Goal: Task Accomplishment & Management: Manage account settings

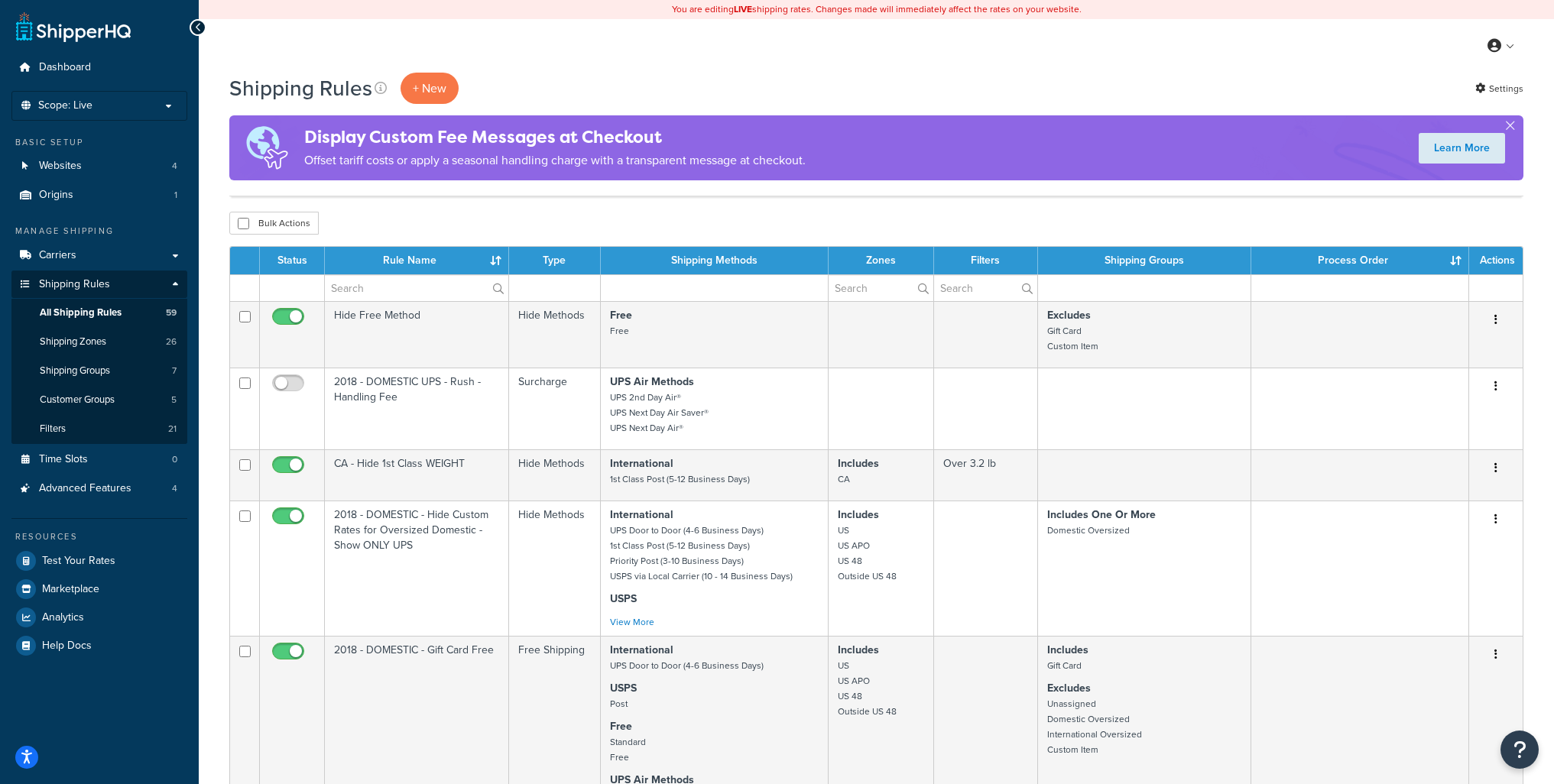
select select "100"
click at [75, 556] on span "Test Your Rates" at bounding box center [79, 560] width 74 height 13
select select "100"
click at [88, 554] on span "Test Your Rates" at bounding box center [79, 560] width 74 height 13
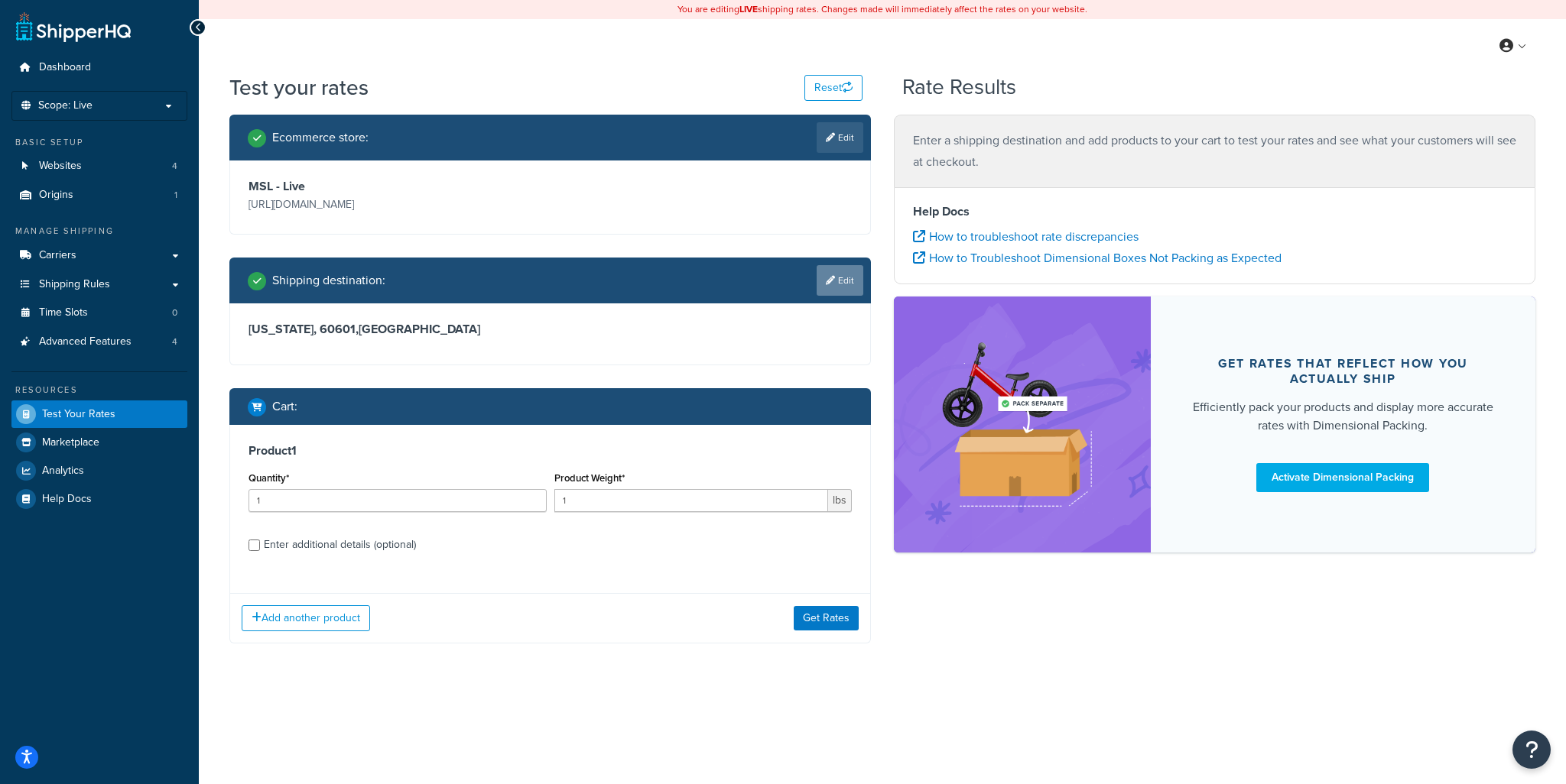
click at [852, 286] on link "Edit" at bounding box center [840, 280] width 47 height 30
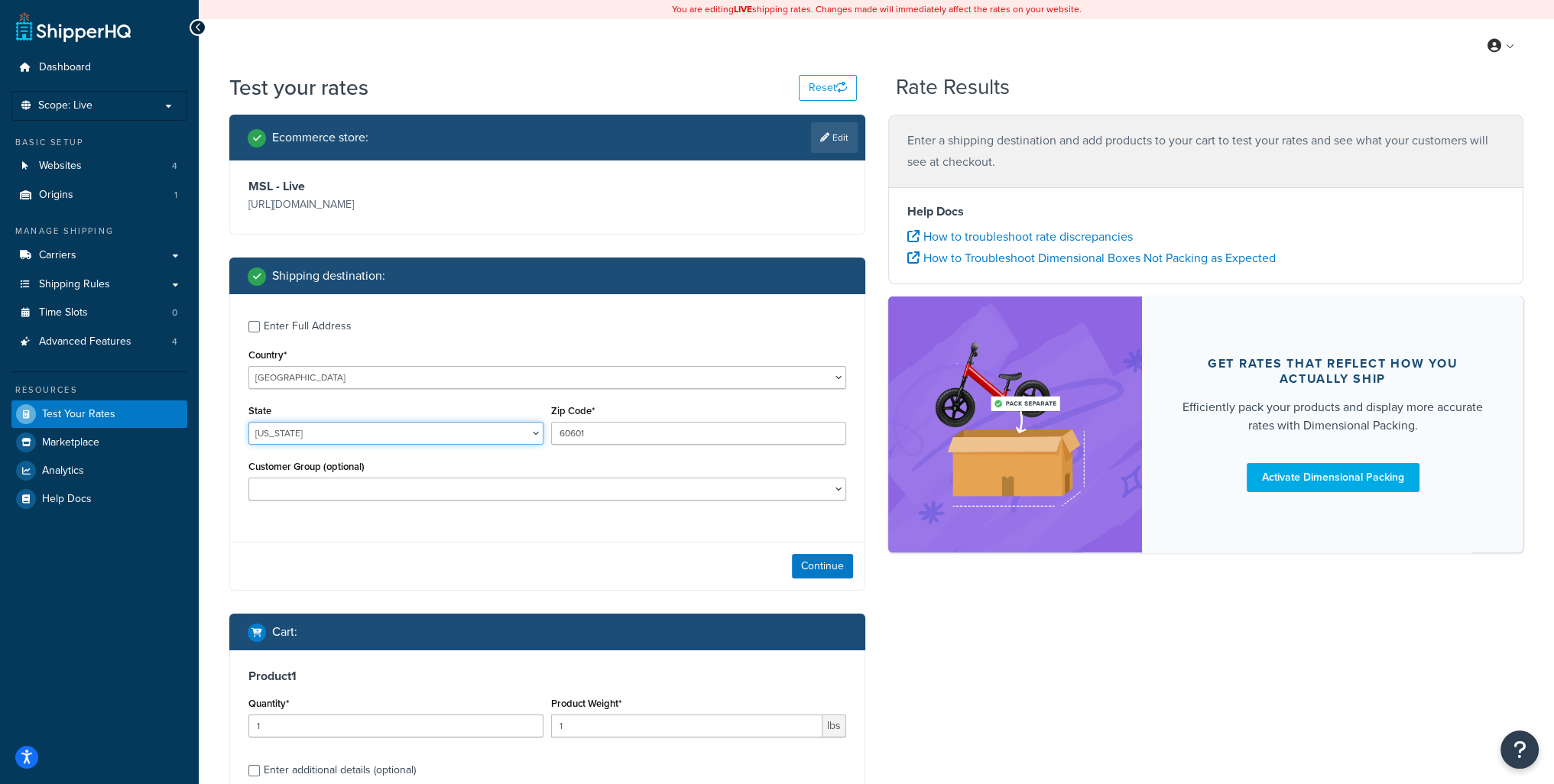
click at [283, 440] on select "Alabama Alaska American Samoa Arizona Arkansas Armed Forces Americas Armed Forc…" at bounding box center [396, 433] width 295 height 23
select select "CA"
click at [248, 422] on select "Alabama Alaska American Samoa Arizona Arkansas Armed Forces Americas Armed Forc…" at bounding box center [396, 433] width 295 height 23
type input "94114"
click at [831, 562] on button "Continue" at bounding box center [823, 566] width 61 height 25
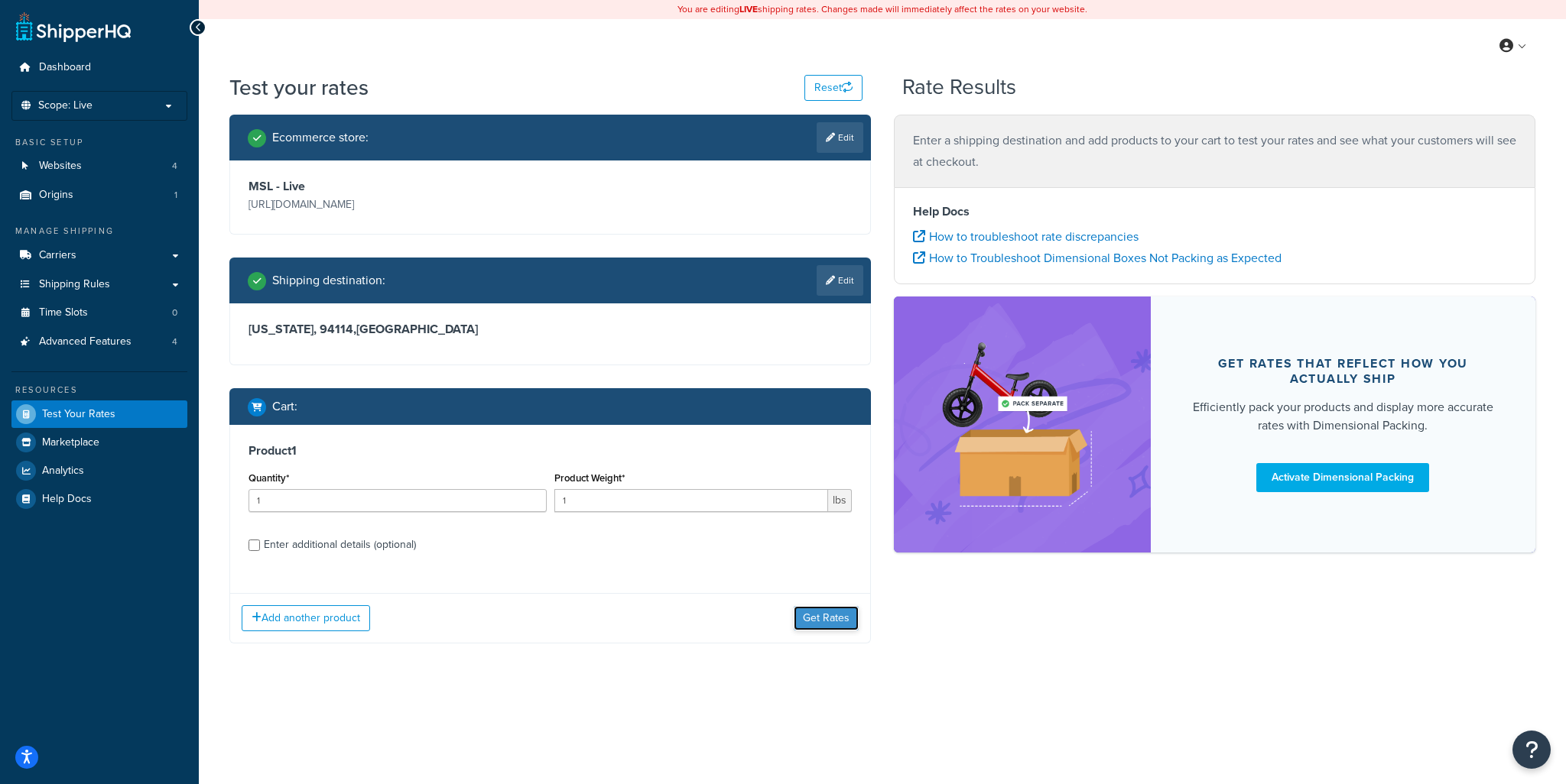
click at [827, 620] on button "Get Rates" at bounding box center [826, 618] width 65 height 25
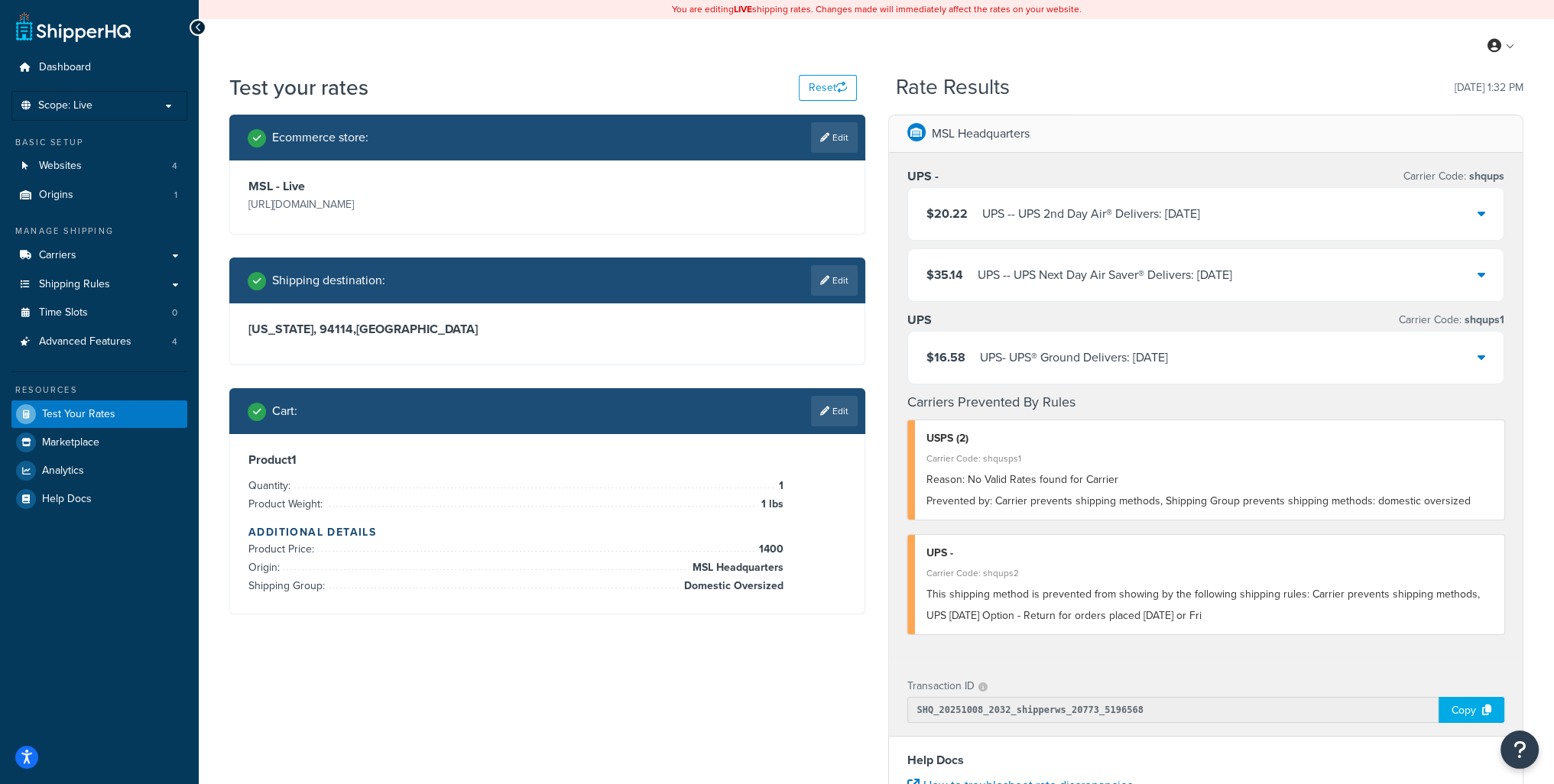
click at [821, 416] on link "Edit" at bounding box center [834, 410] width 47 height 30
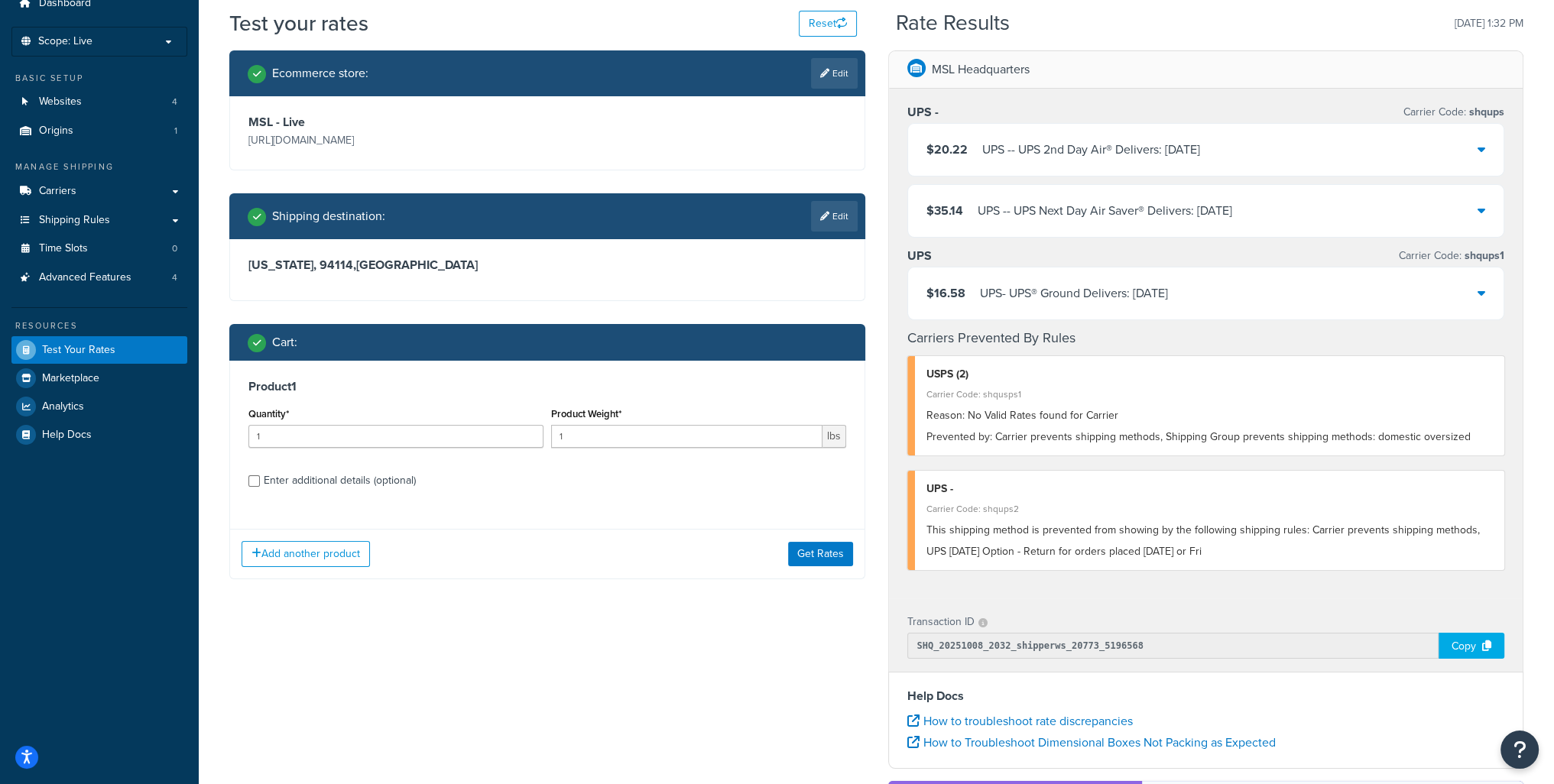
scroll to position [153, 0]
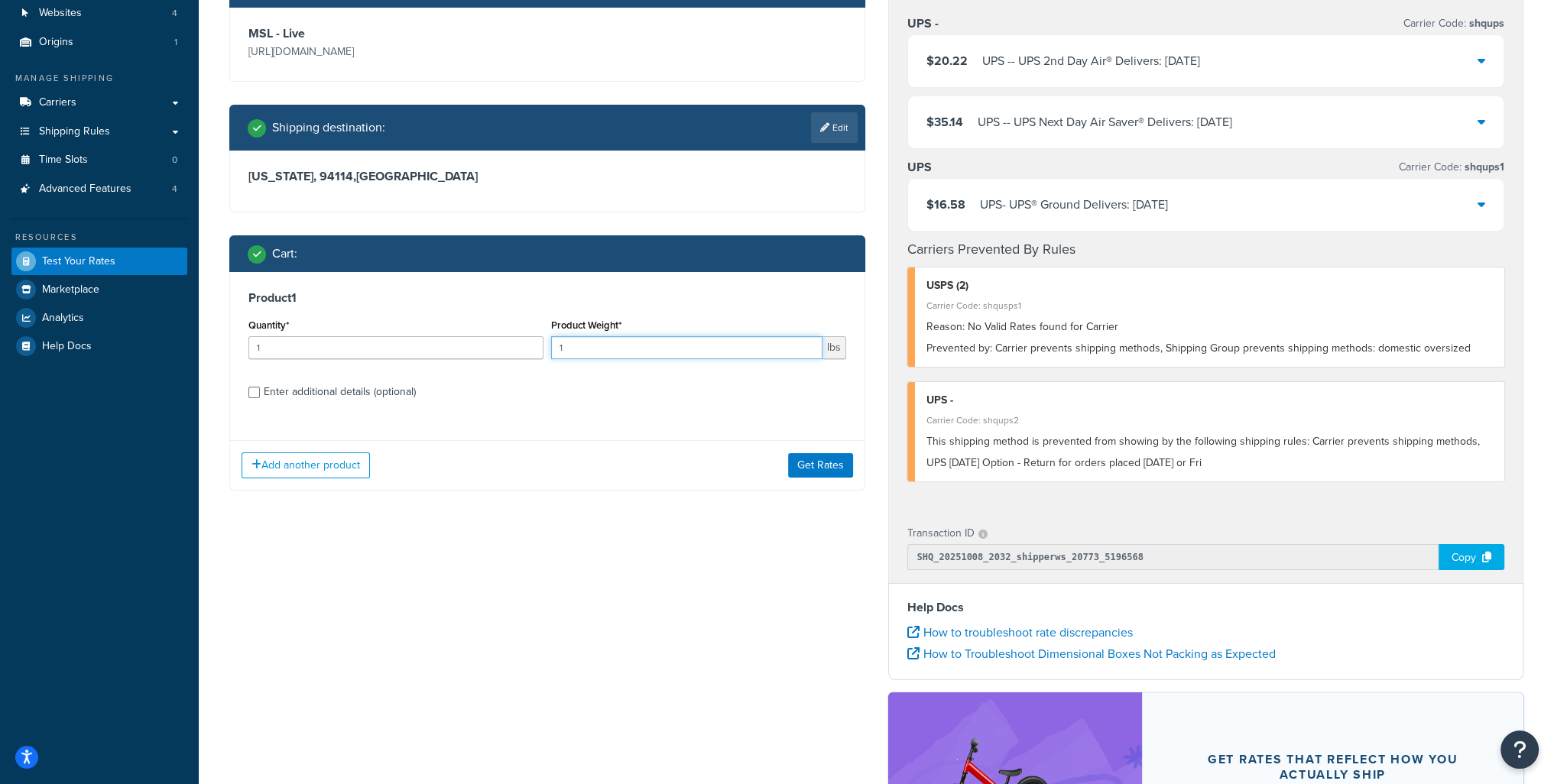
drag, startPoint x: 607, startPoint y: 341, endPoint x: 389, endPoint y: 337, distance: 218.0
click at [403, 341] on div "Quantity* 1 Product Weight* 1 lbs" at bounding box center [547, 342] width 606 height 56
type input ".5"
type input "35"
click at [266, 393] on div "Enter additional details (optional)" at bounding box center [340, 392] width 152 height 22
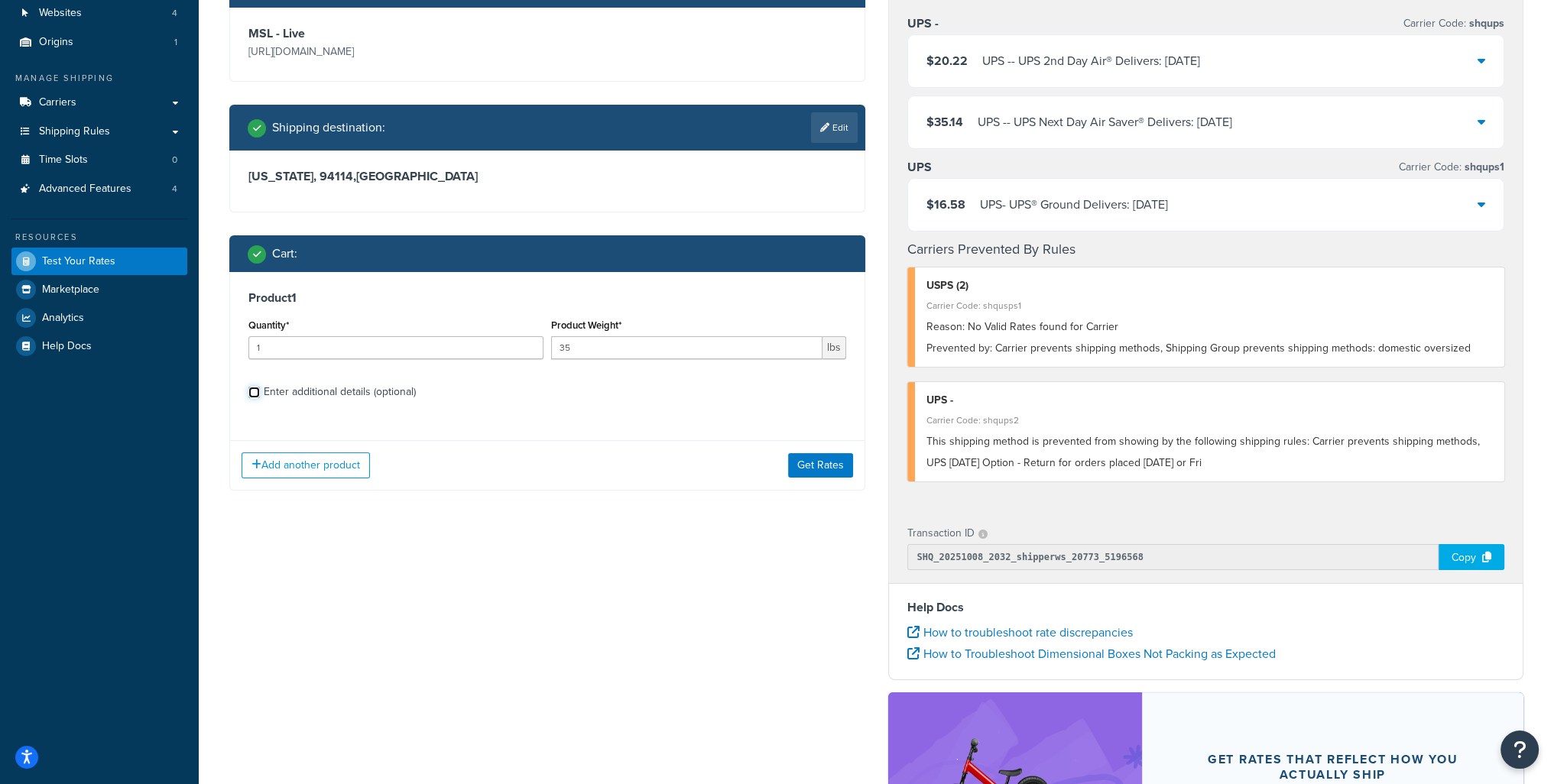
click at [260, 393] on input "Enter additional details (optional)" at bounding box center [254, 392] width 12 height 12
checkbox input "true"
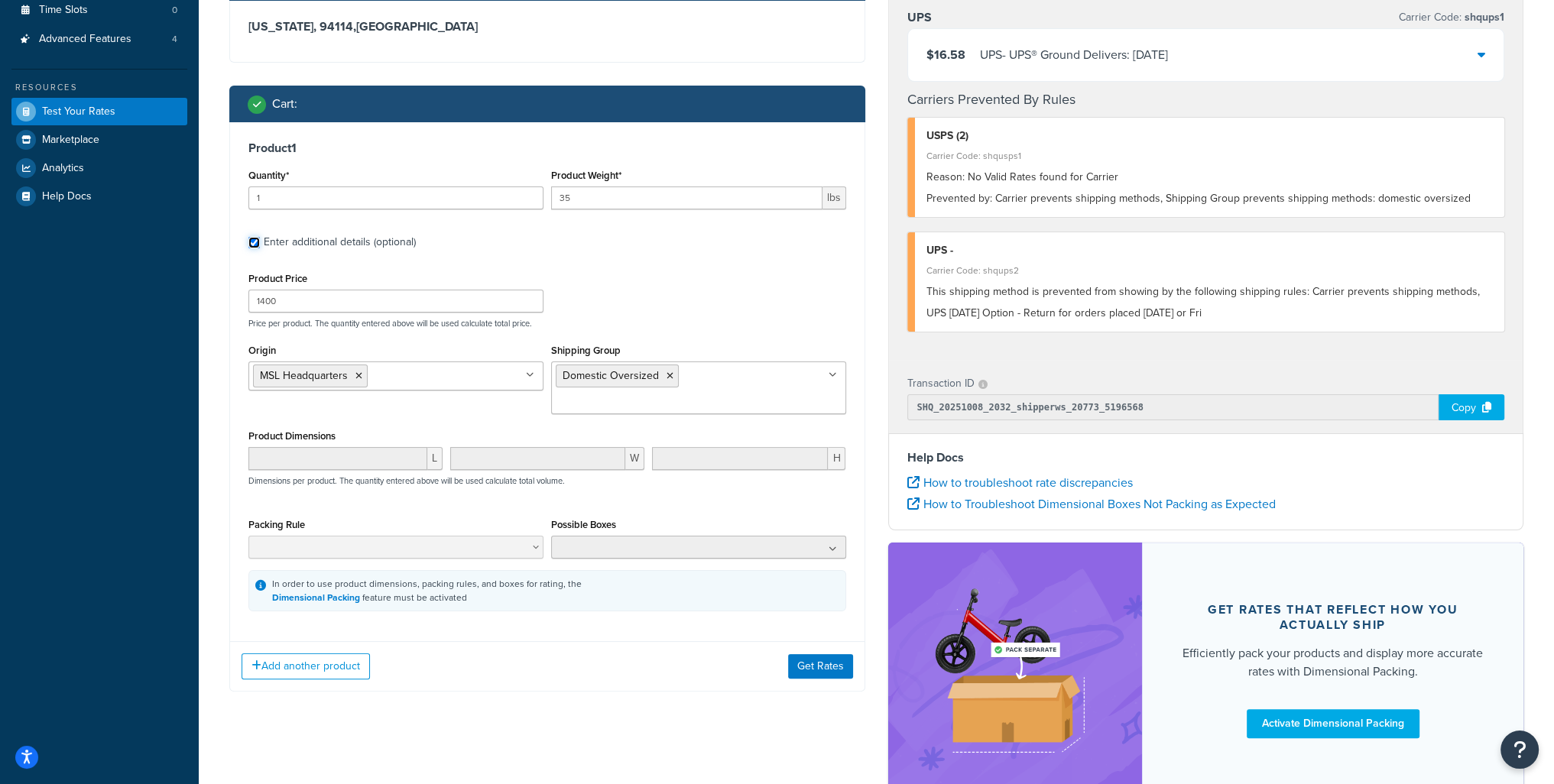
scroll to position [306, 0]
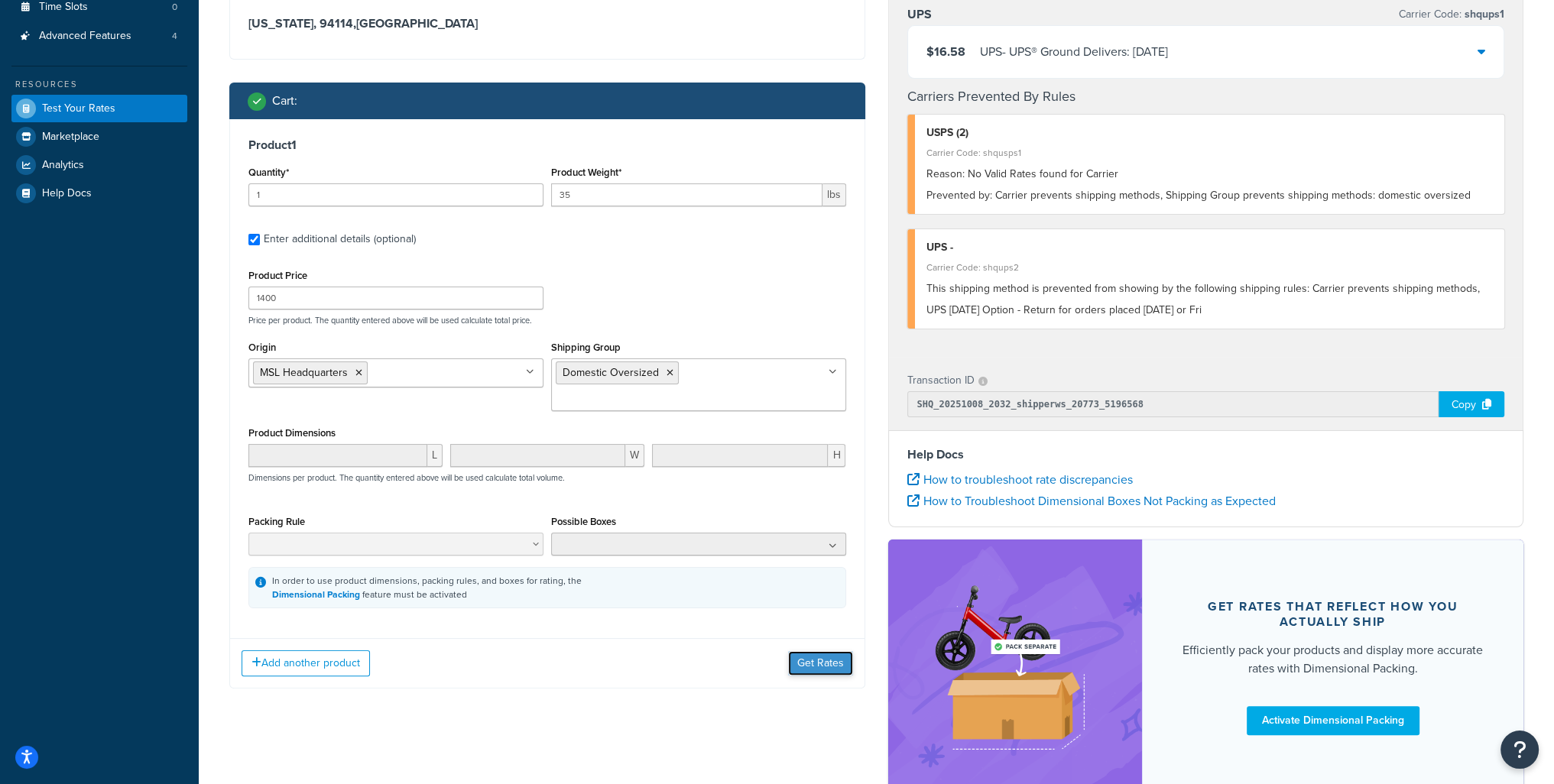
click at [818, 652] on button "Get Rates" at bounding box center [821, 663] width 65 height 25
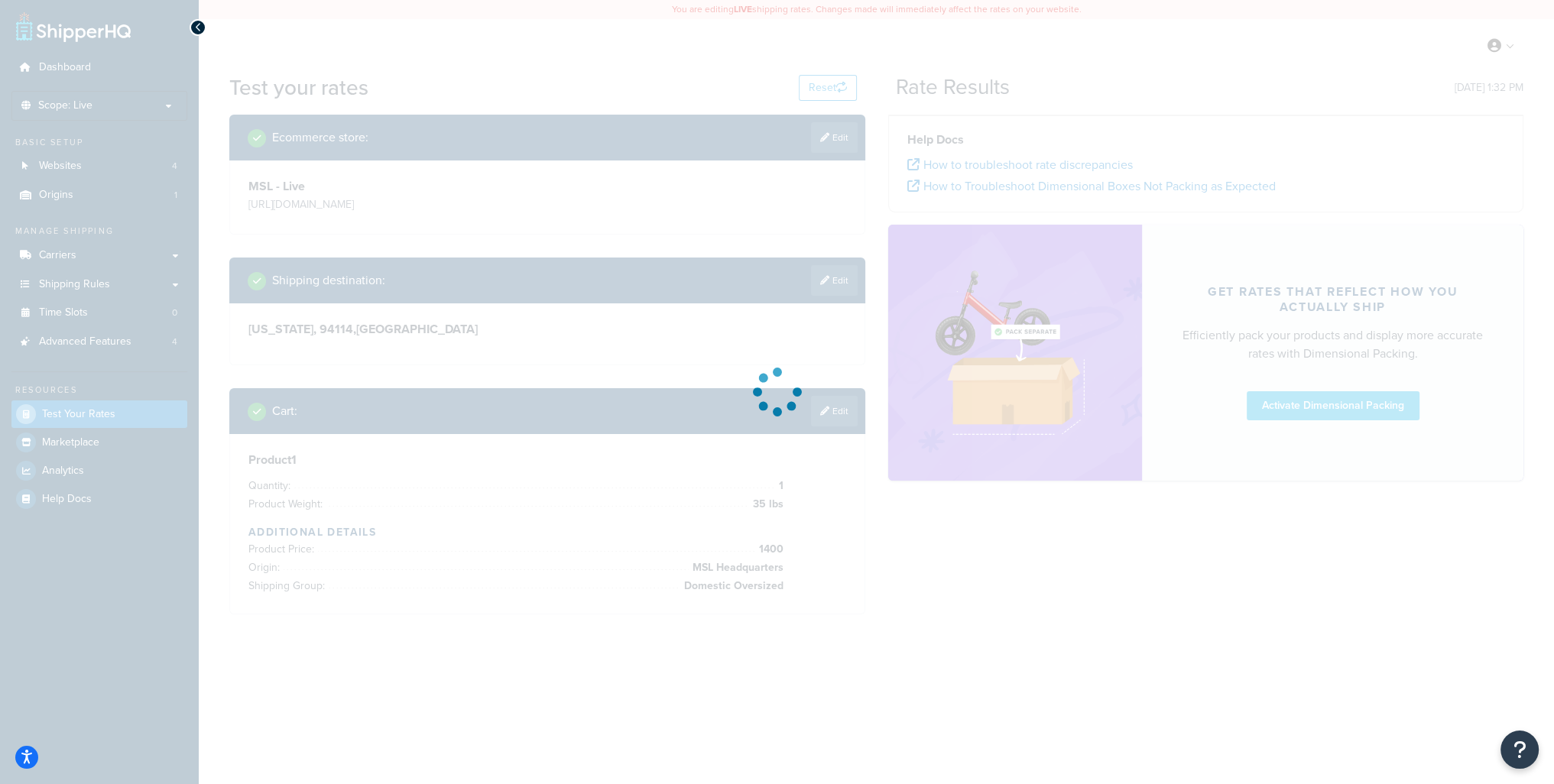
scroll to position [0, 0]
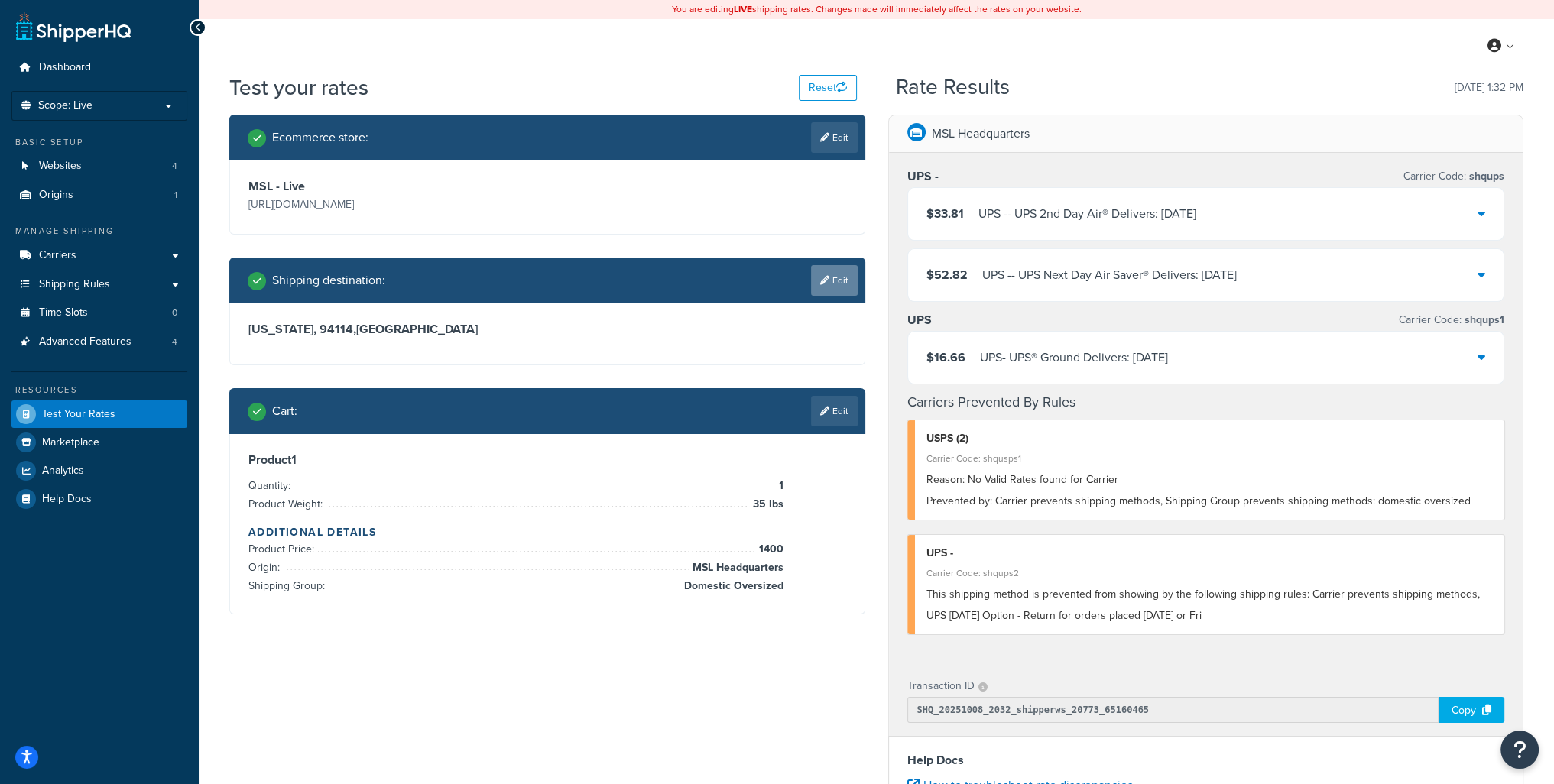
click at [822, 286] on link "Edit" at bounding box center [834, 280] width 47 height 30
select select "CA"
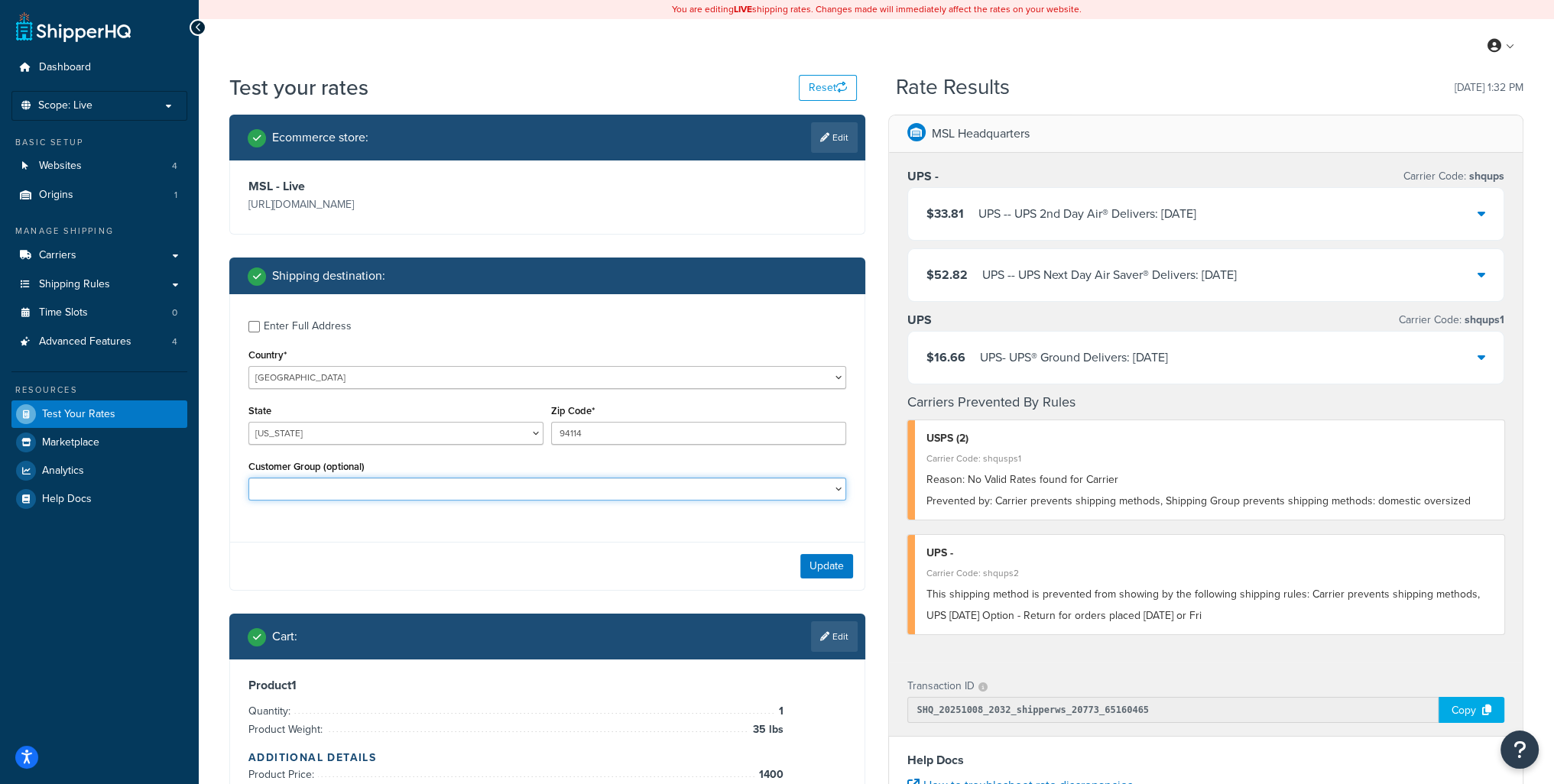
click at [337, 490] on select "Logged In Not Logged in Retail Wholesale" at bounding box center [547, 489] width 598 height 23
select select "Logged In"
click at [248, 478] on select "Logged In Not Logged in Retail Wholesale" at bounding box center [547, 489] width 598 height 23
click at [844, 572] on button "Update" at bounding box center [827, 566] width 53 height 25
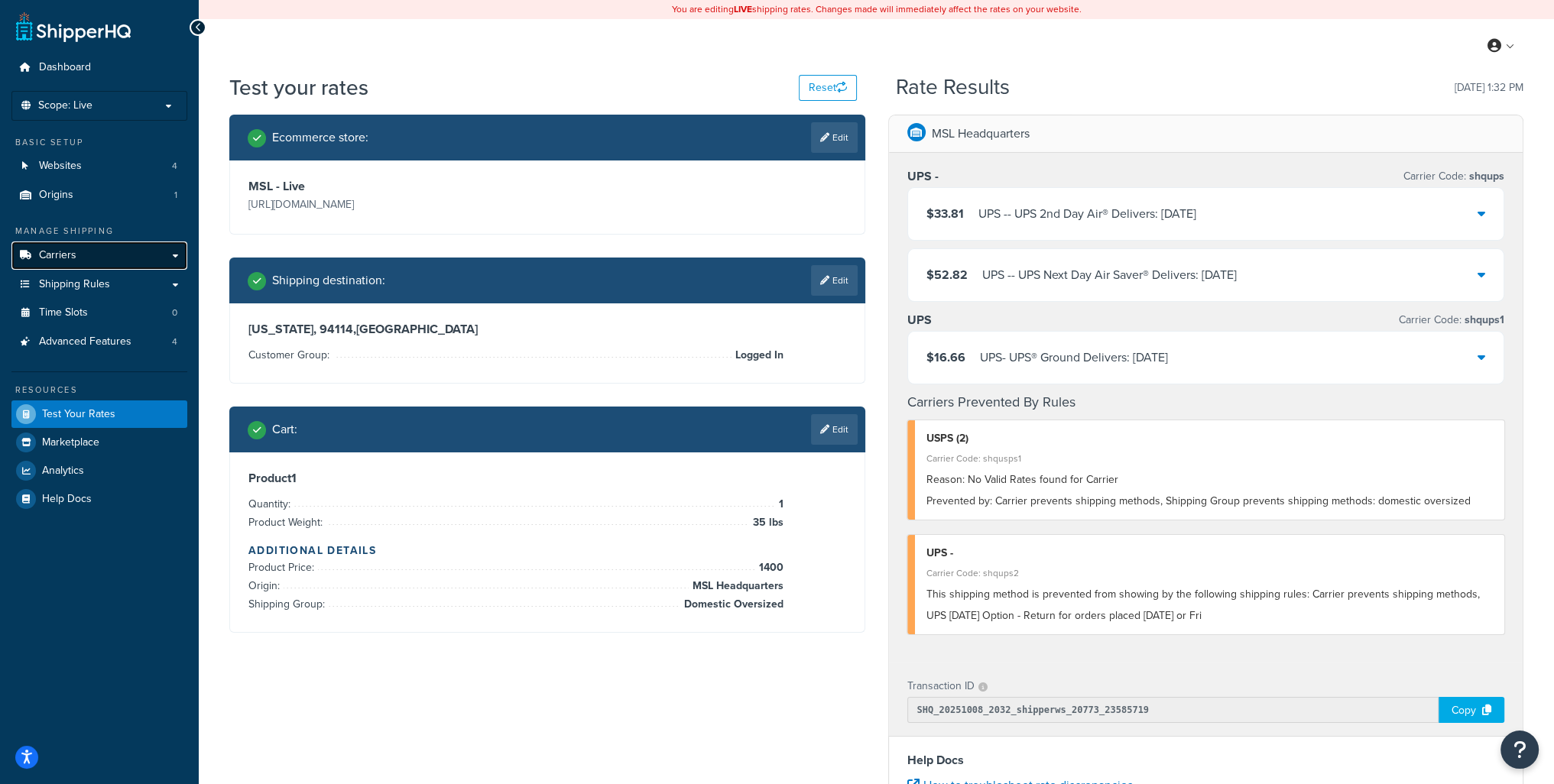
click at [61, 257] on span "Carriers" at bounding box center [58, 255] width 37 height 13
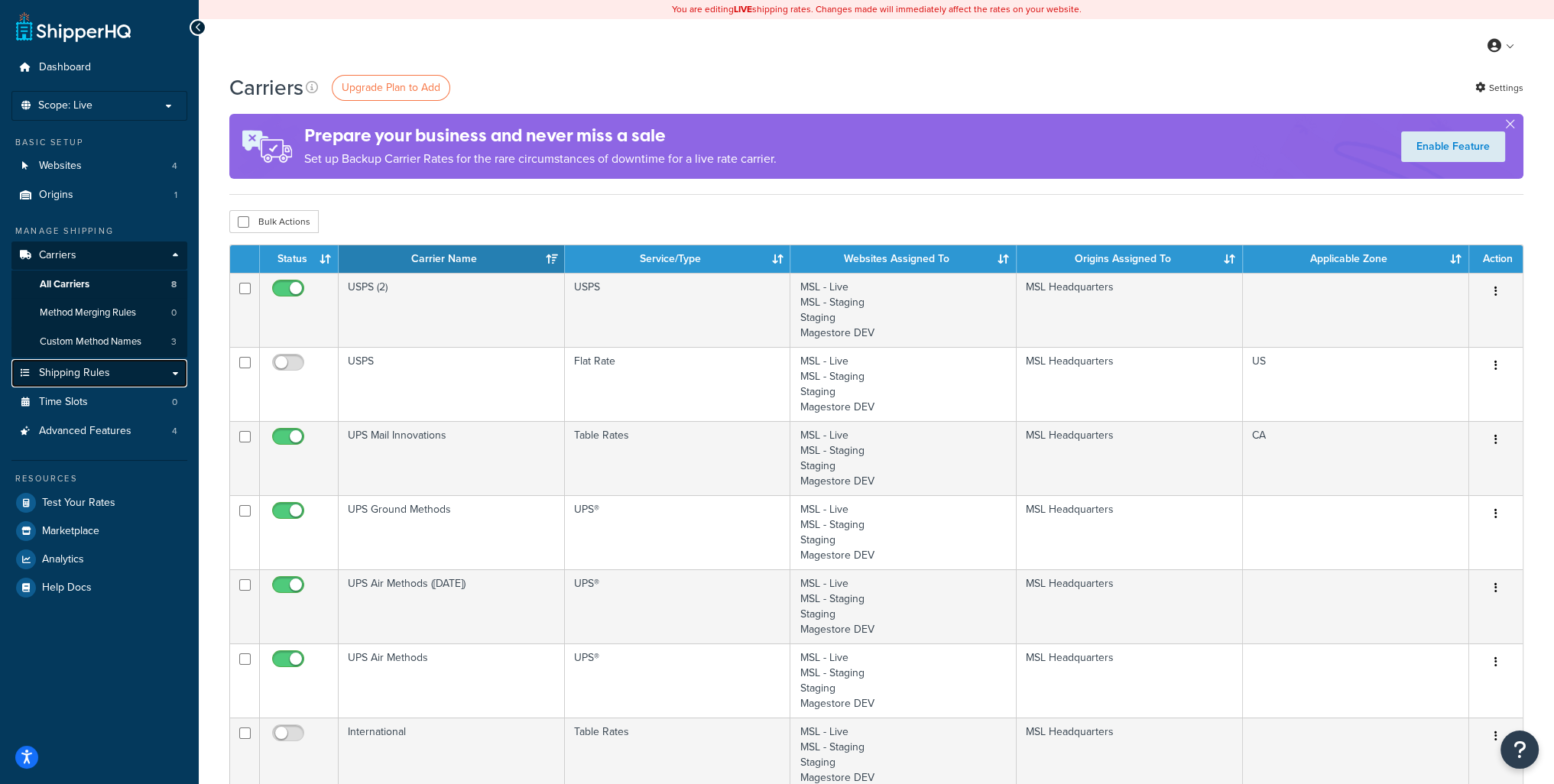
click at [71, 367] on span "Shipping Rules" at bounding box center [75, 373] width 71 height 13
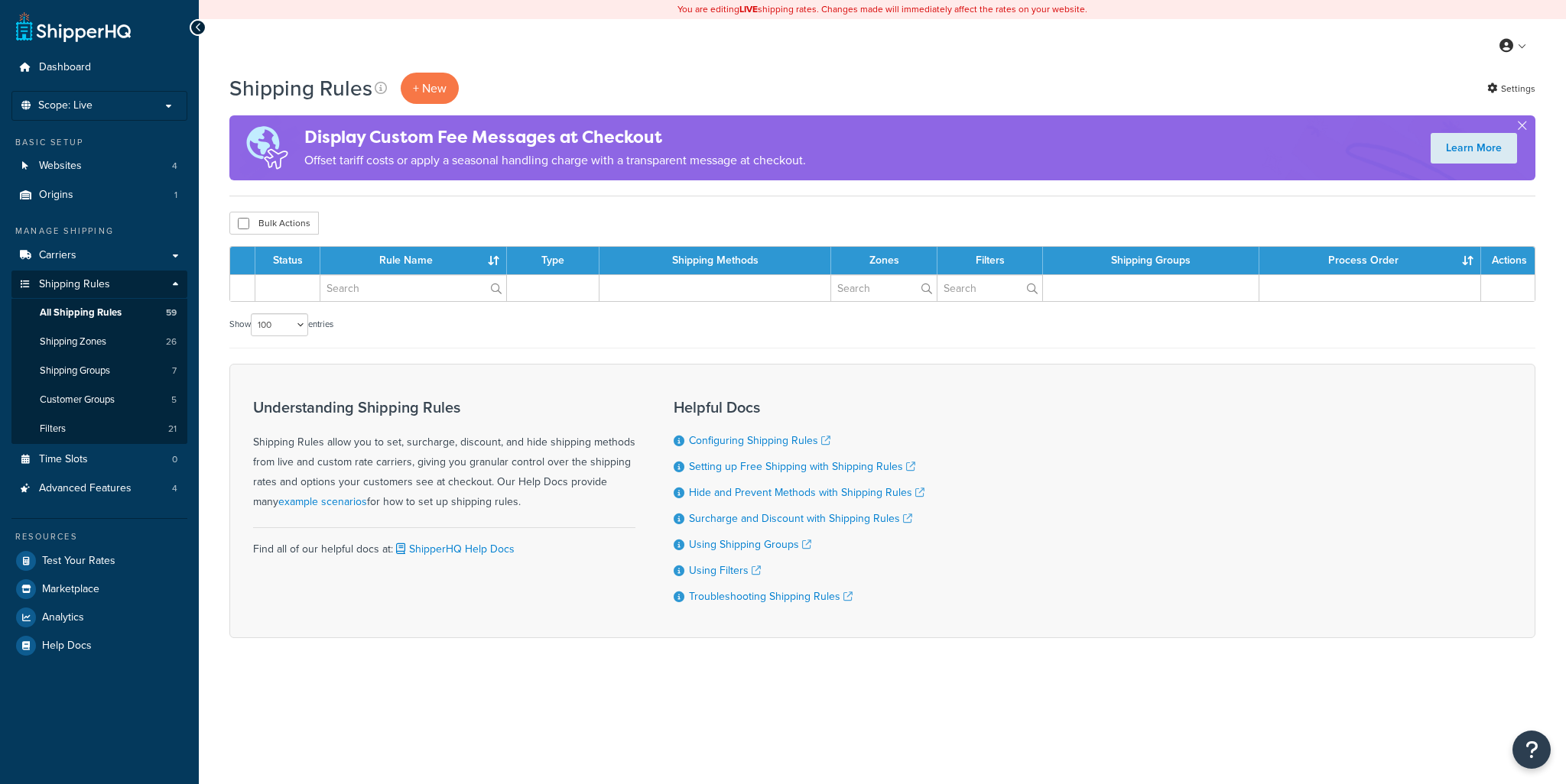
select select "100"
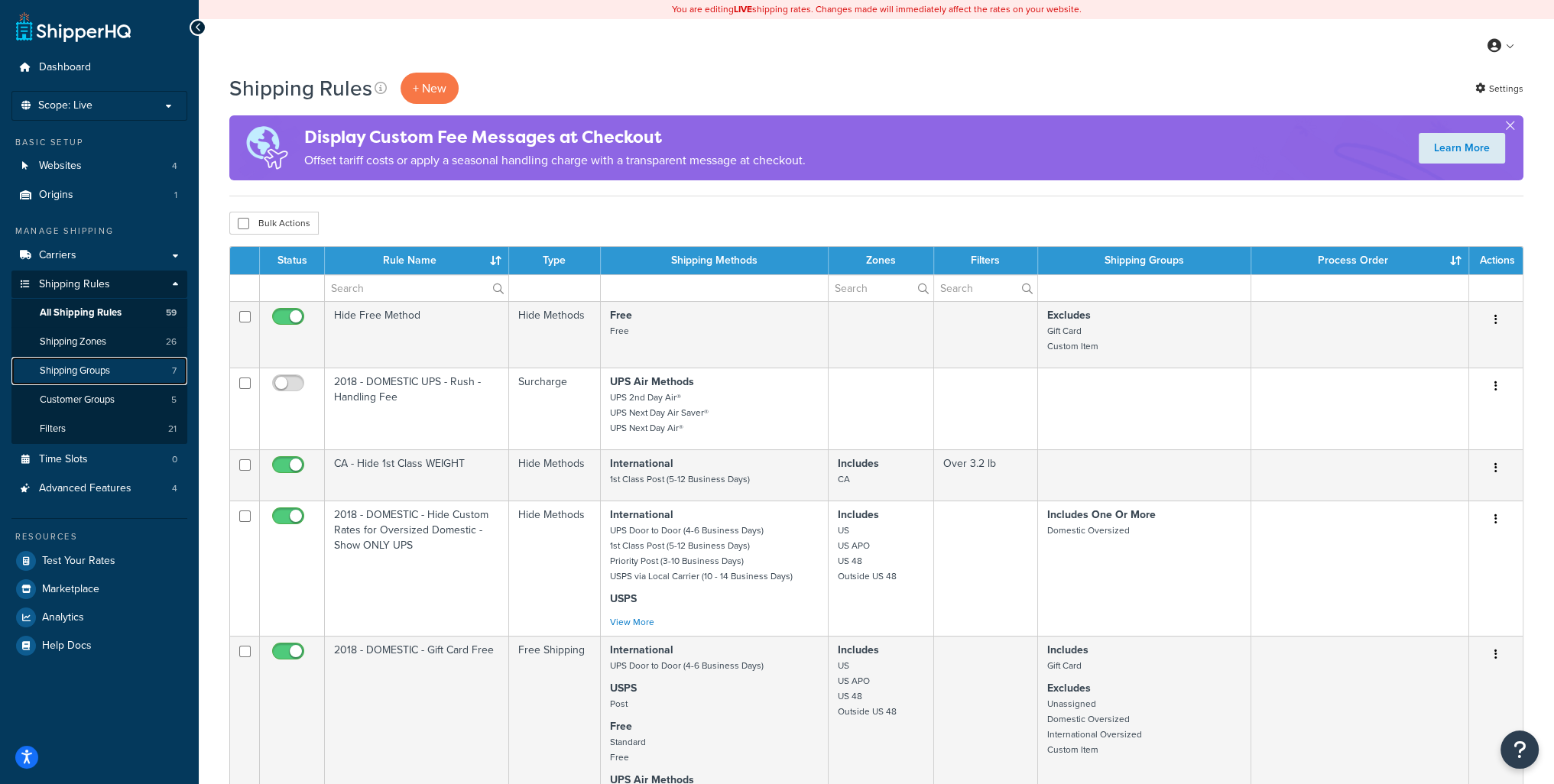
click at [91, 366] on span "Shipping Groups" at bounding box center [76, 371] width 71 height 13
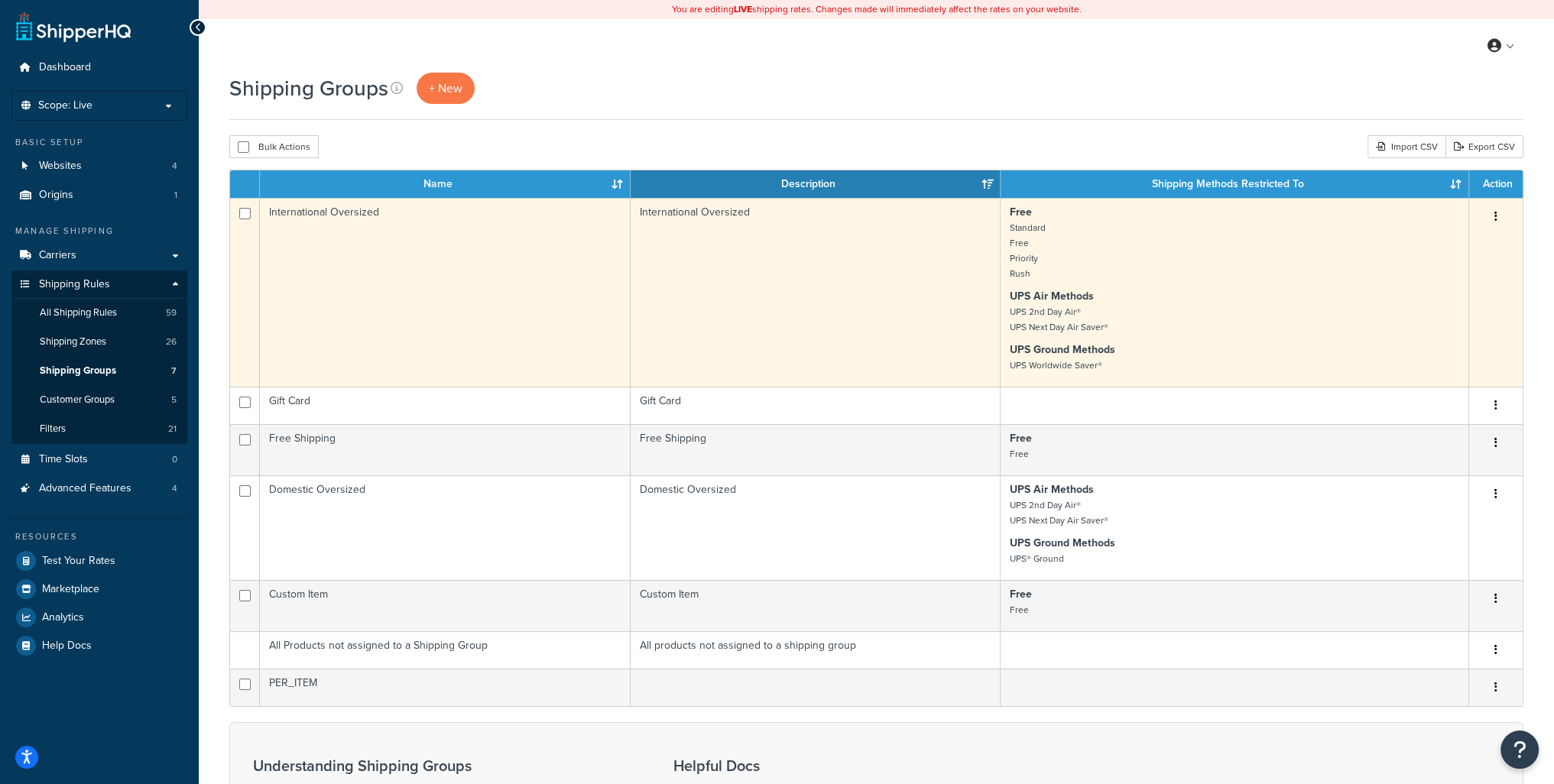
click at [1495, 218] on icon "button" at bounding box center [1496, 216] width 3 height 11
click at [1452, 251] on link "Edit" at bounding box center [1434, 247] width 121 height 31
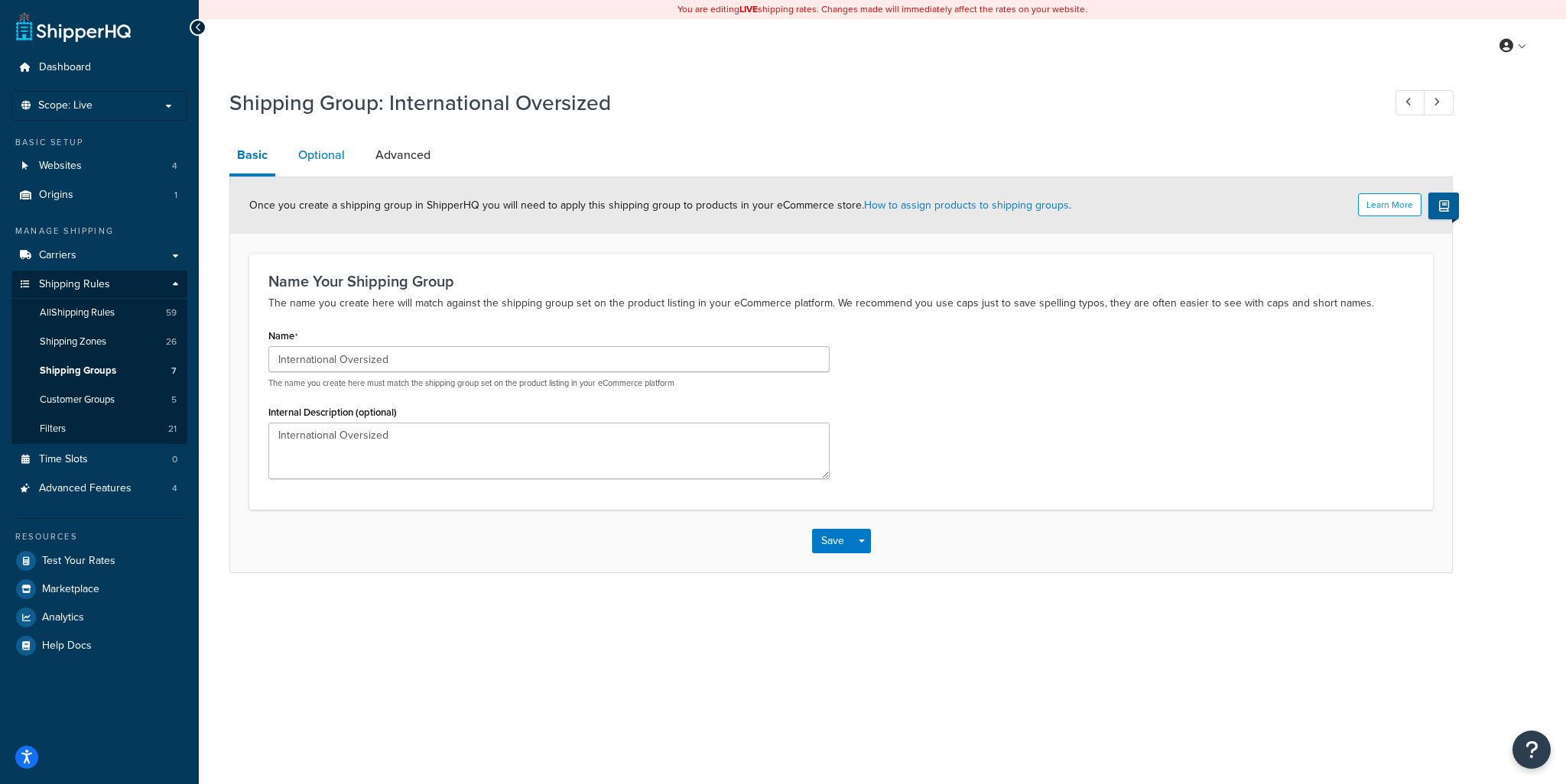
click at [309, 150] on link "Optional" at bounding box center [321, 154] width 62 height 36
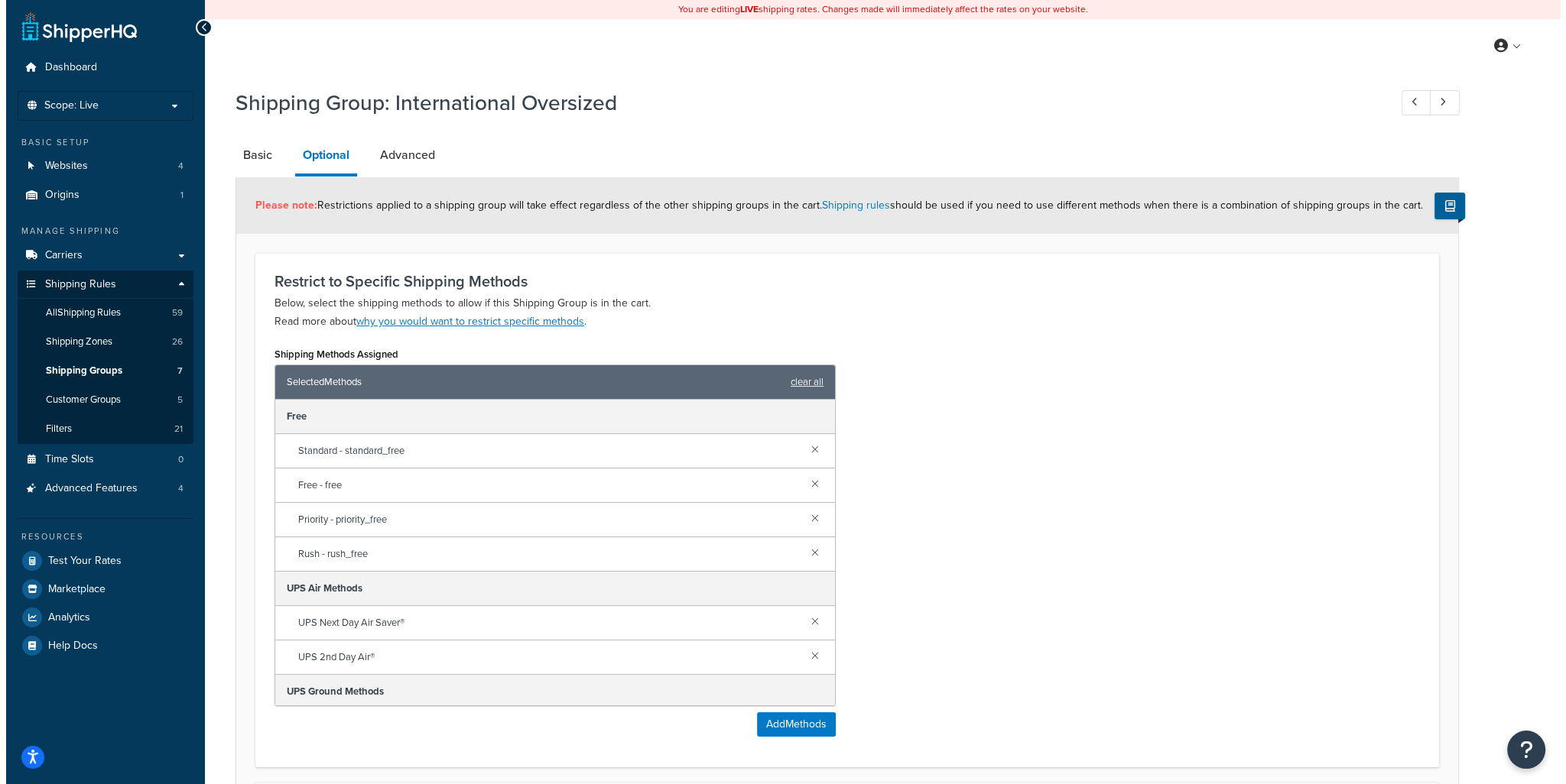
scroll to position [77, 0]
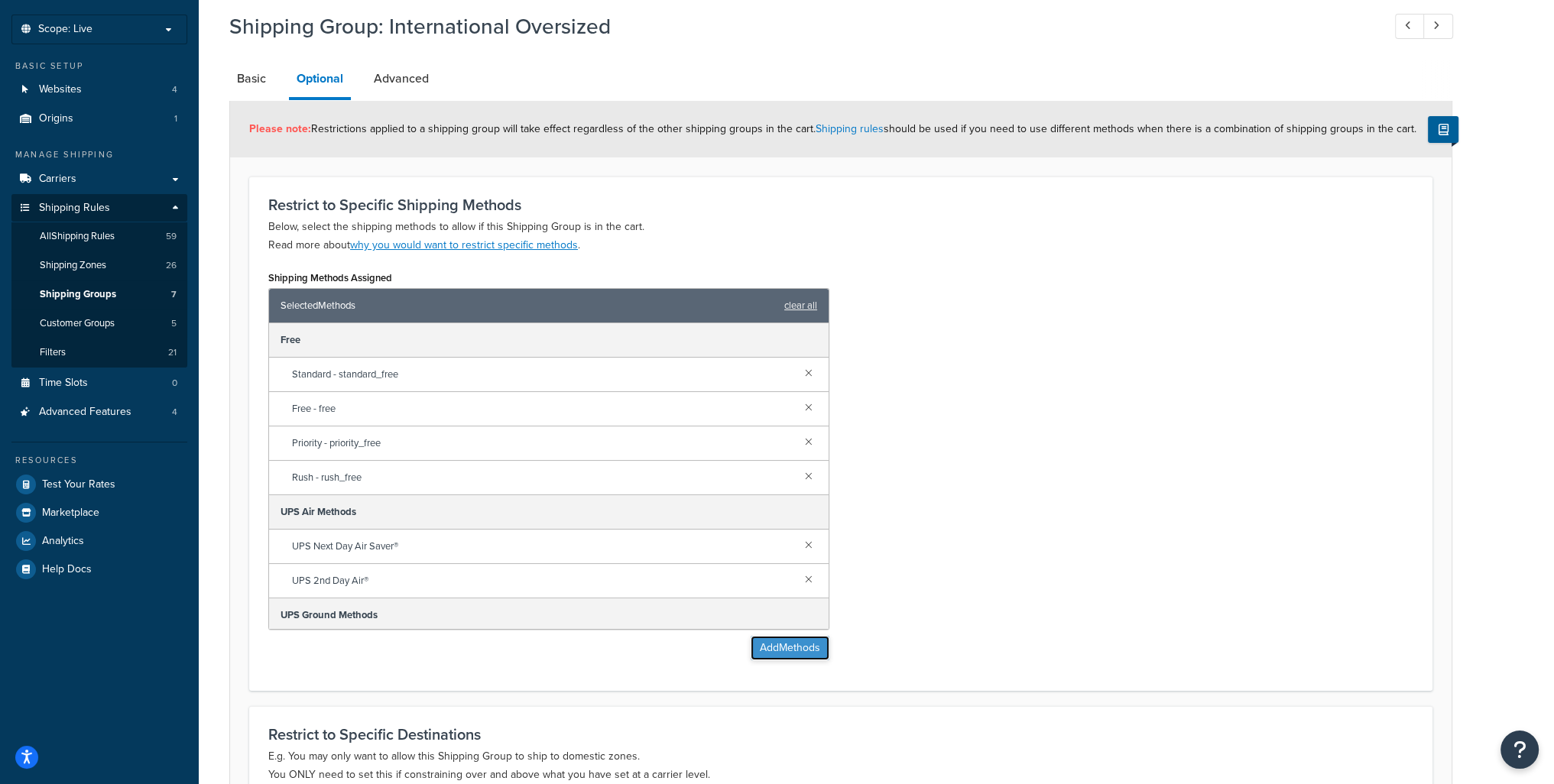
click at [780, 646] on button "Add Methods" at bounding box center [790, 648] width 79 height 25
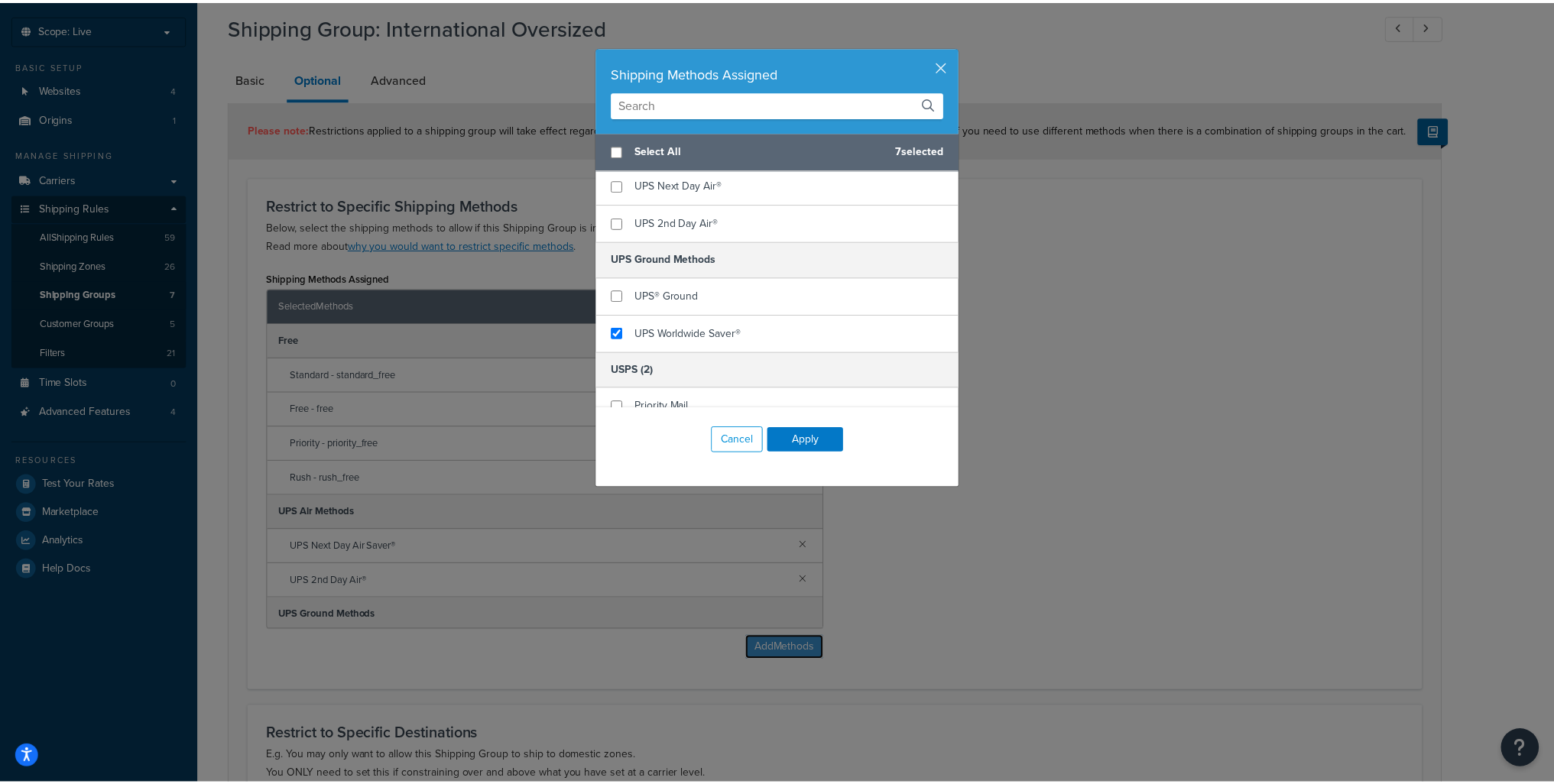
scroll to position [688, 0]
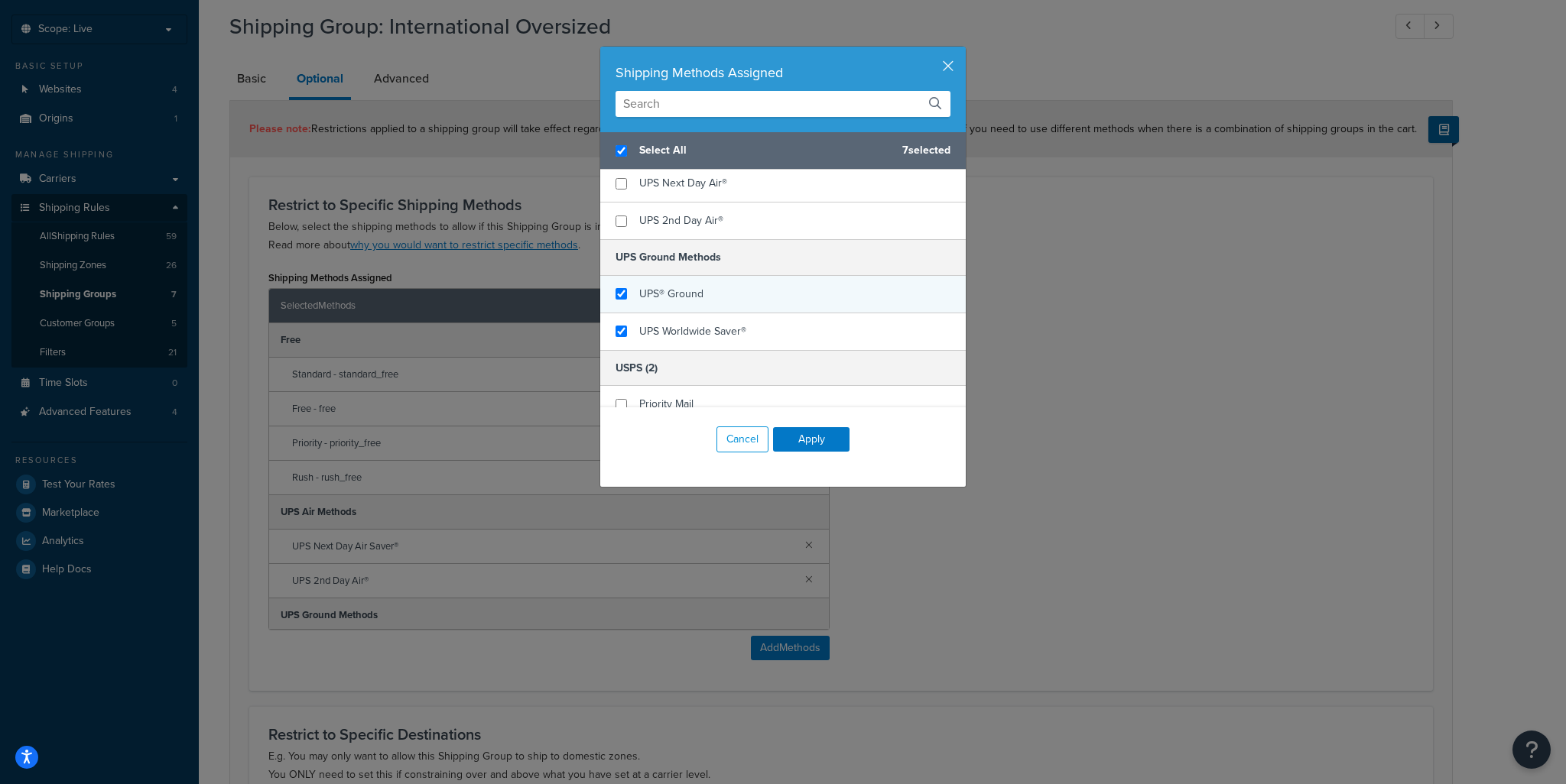
checkbox input "true"
click at [685, 301] on div "UPS® Ground" at bounding box center [783, 294] width 365 height 37
click at [808, 444] on button "Apply" at bounding box center [811, 439] width 77 height 25
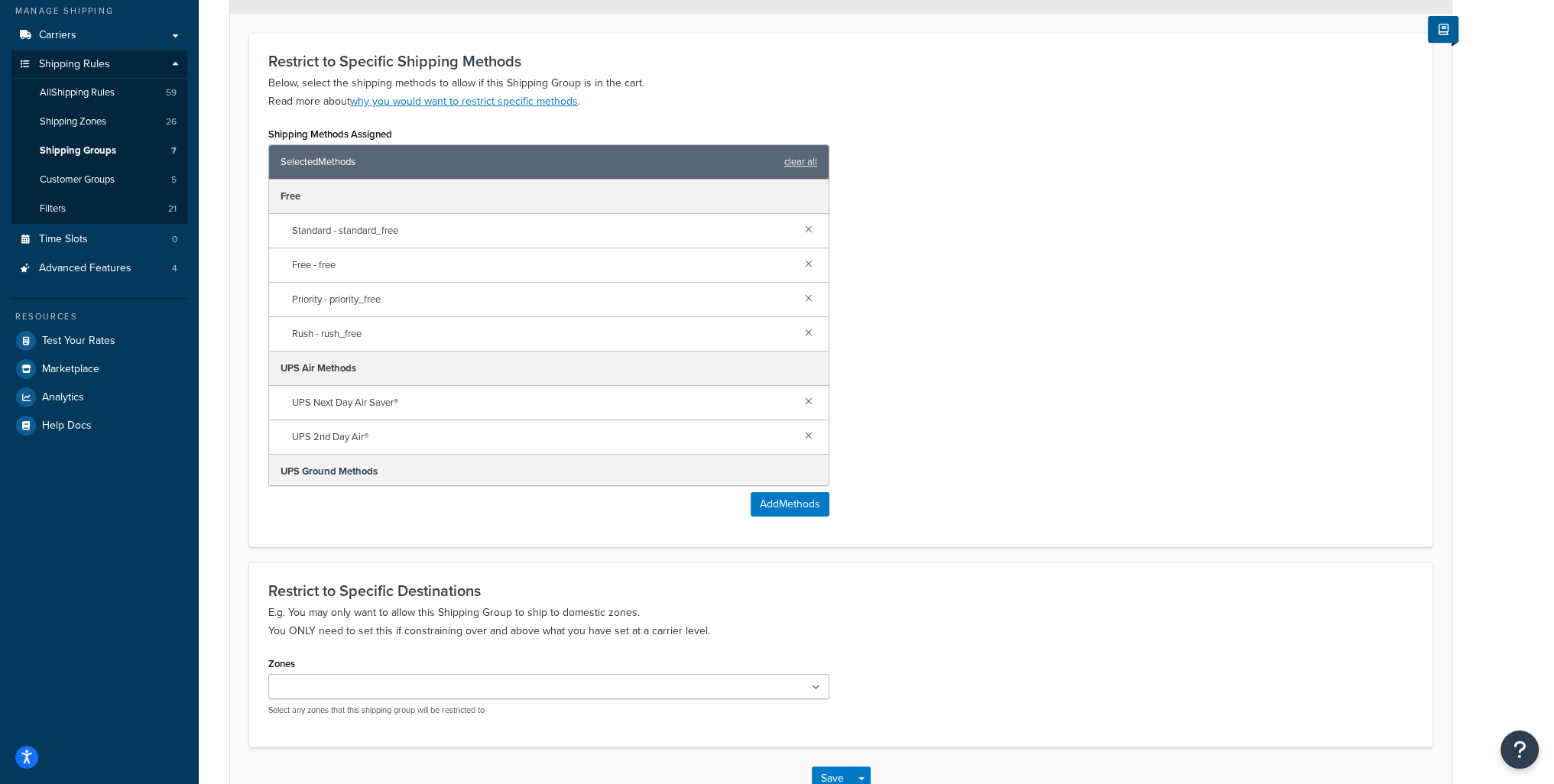
scroll to position [322, 0]
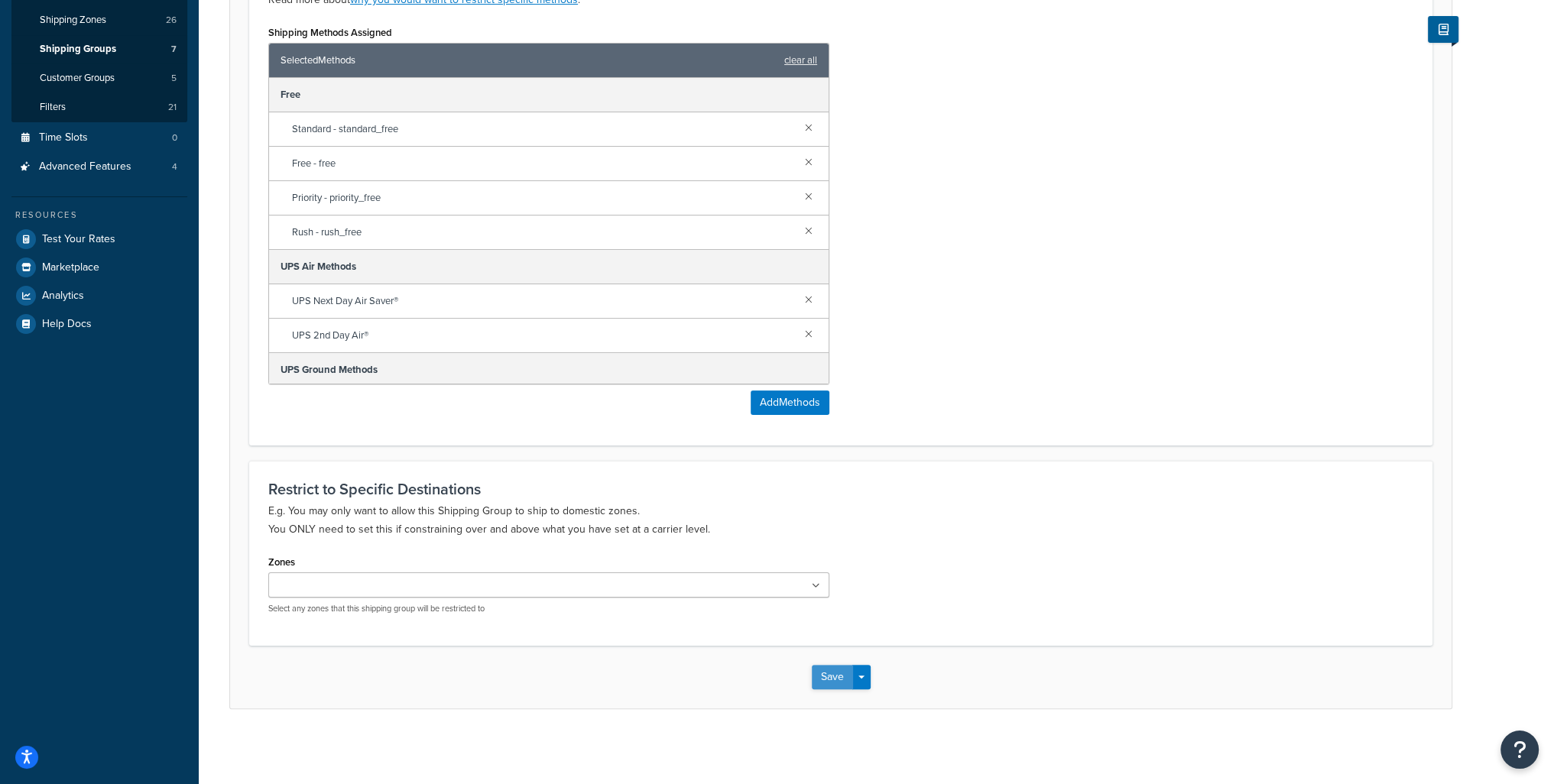
click at [829, 676] on button "Save" at bounding box center [832, 677] width 41 height 25
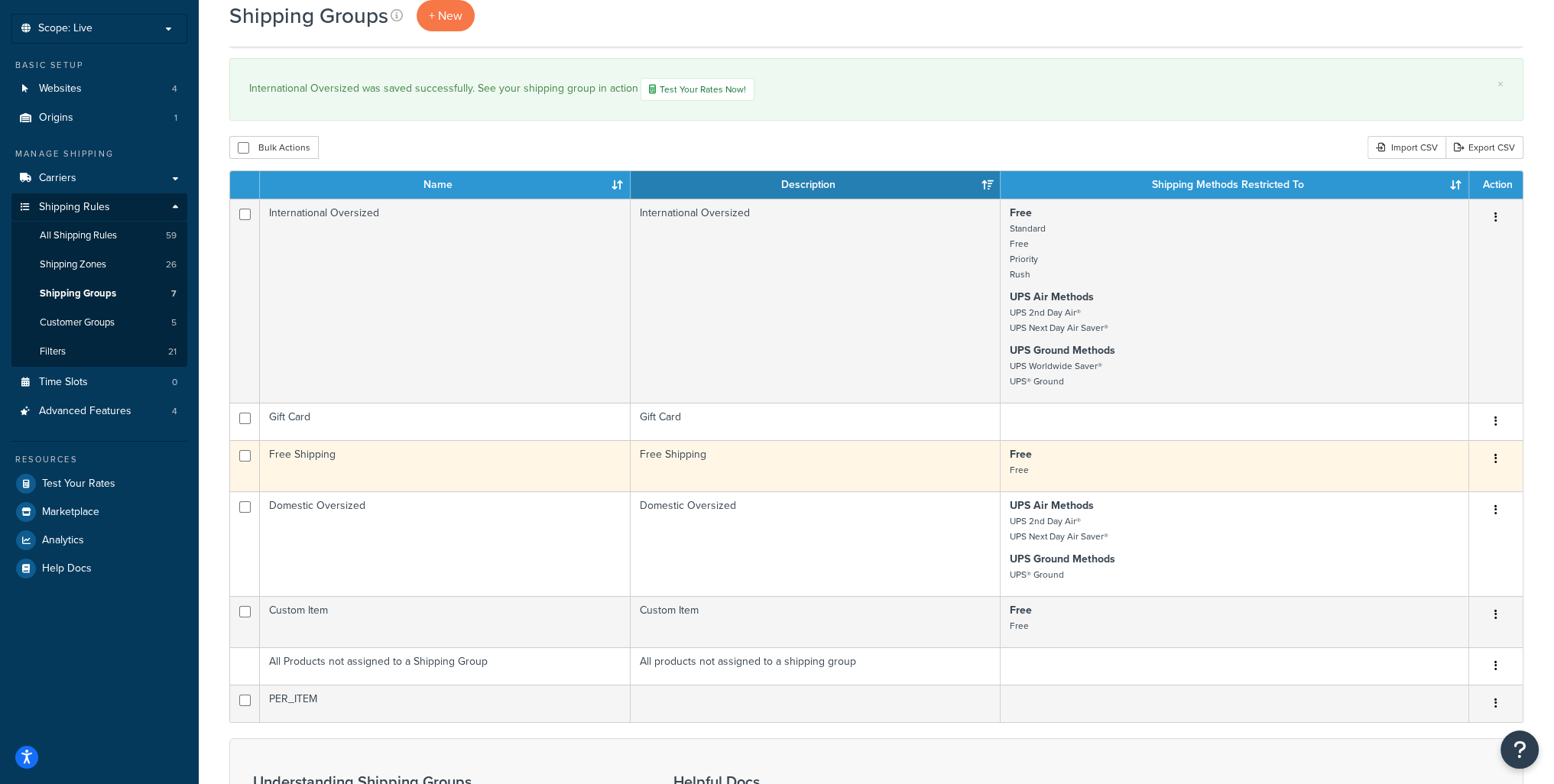
scroll to position [153, 0]
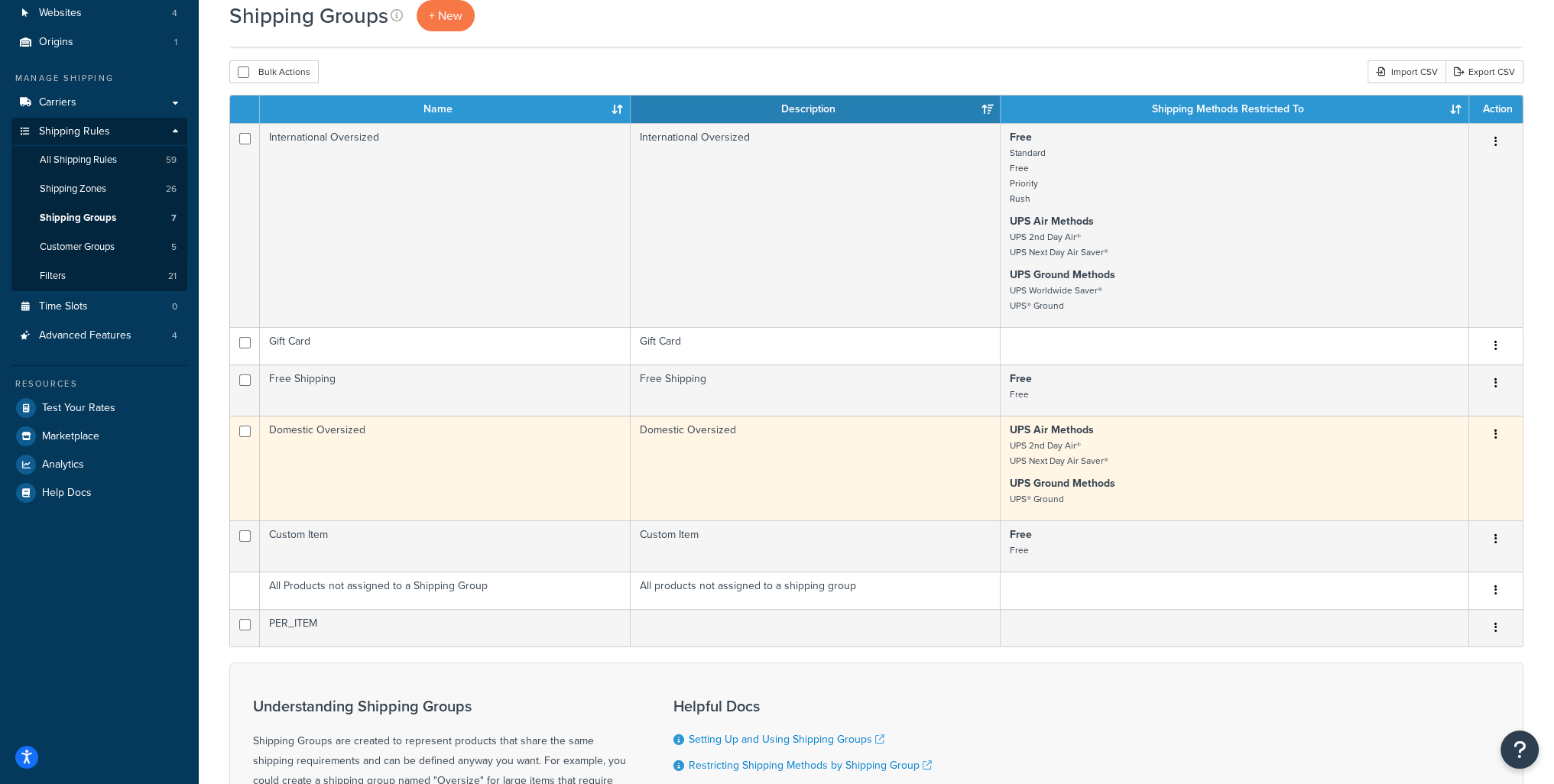
click at [1495, 435] on icon "button" at bounding box center [1496, 434] width 3 height 11
click at [1437, 473] on link "Edit" at bounding box center [1434, 467] width 121 height 31
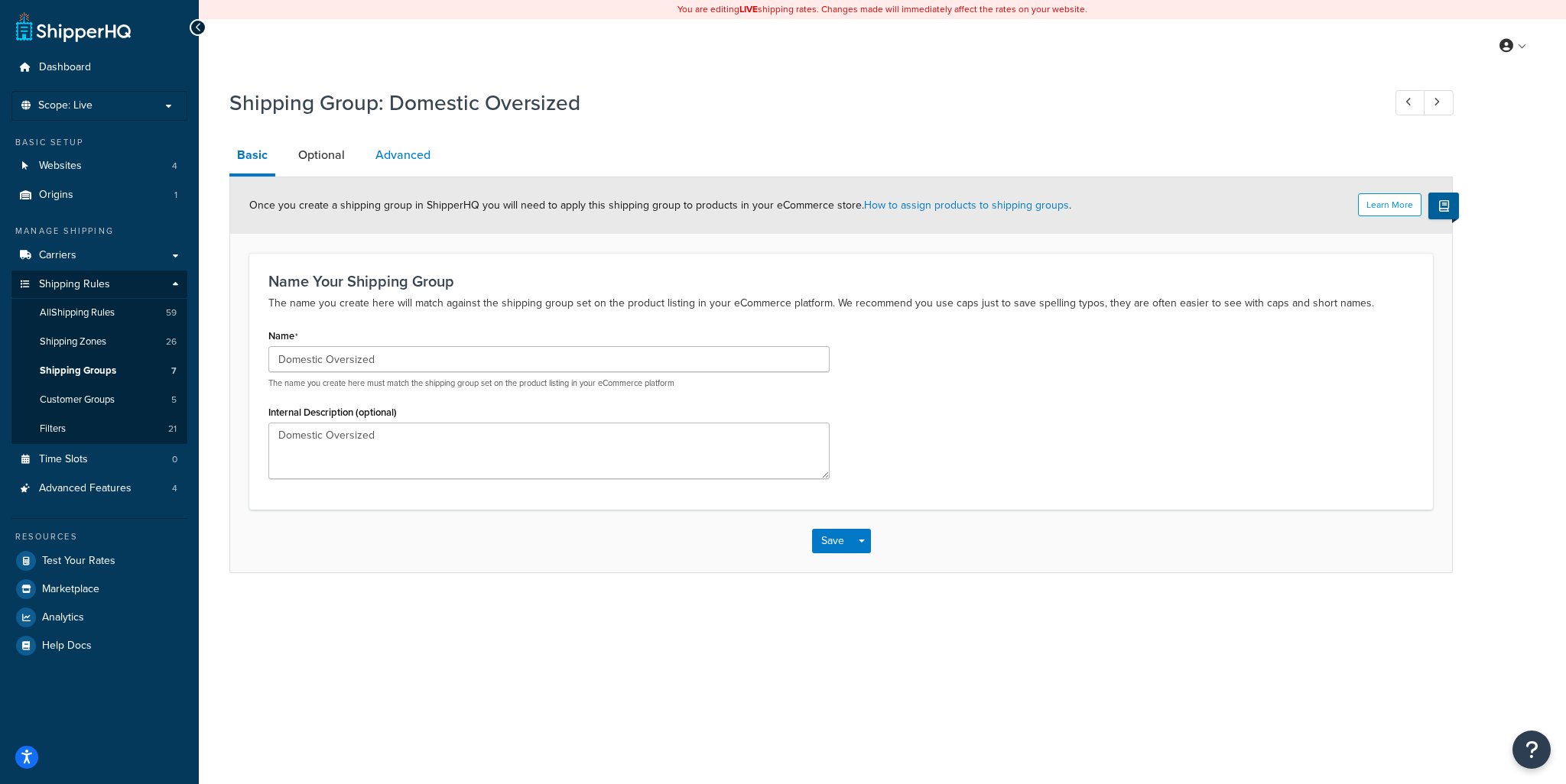
click at [398, 152] on link "Advanced" at bounding box center [404, 154] width 71 height 36
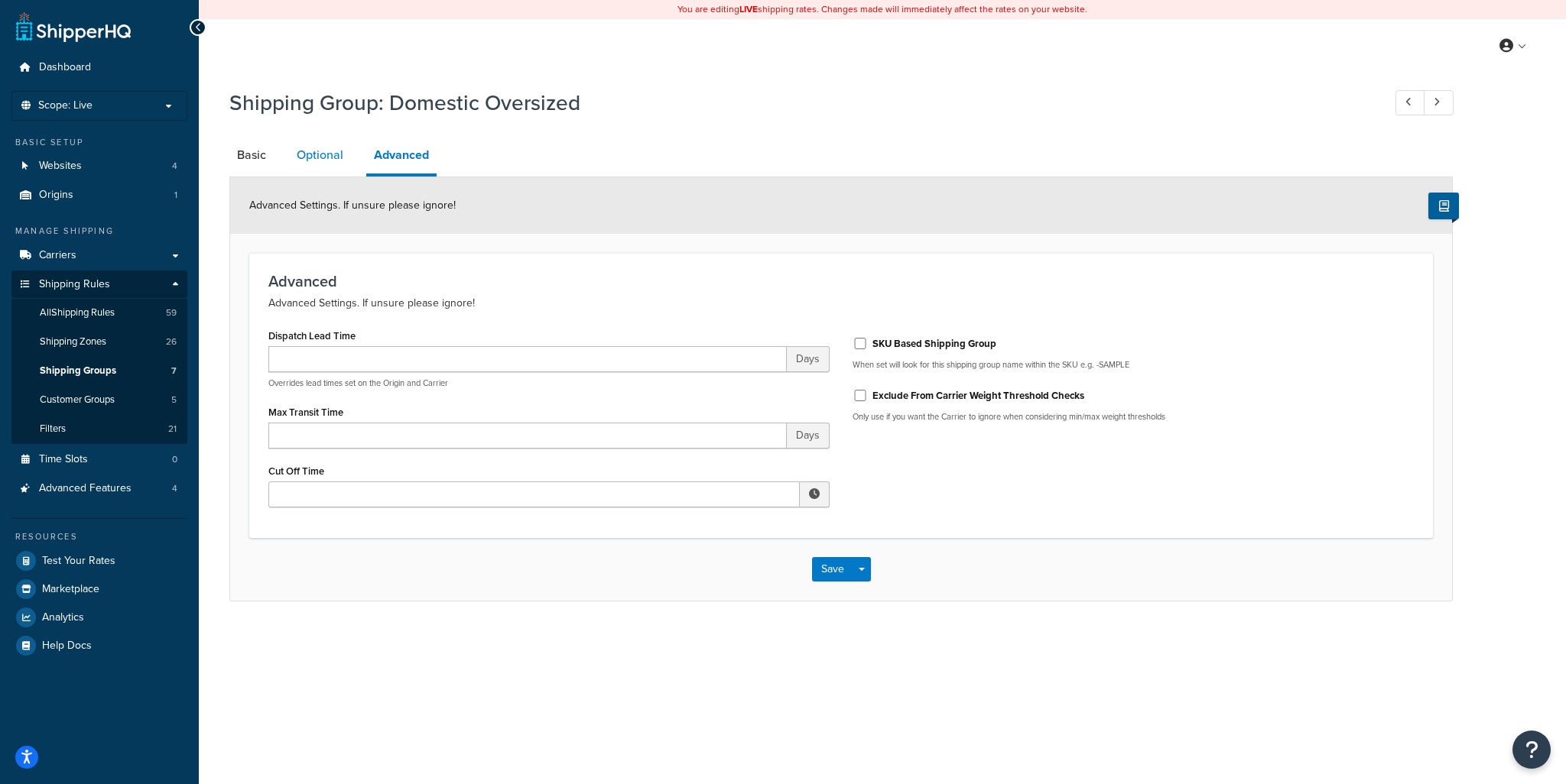
click at [299, 157] on link "Optional" at bounding box center [319, 154] width 62 height 36
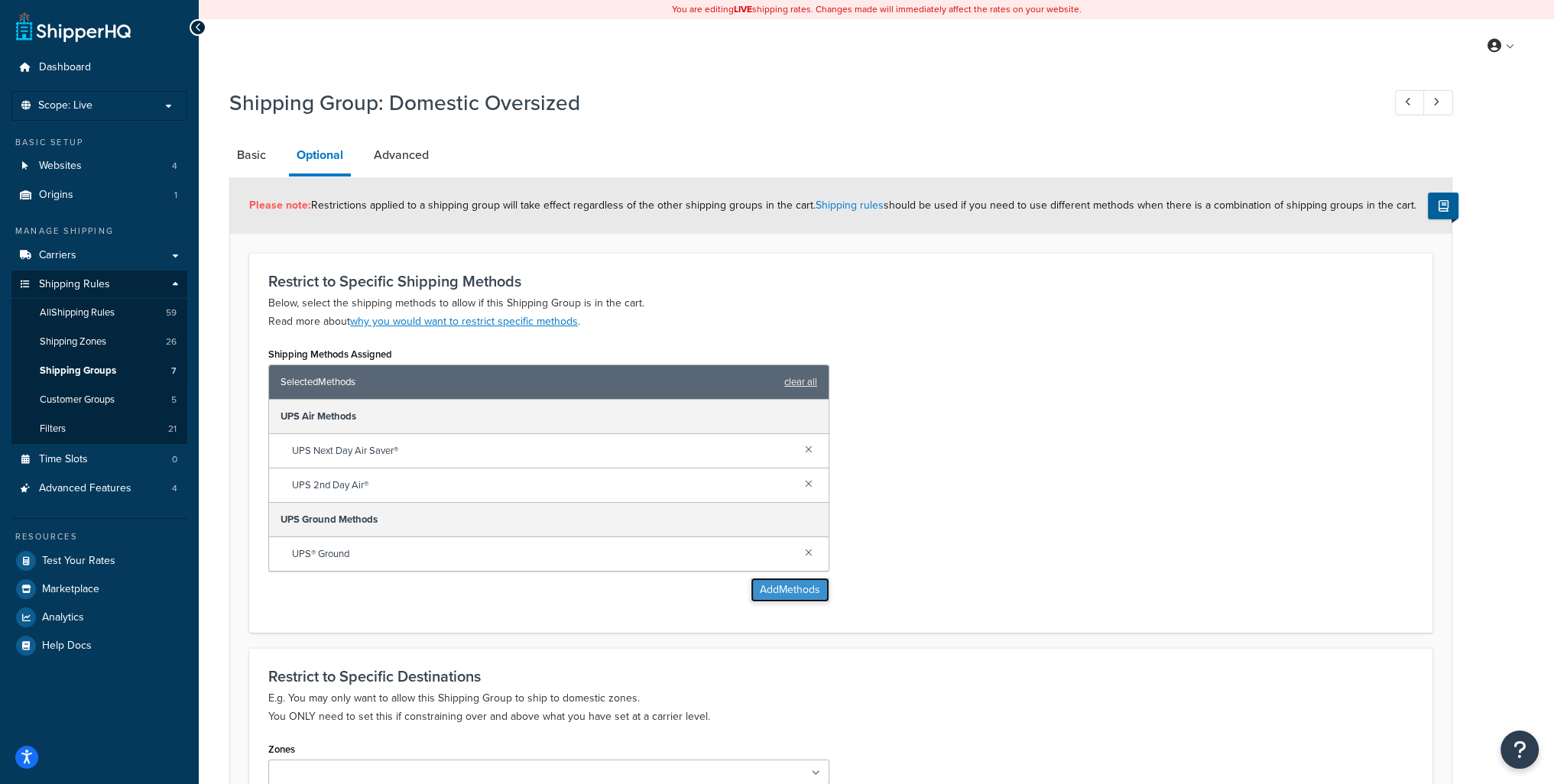
click at [773, 586] on button "Add Methods" at bounding box center [790, 590] width 79 height 25
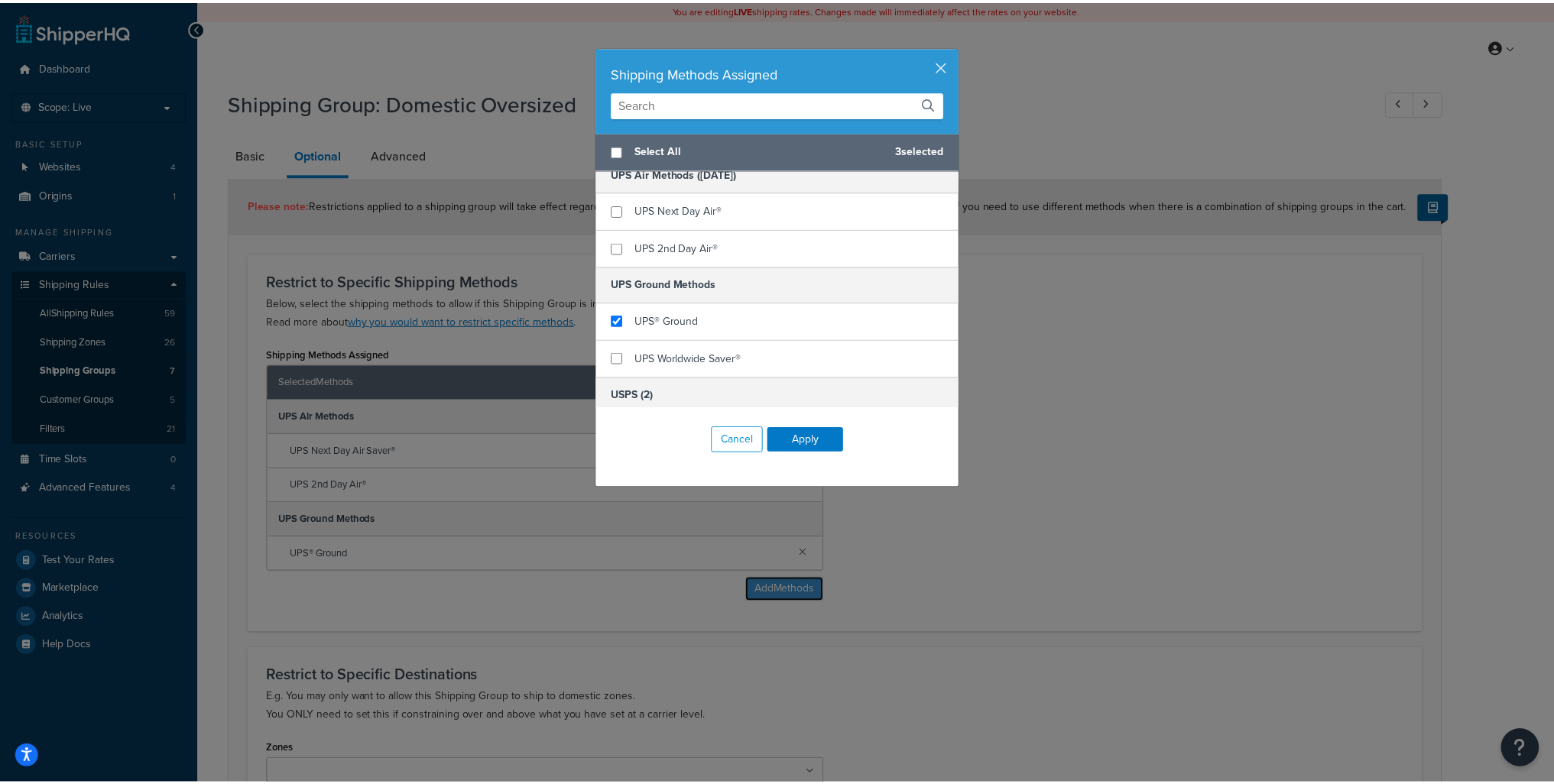
scroll to position [688, 0]
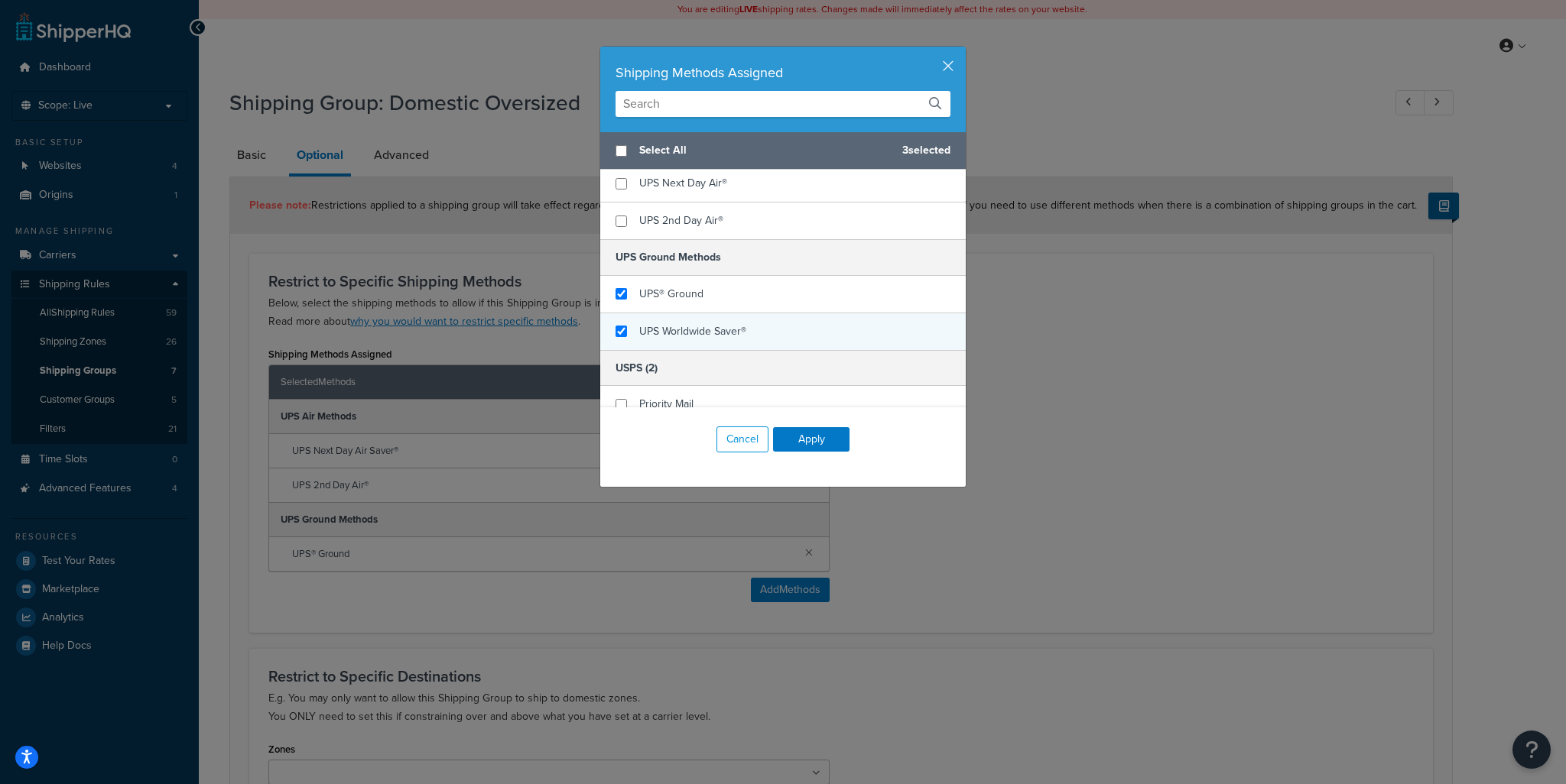
checkbox input "true"
click at [697, 334] on span "UPS Worldwide Saver®" at bounding box center [692, 331] width 107 height 16
click at [807, 431] on button "Apply" at bounding box center [811, 439] width 77 height 25
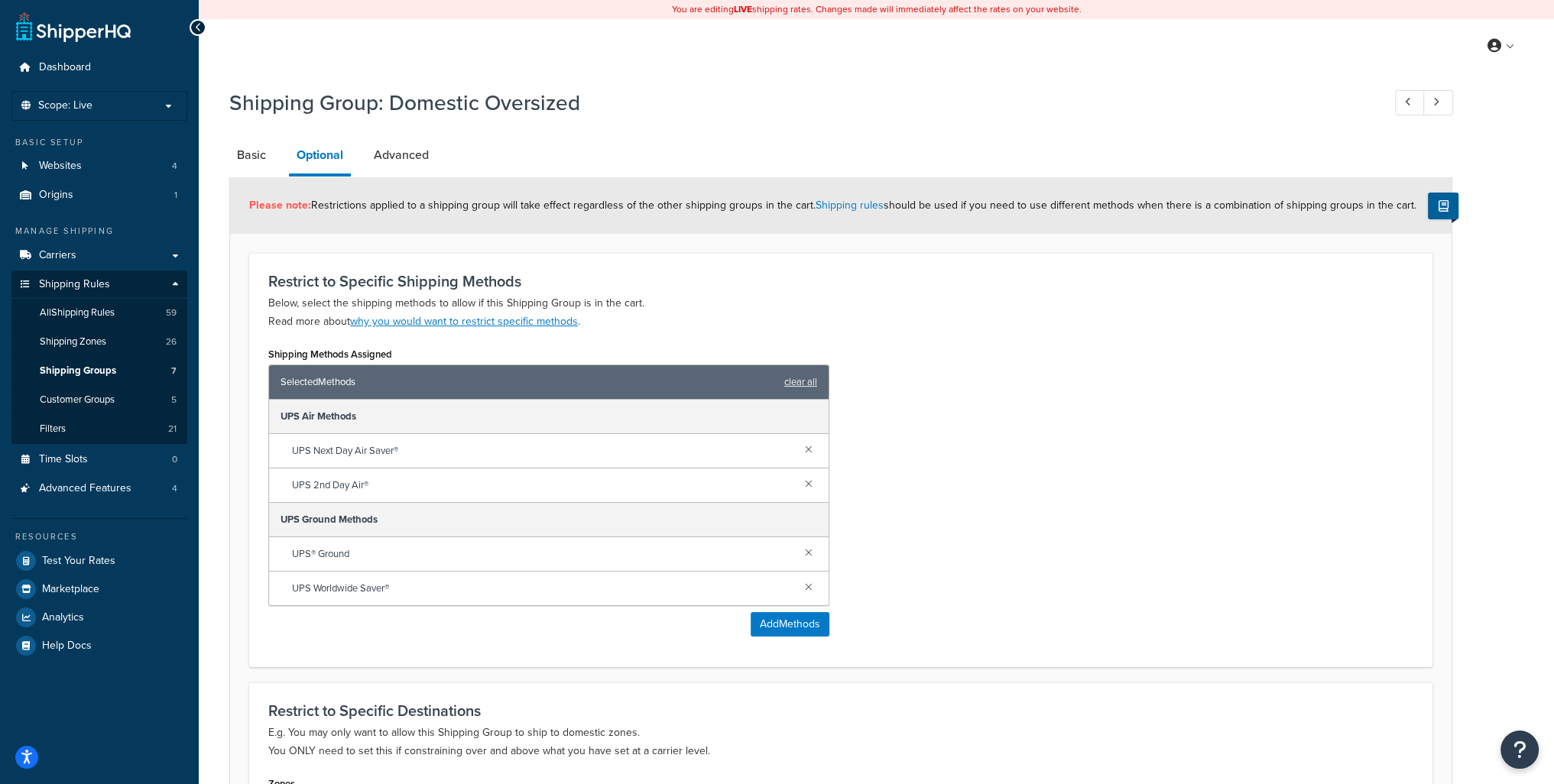
scroll to position [221, 0]
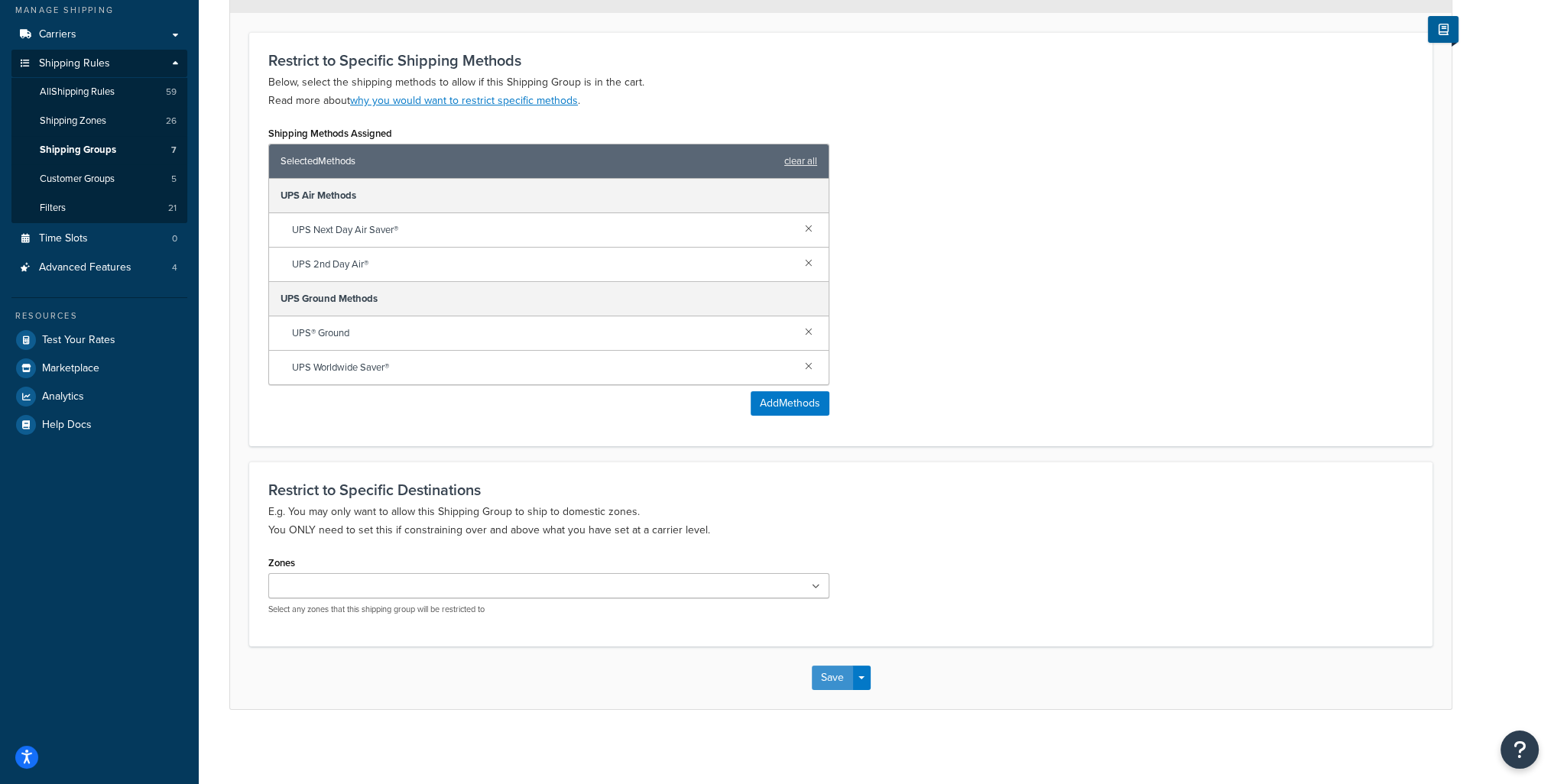
click at [835, 679] on button "Save" at bounding box center [832, 677] width 41 height 25
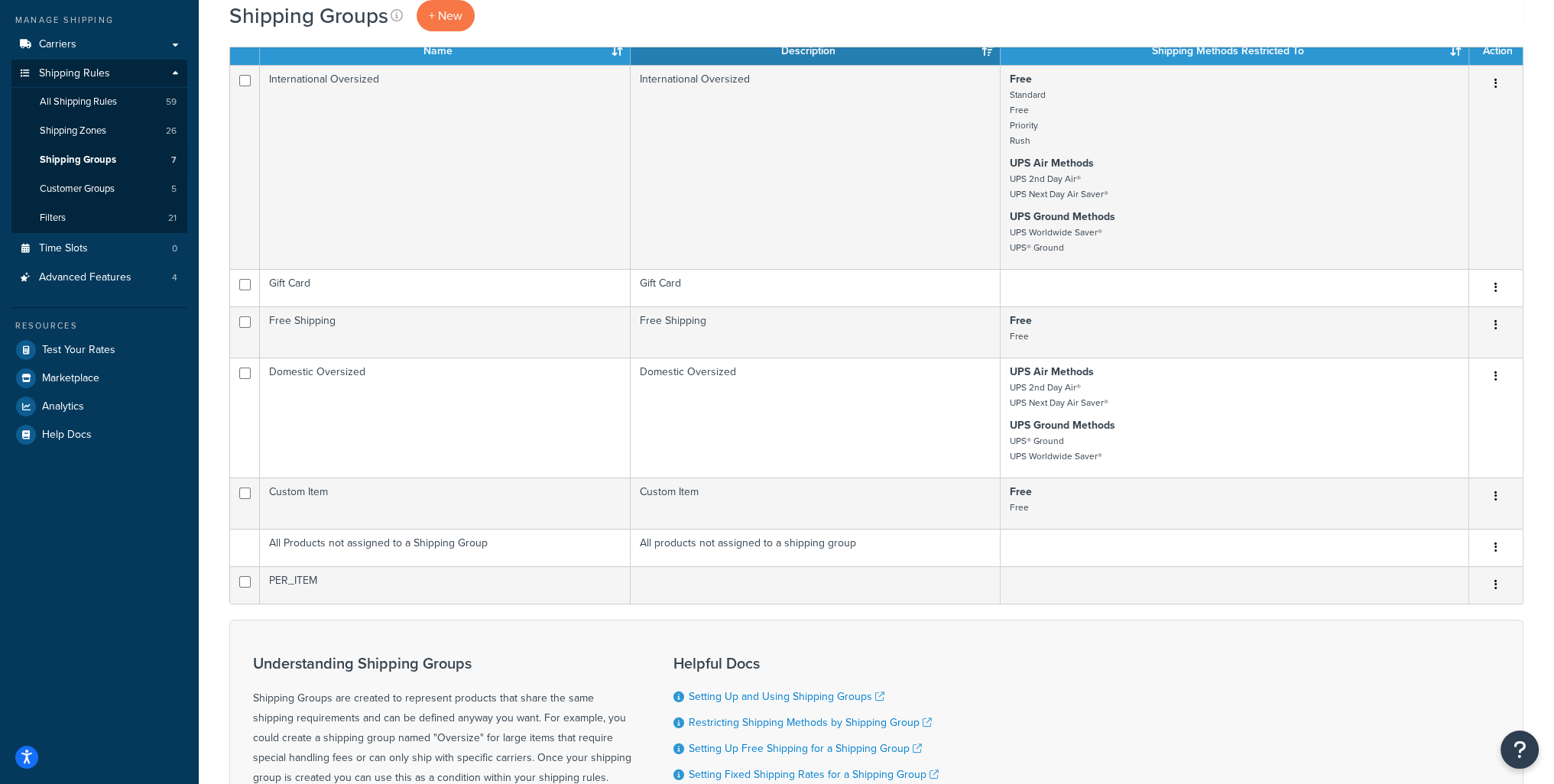
scroll to position [77, 0]
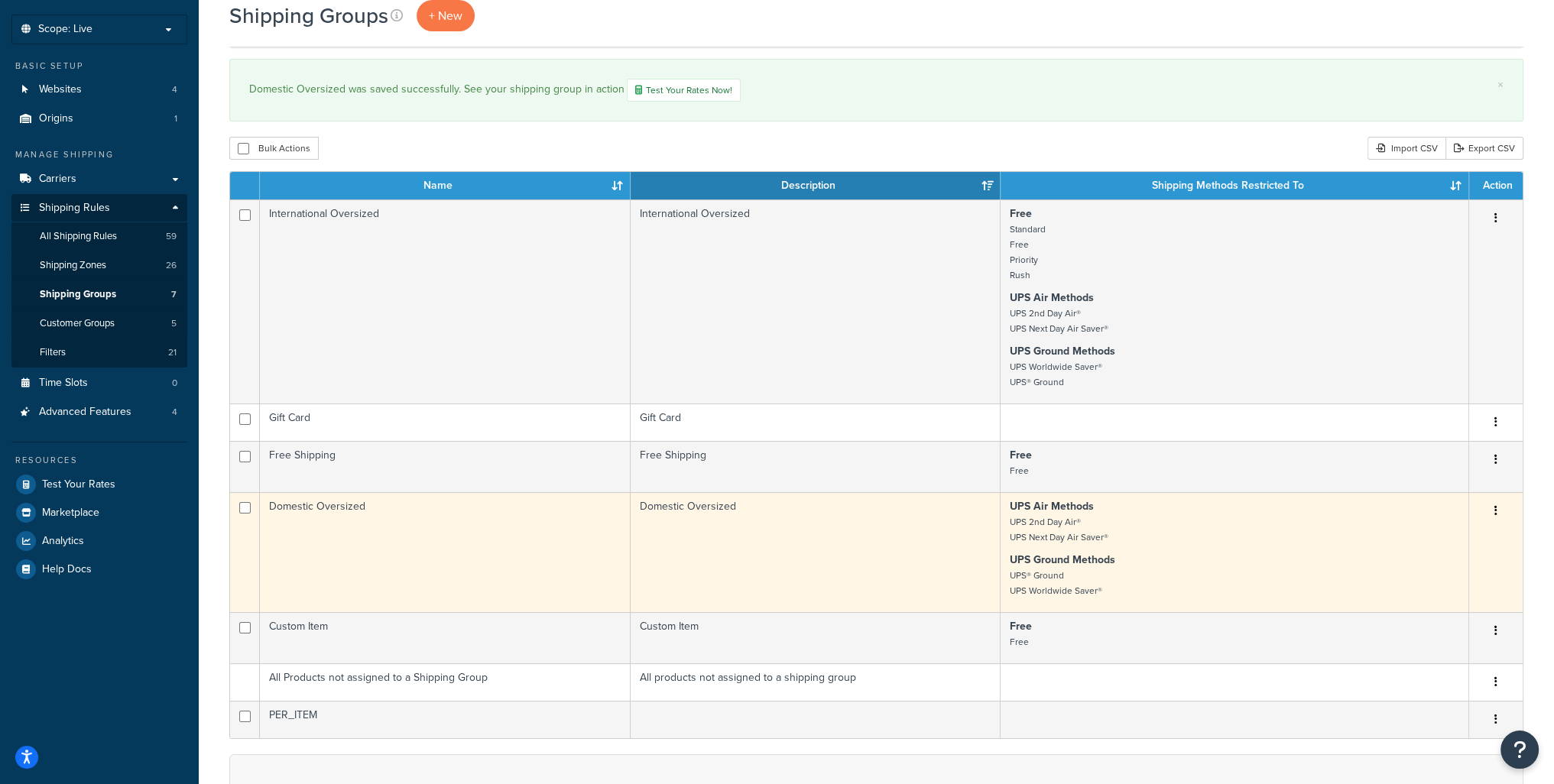
click at [1497, 511] on icon "button" at bounding box center [1496, 510] width 3 height 11
click at [1435, 541] on link "Edit" at bounding box center [1434, 543] width 121 height 31
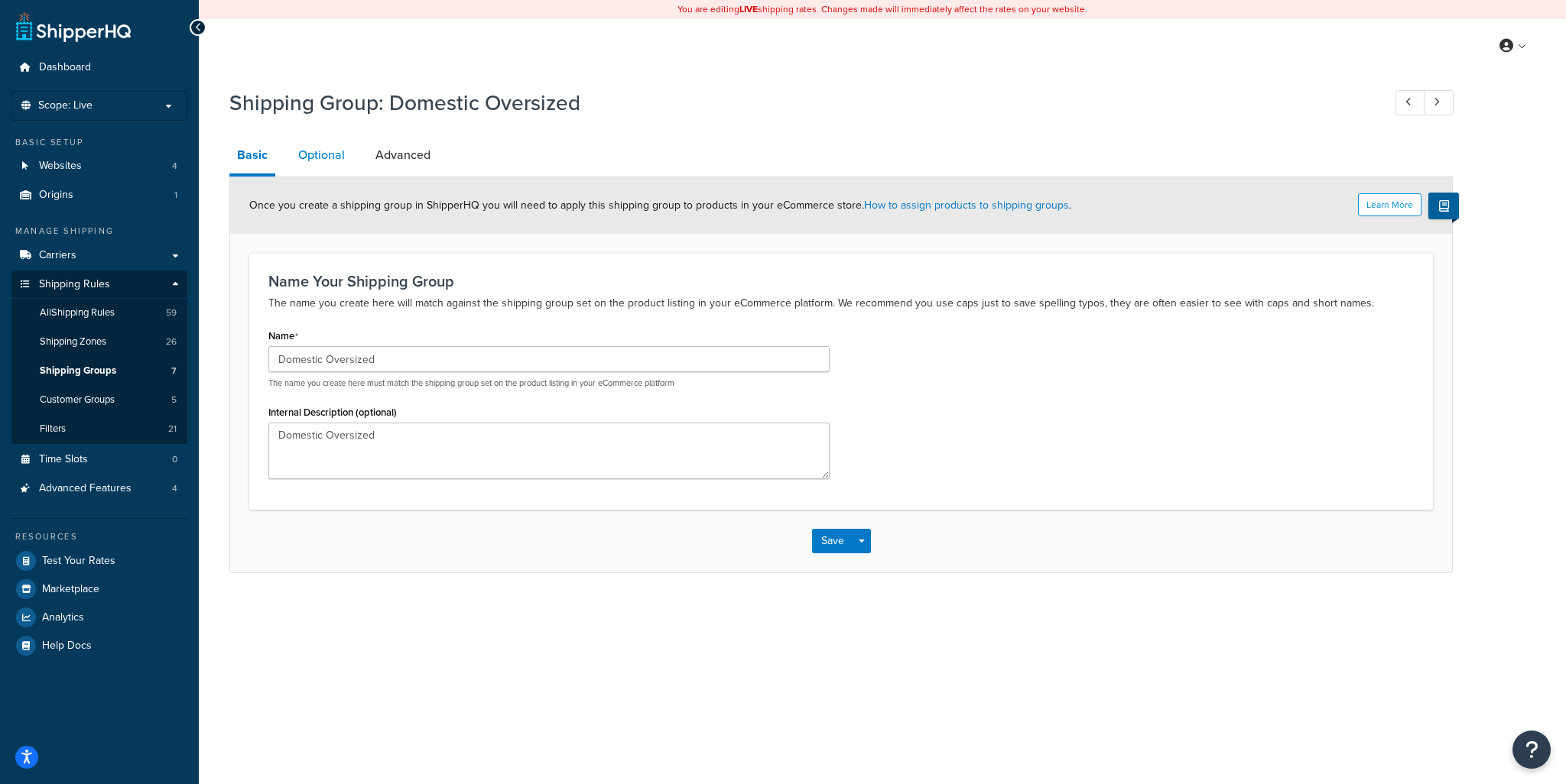
click at [321, 160] on link "Optional" at bounding box center [321, 154] width 62 height 36
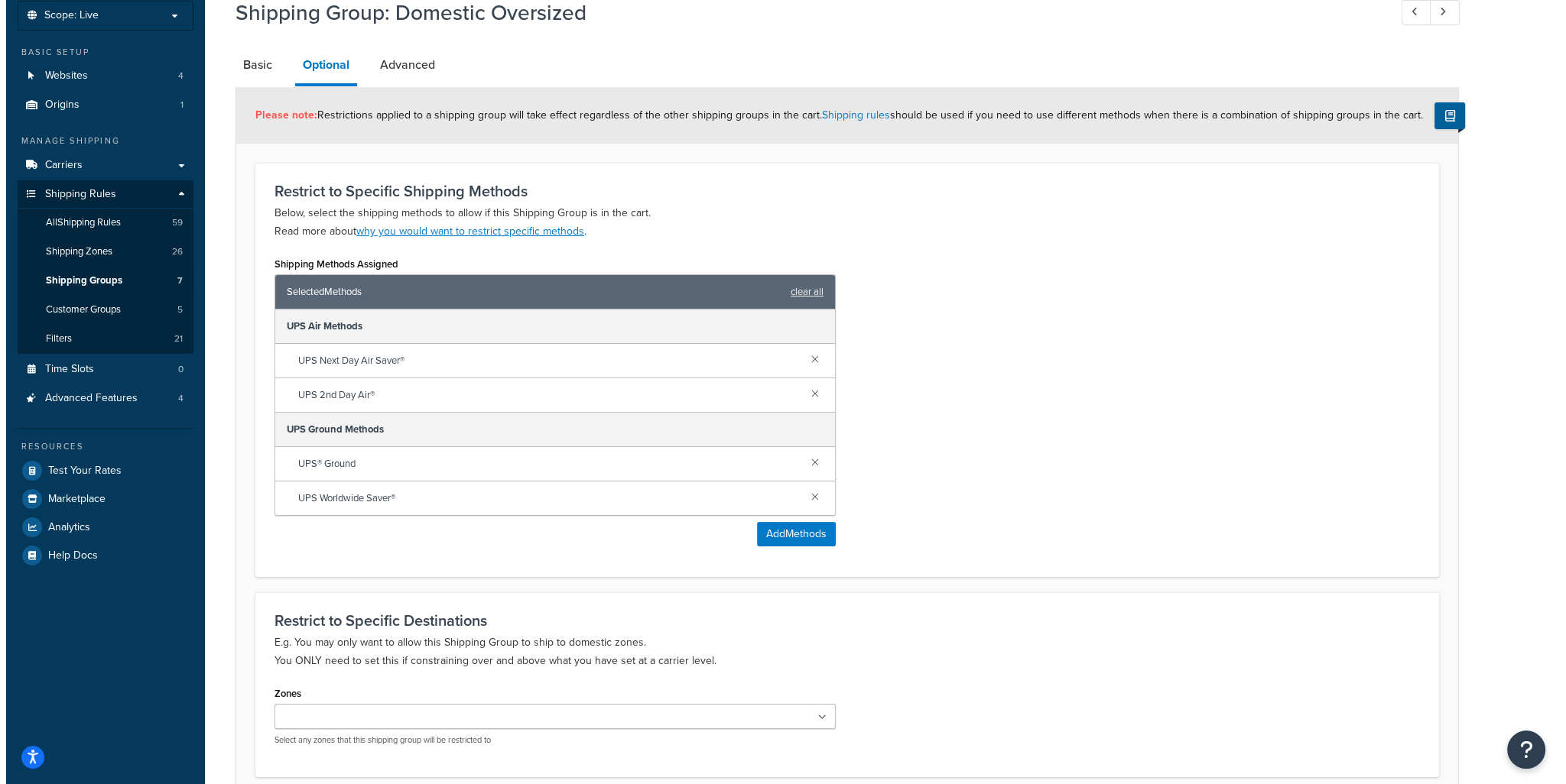
scroll to position [221, 0]
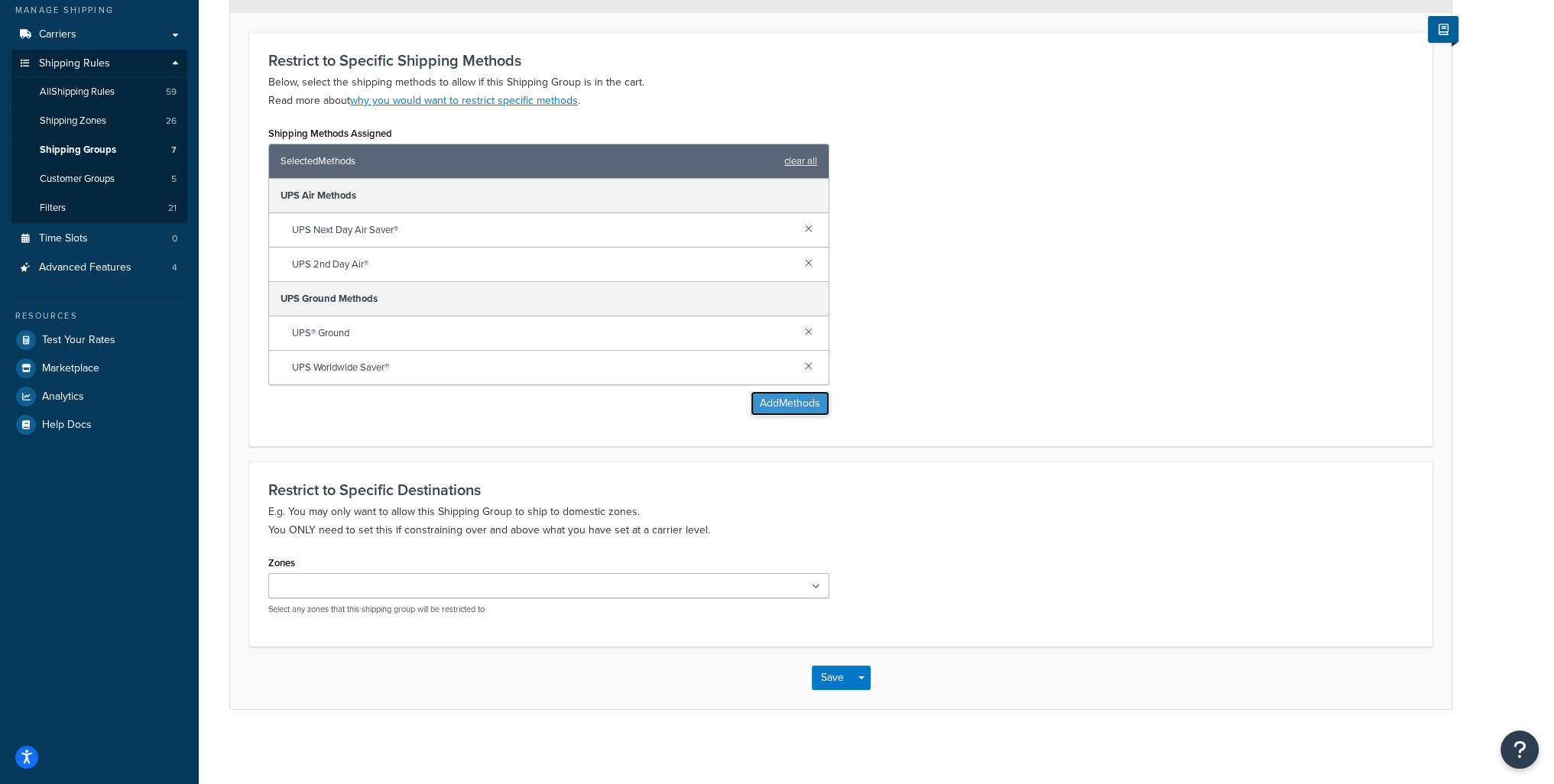
click at [801, 402] on button "Add Methods" at bounding box center [790, 403] width 79 height 25
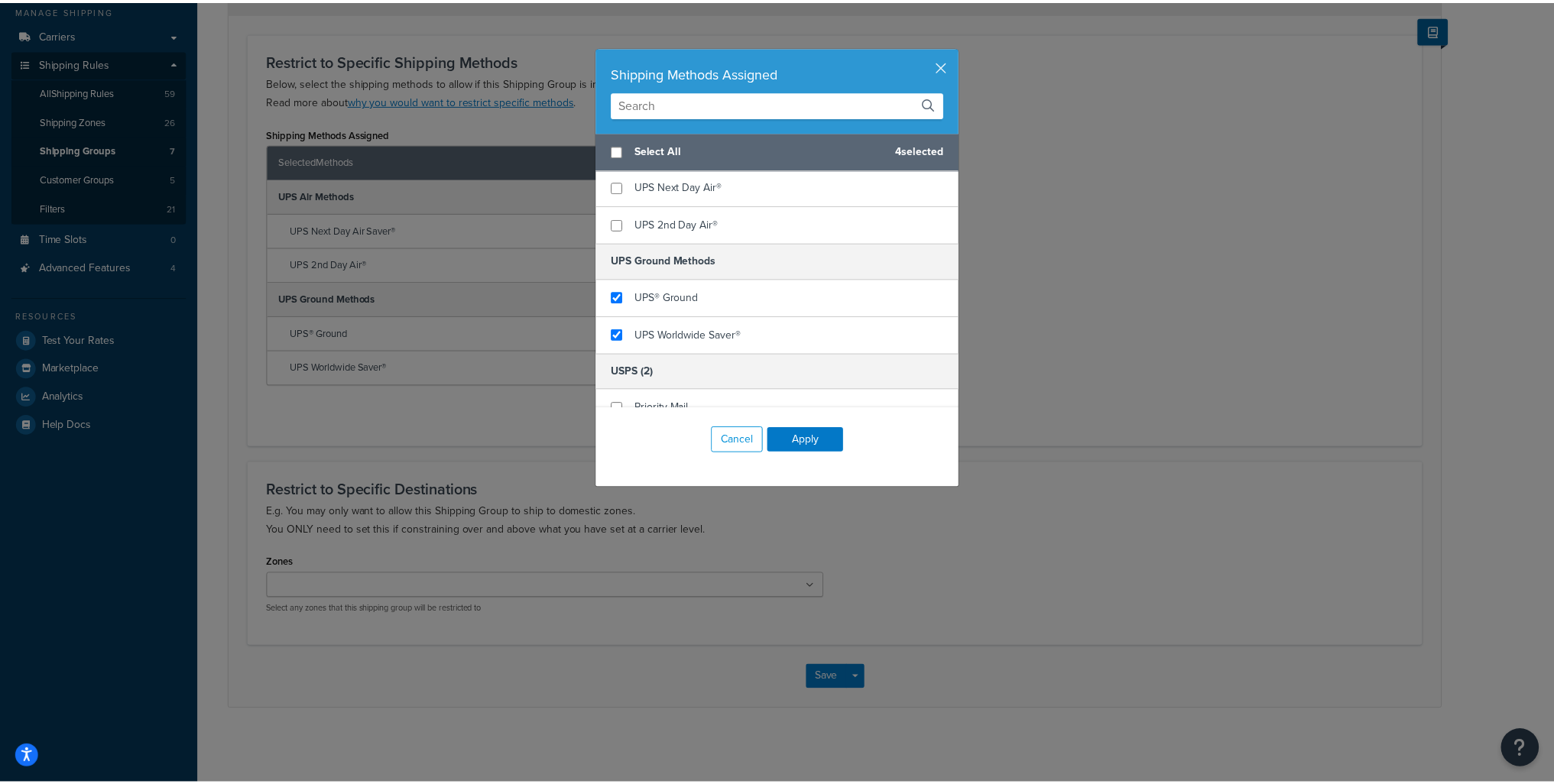
scroll to position [737, 0]
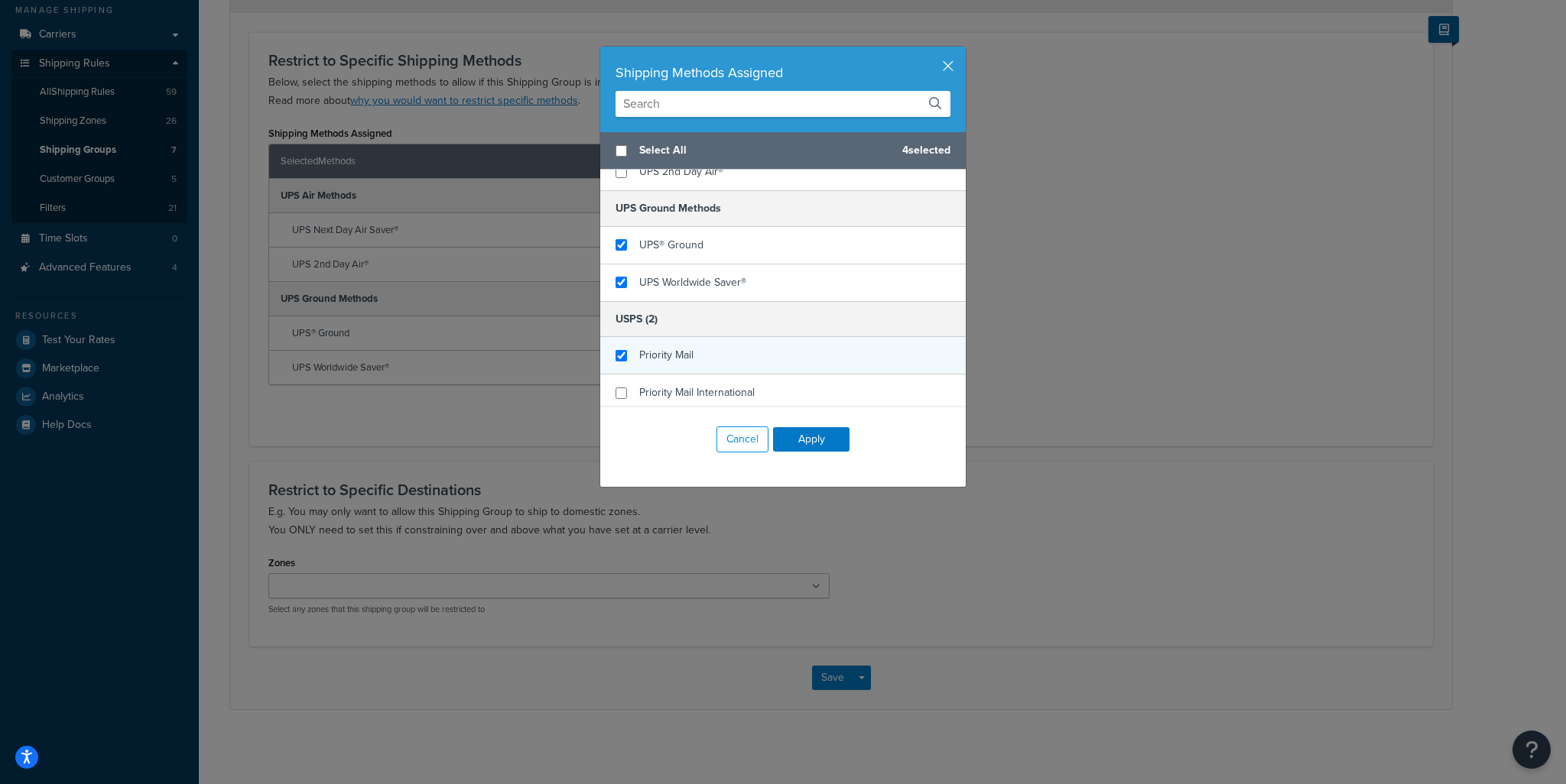
checkbox input "true"
click at [630, 355] on div "Priority Mail" at bounding box center [783, 355] width 365 height 37
click at [800, 438] on button "Apply" at bounding box center [811, 439] width 77 height 25
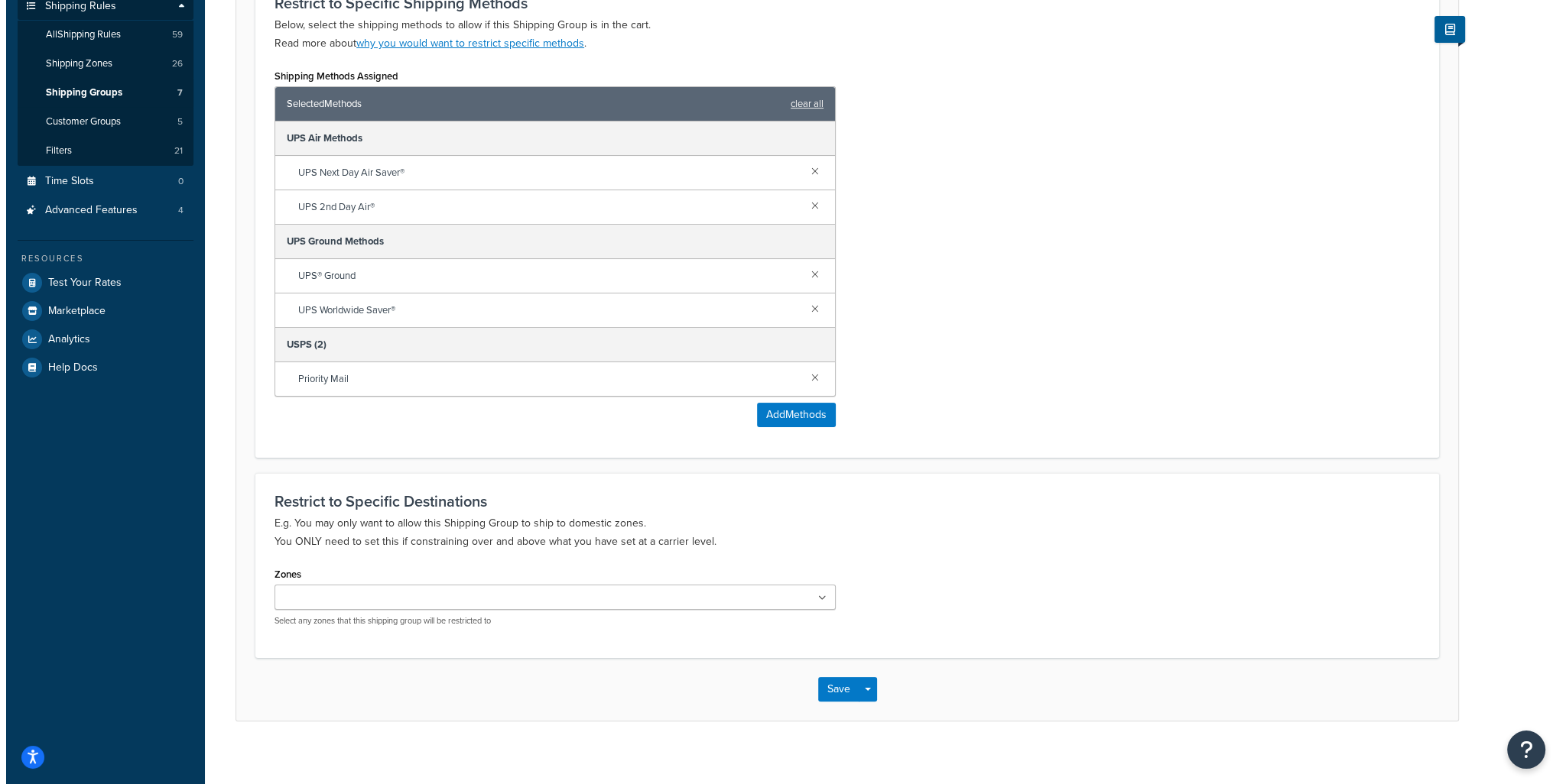
scroll to position [289, 0]
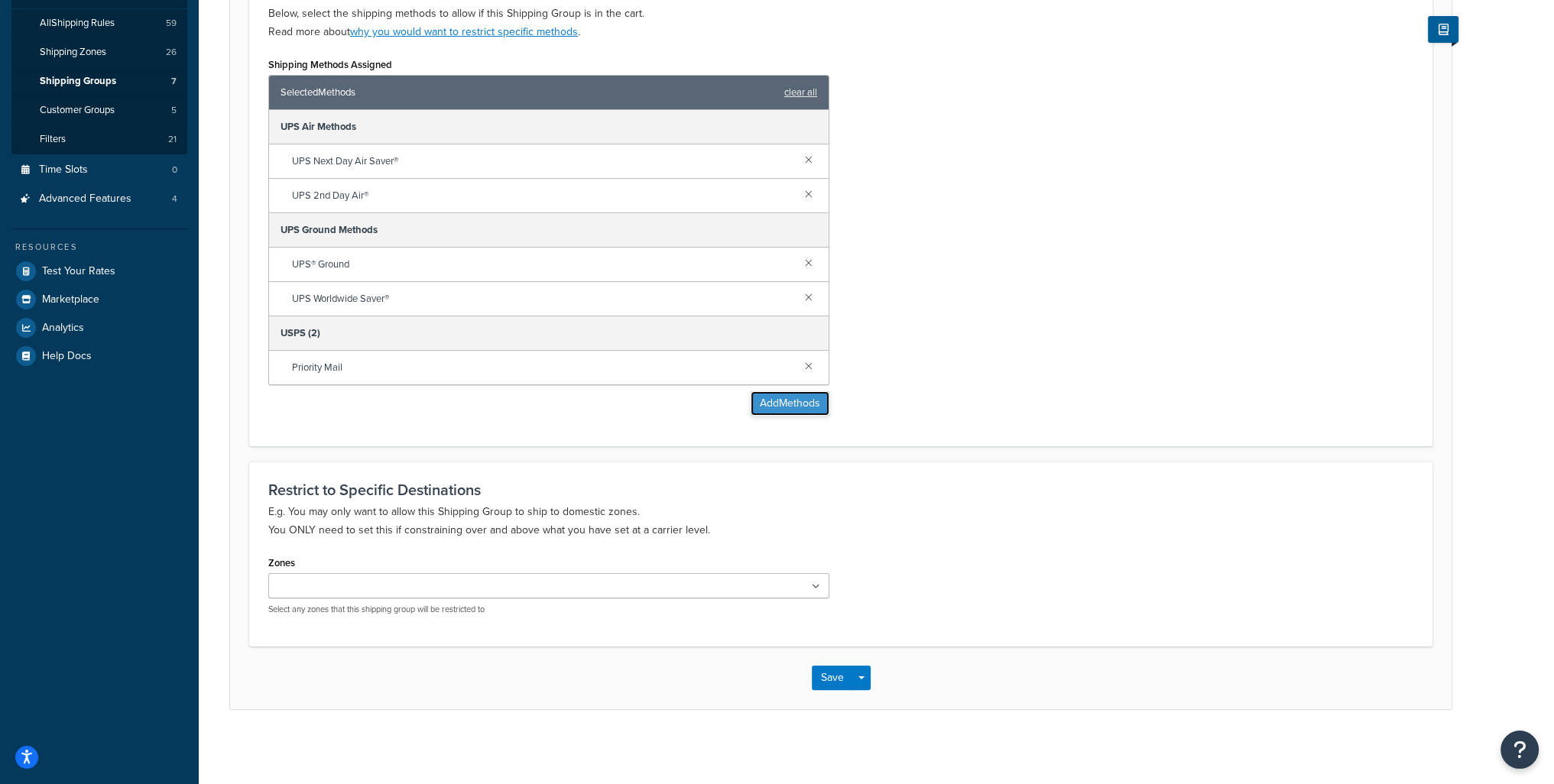
click at [773, 406] on button "Add Methods" at bounding box center [790, 403] width 79 height 25
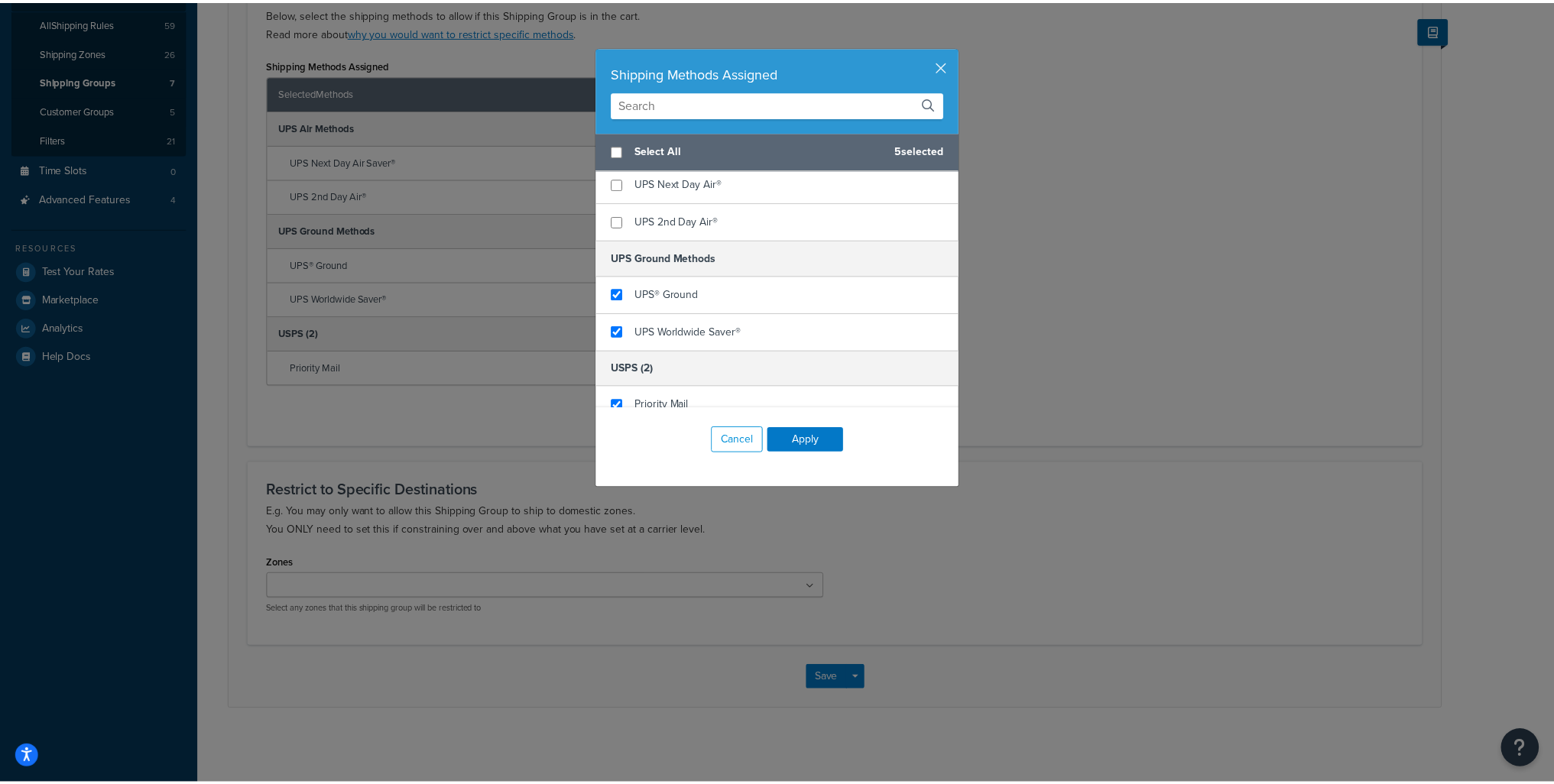
scroll to position [737, 0]
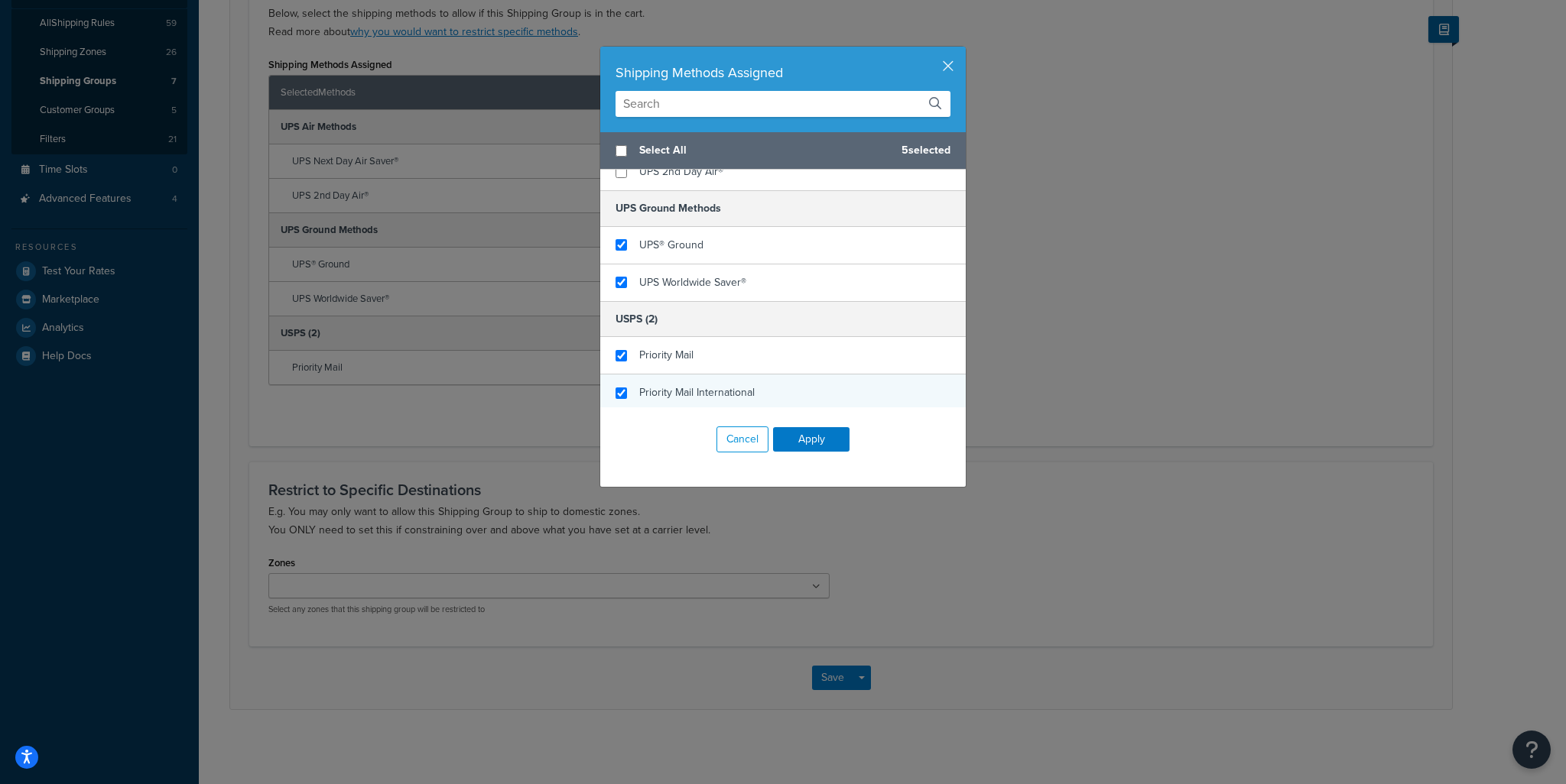
checkbox input "true"
click at [742, 389] on span "Priority Mail International" at bounding box center [697, 392] width 116 height 16
checkbox input "false"
click at [641, 355] on span "Priority Mail" at bounding box center [666, 355] width 54 height 16
click at [807, 437] on button "Apply" at bounding box center [811, 439] width 77 height 25
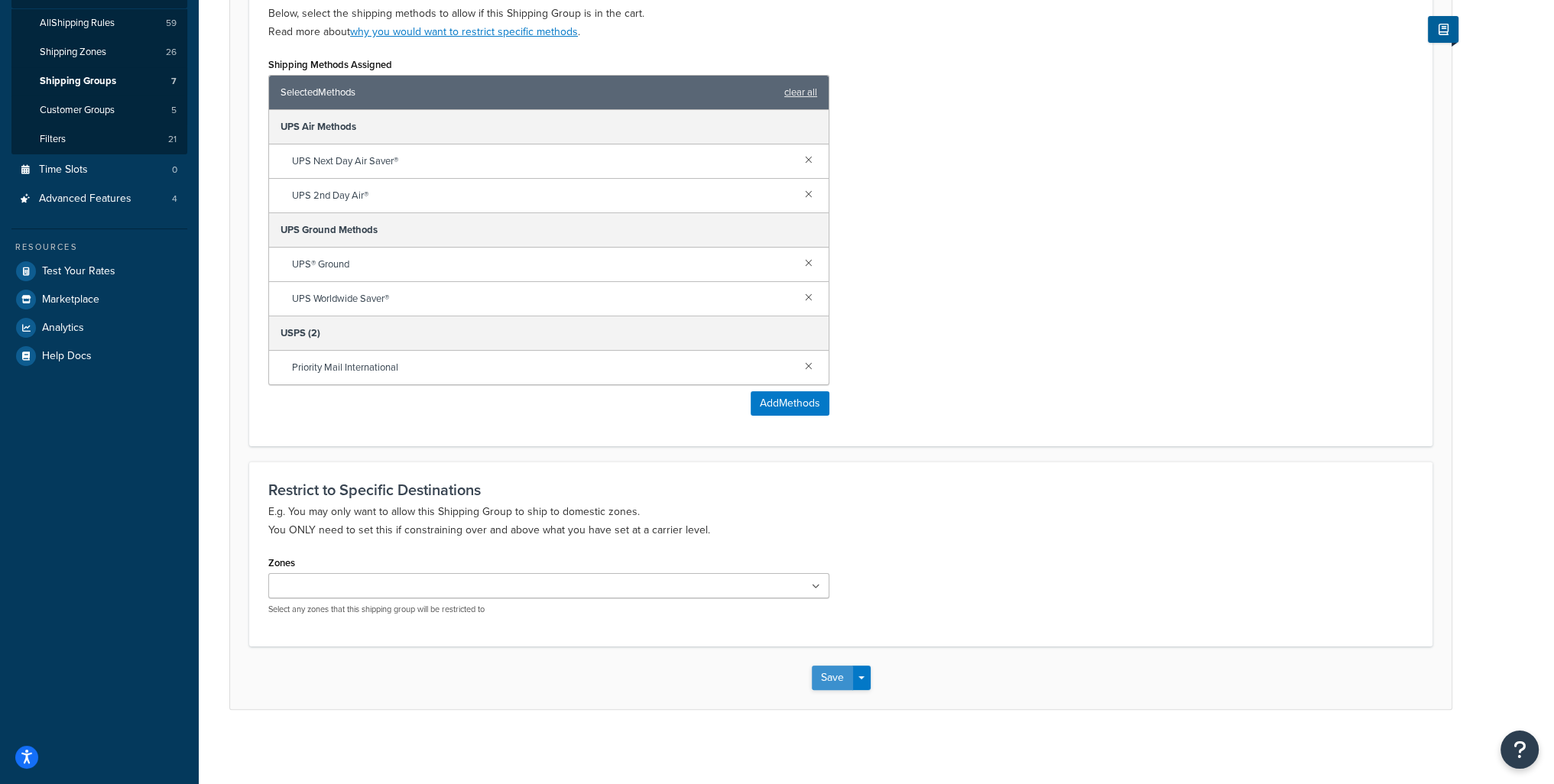
click at [847, 671] on button "Save" at bounding box center [832, 677] width 41 height 25
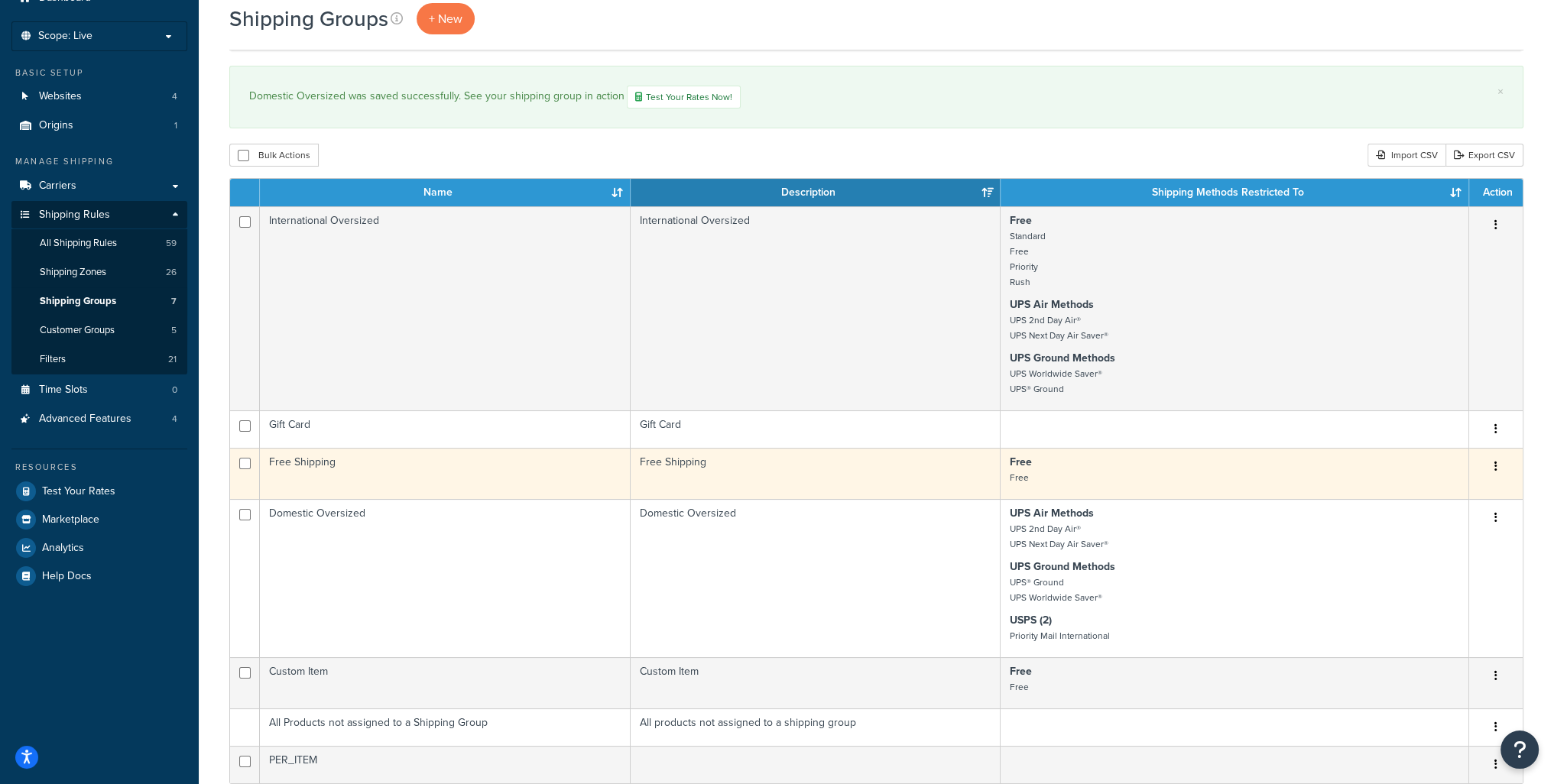
scroll to position [153, 0]
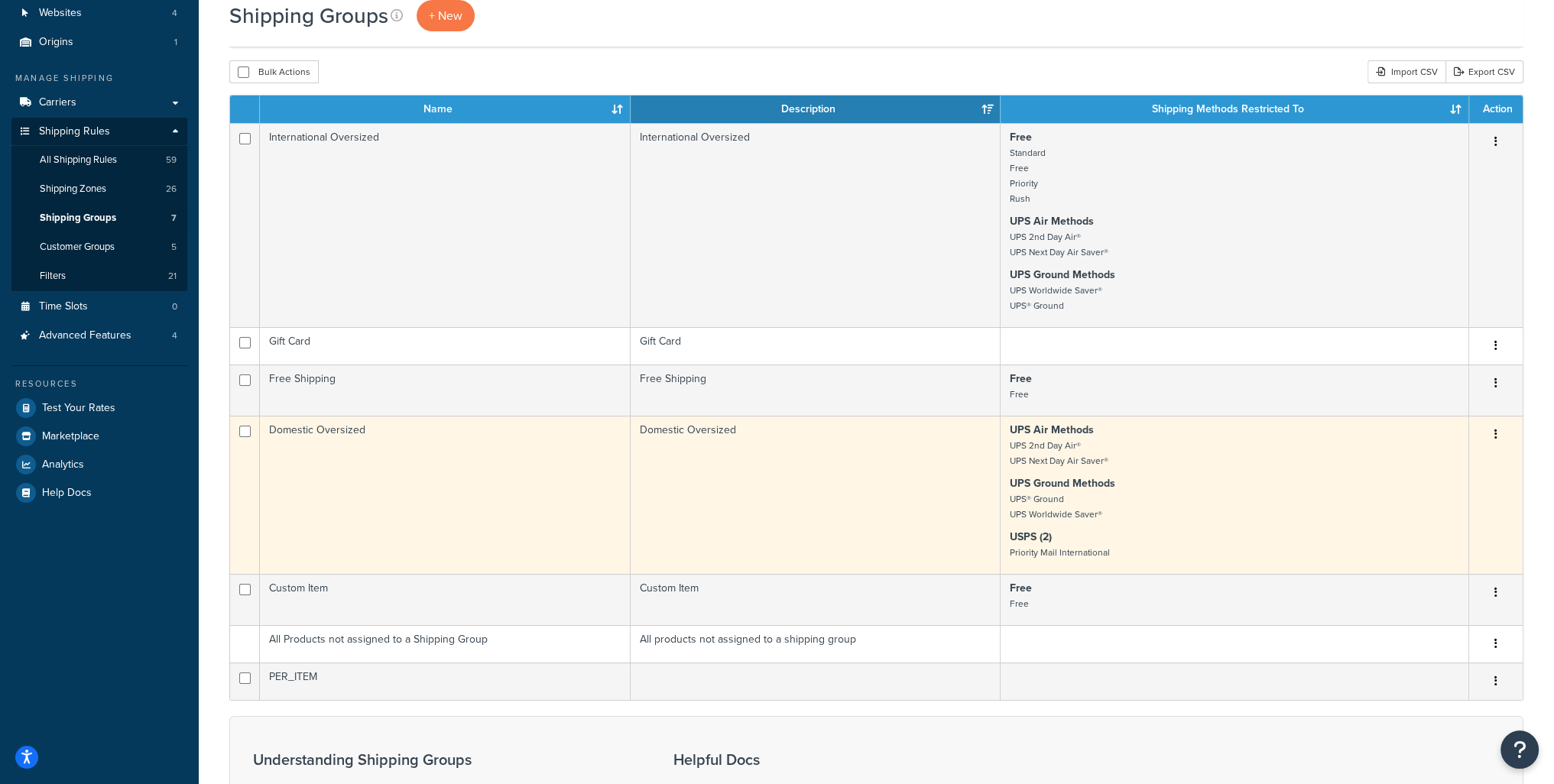
click at [1502, 438] on button "button" at bounding box center [1496, 435] width 22 height 25
click at [1440, 475] on link "Edit" at bounding box center [1434, 467] width 121 height 31
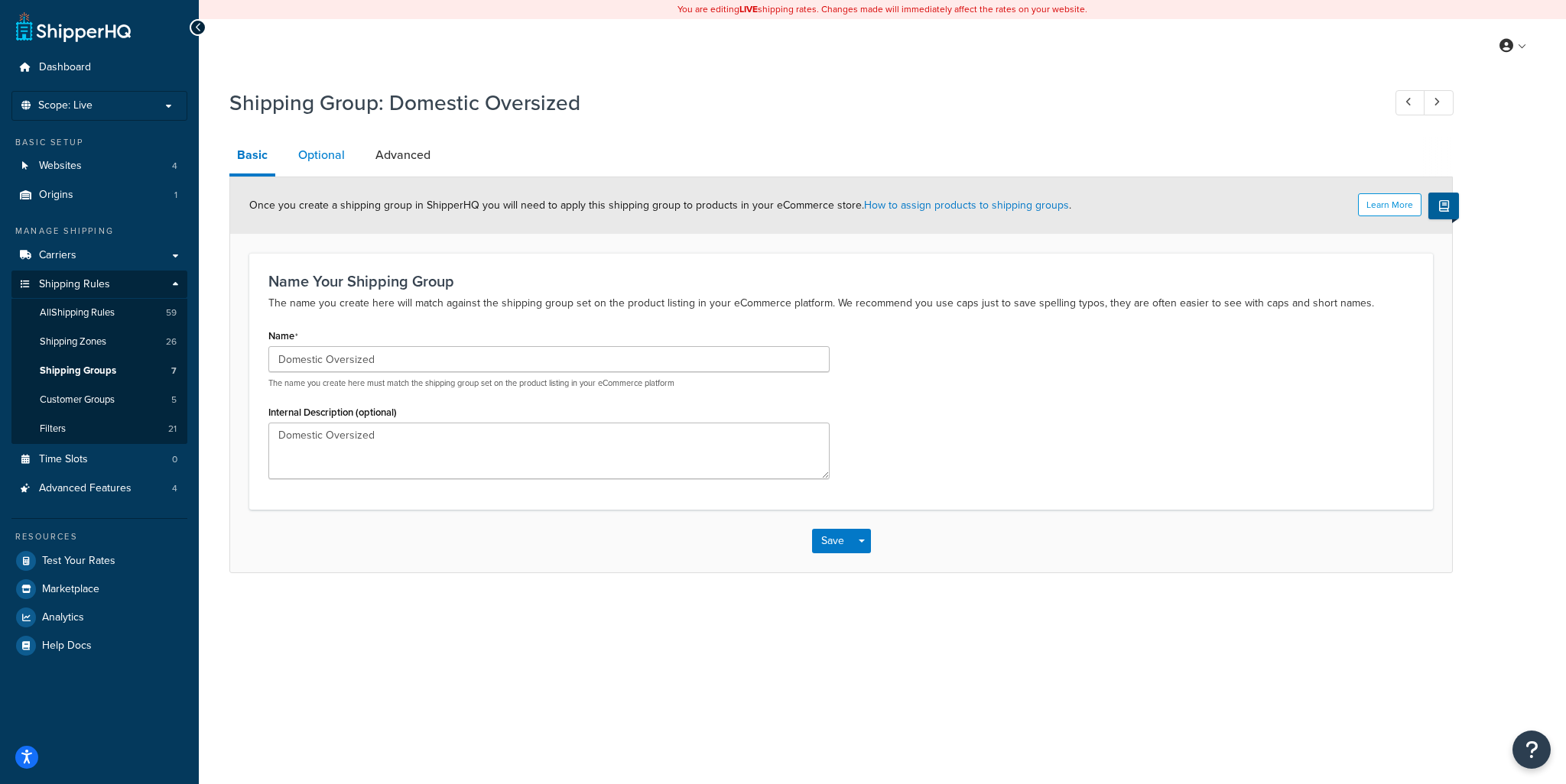
click at [322, 156] on link "Optional" at bounding box center [321, 154] width 62 height 36
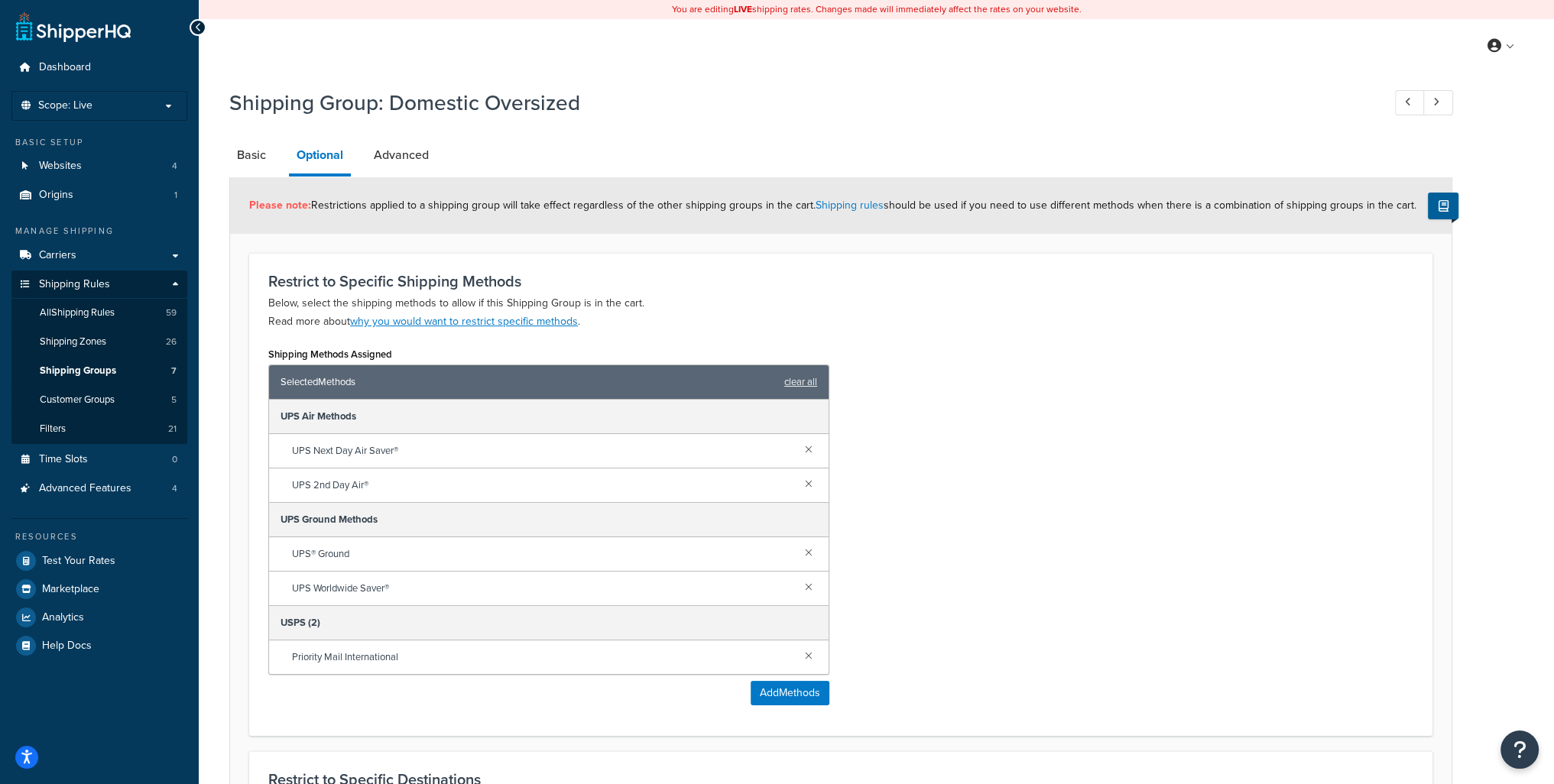
scroll to position [289, 0]
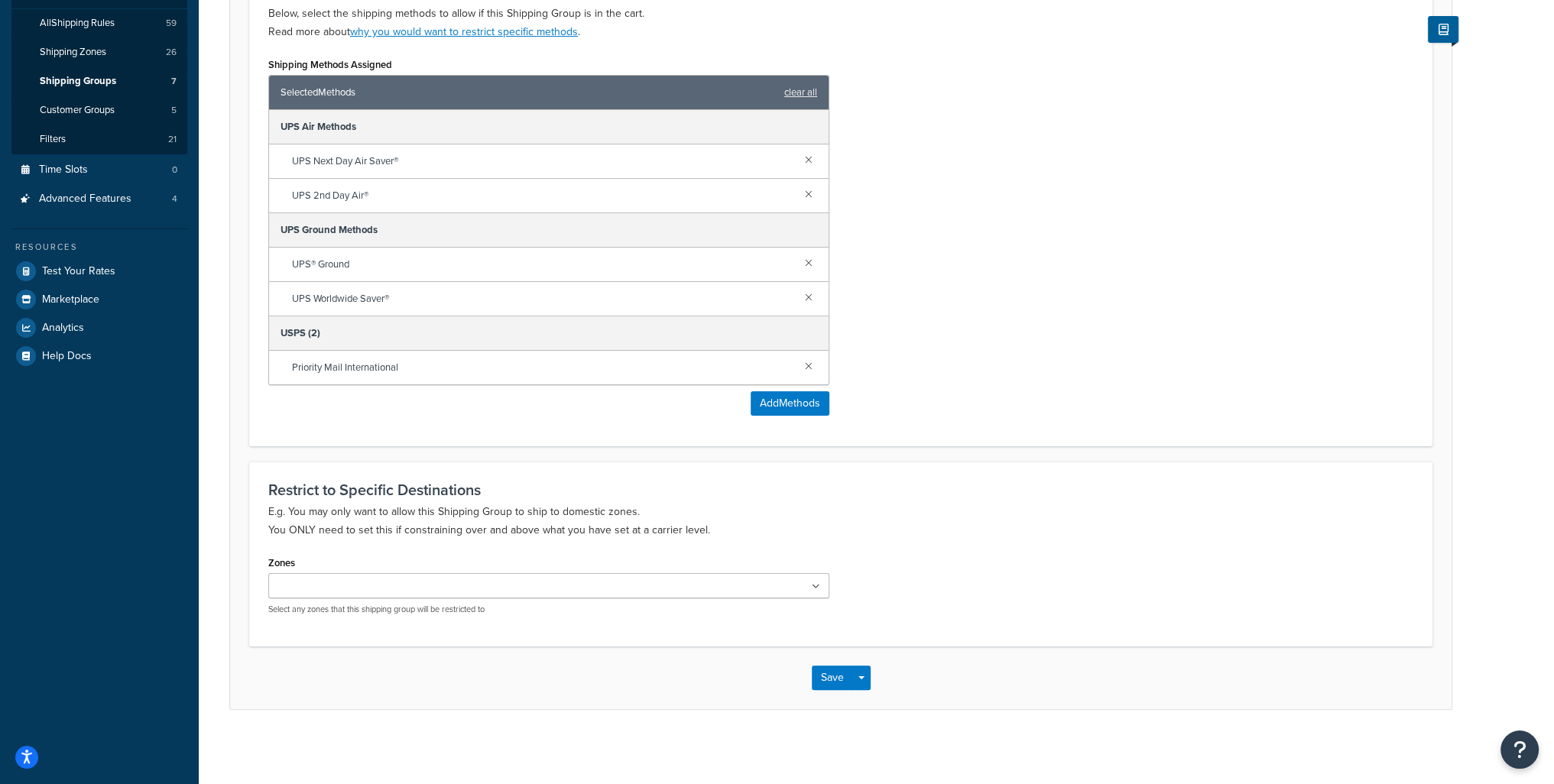
click at [817, 367] on div "Priority Mail International" at bounding box center [549, 368] width 560 height 33
click at [814, 365] on link at bounding box center [808, 365] width 17 height 17
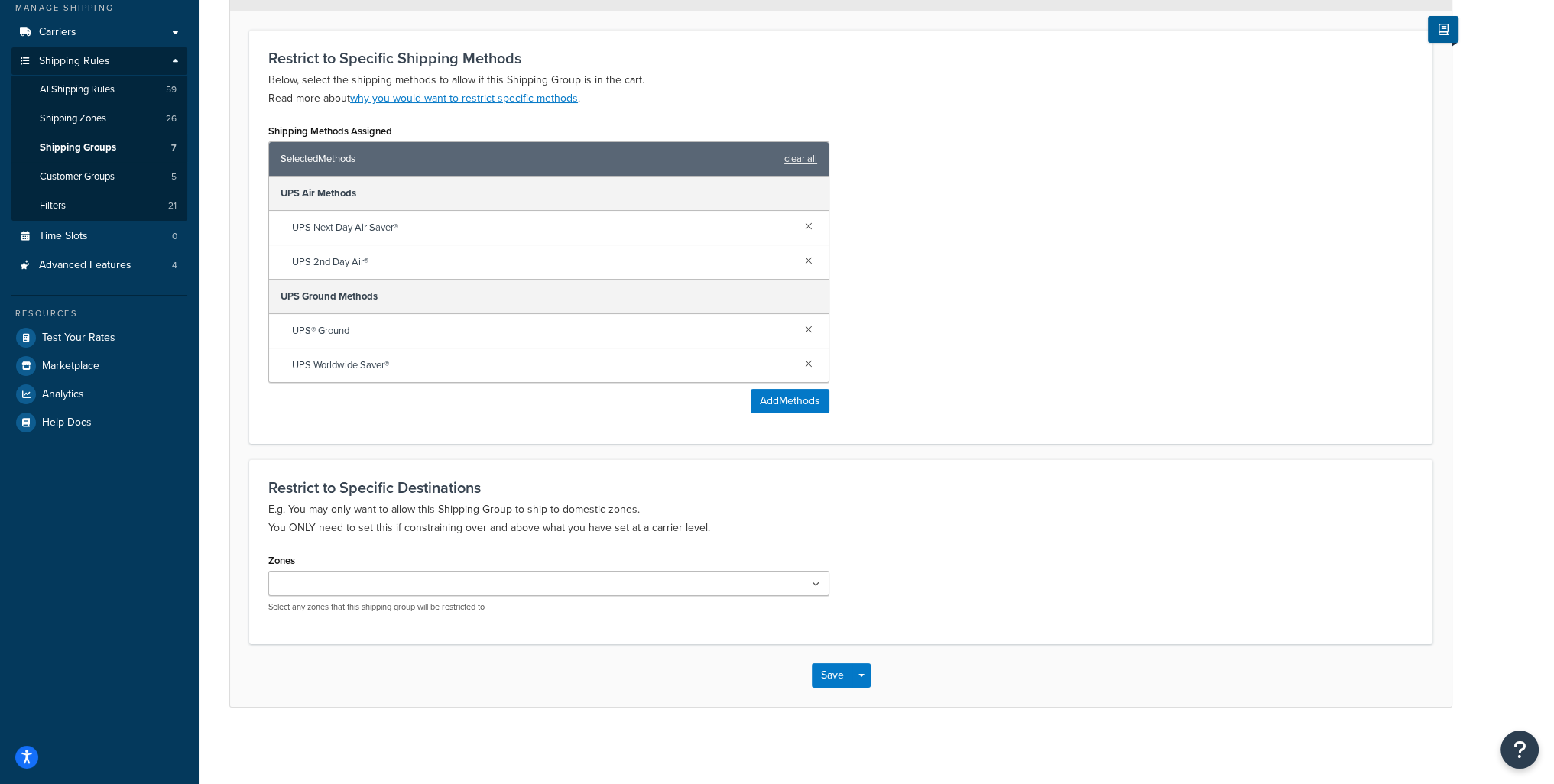
scroll to position [221, 0]
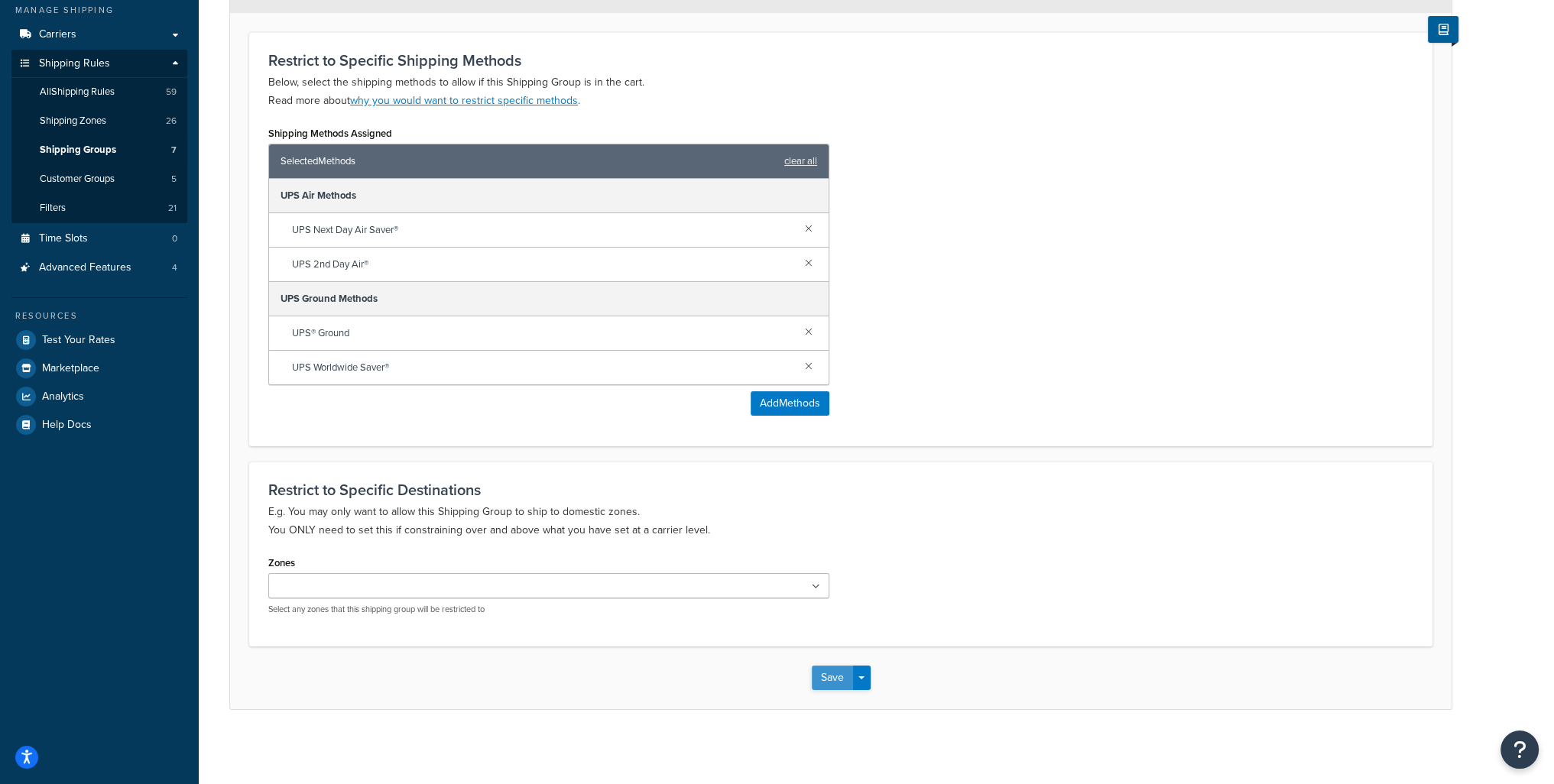
click at [826, 679] on button "Save" at bounding box center [832, 677] width 41 height 25
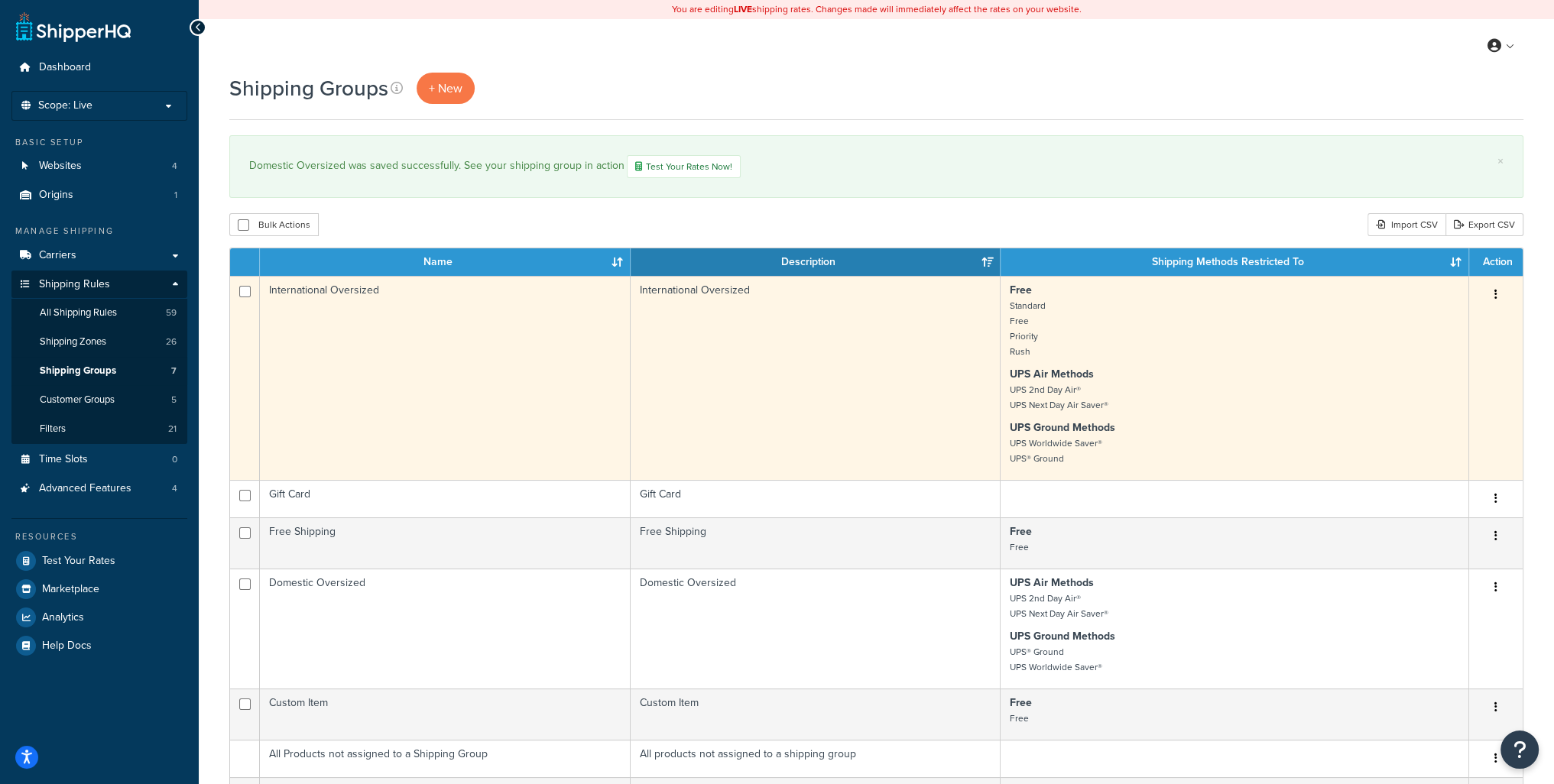
click at [1499, 298] on button "button" at bounding box center [1496, 294] width 22 height 25
click at [1448, 336] on link "Edit" at bounding box center [1434, 325] width 121 height 31
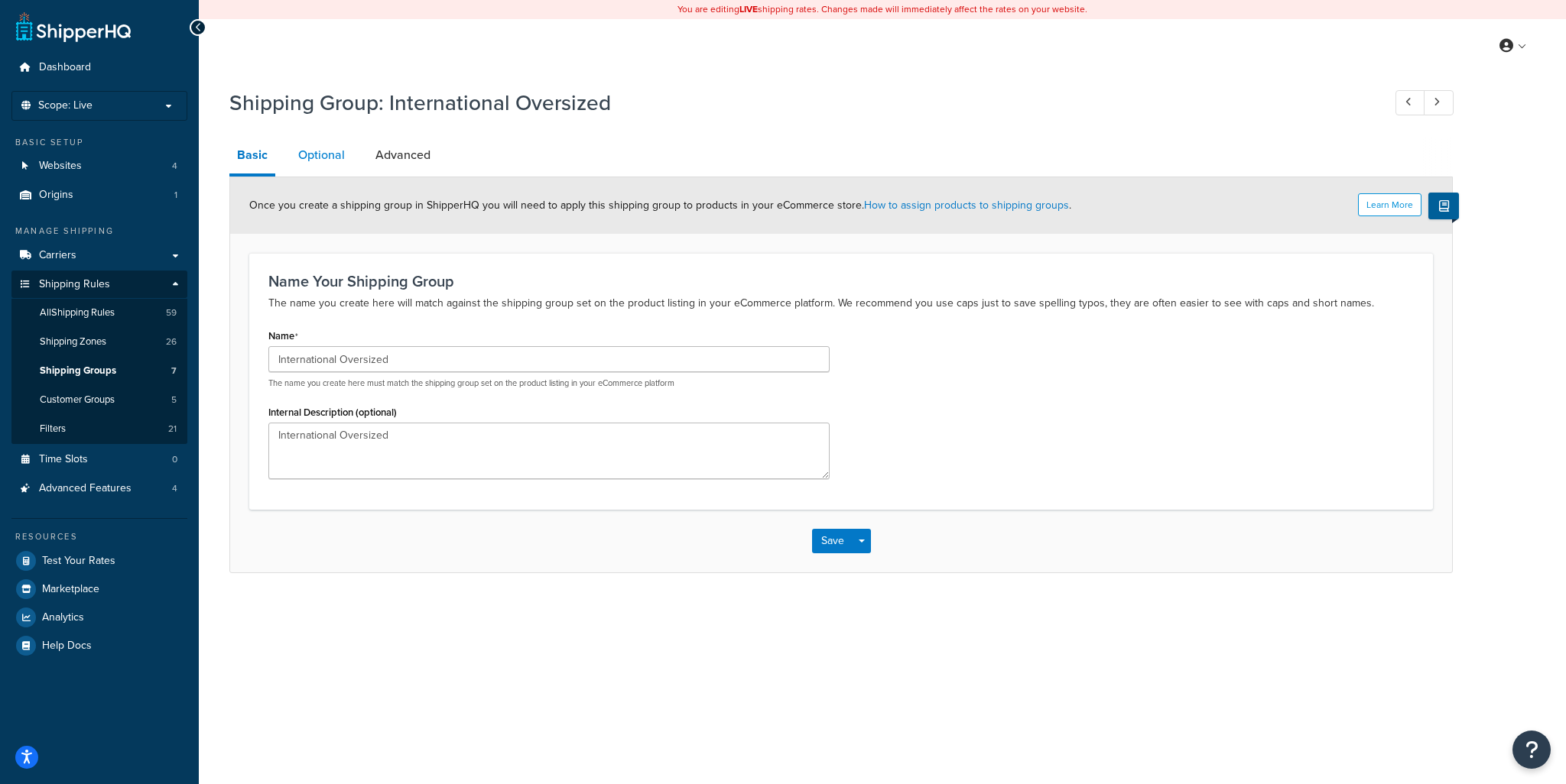
click at [329, 162] on link "Optional" at bounding box center [321, 154] width 62 height 36
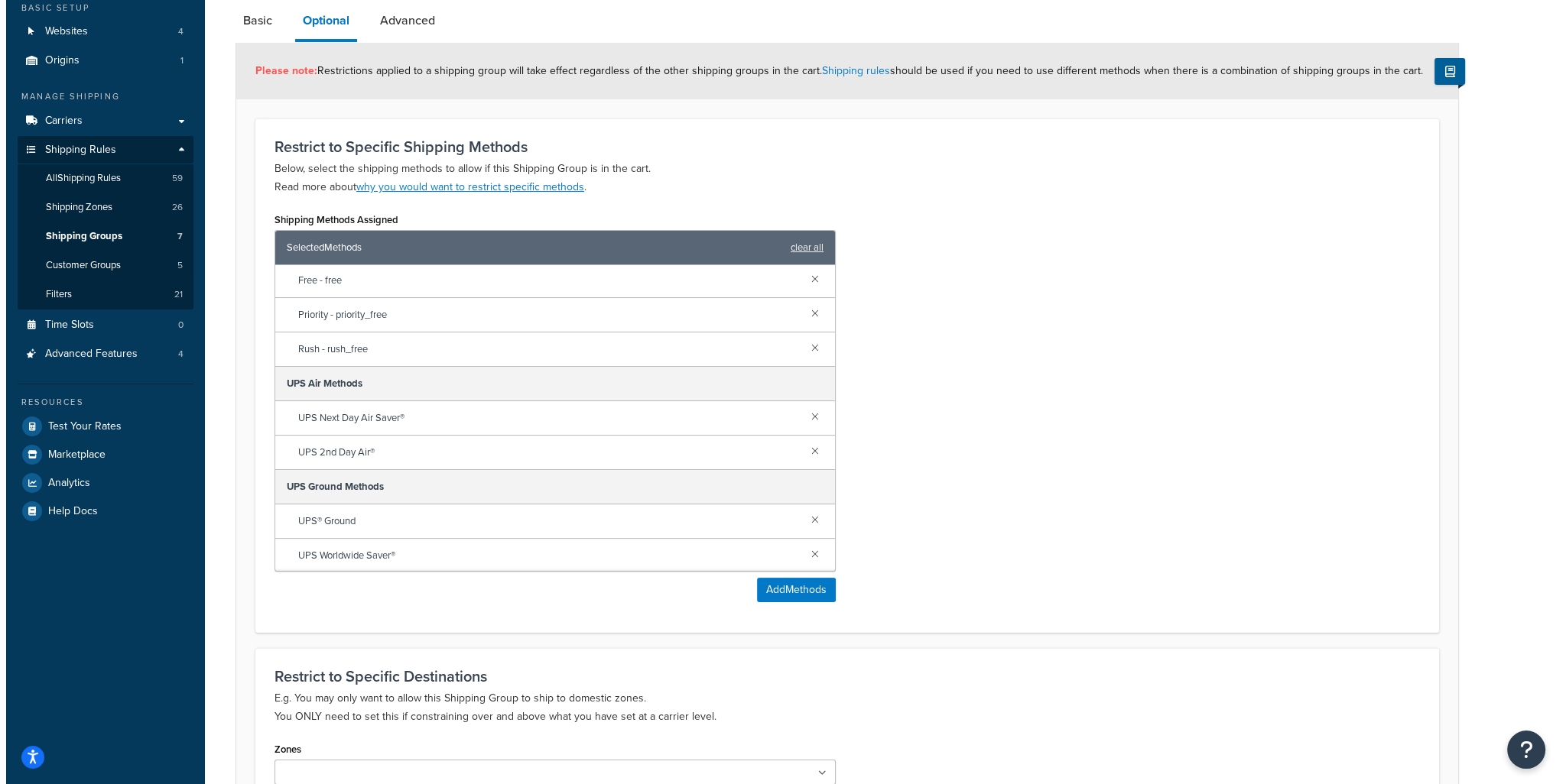
scroll to position [153, 0]
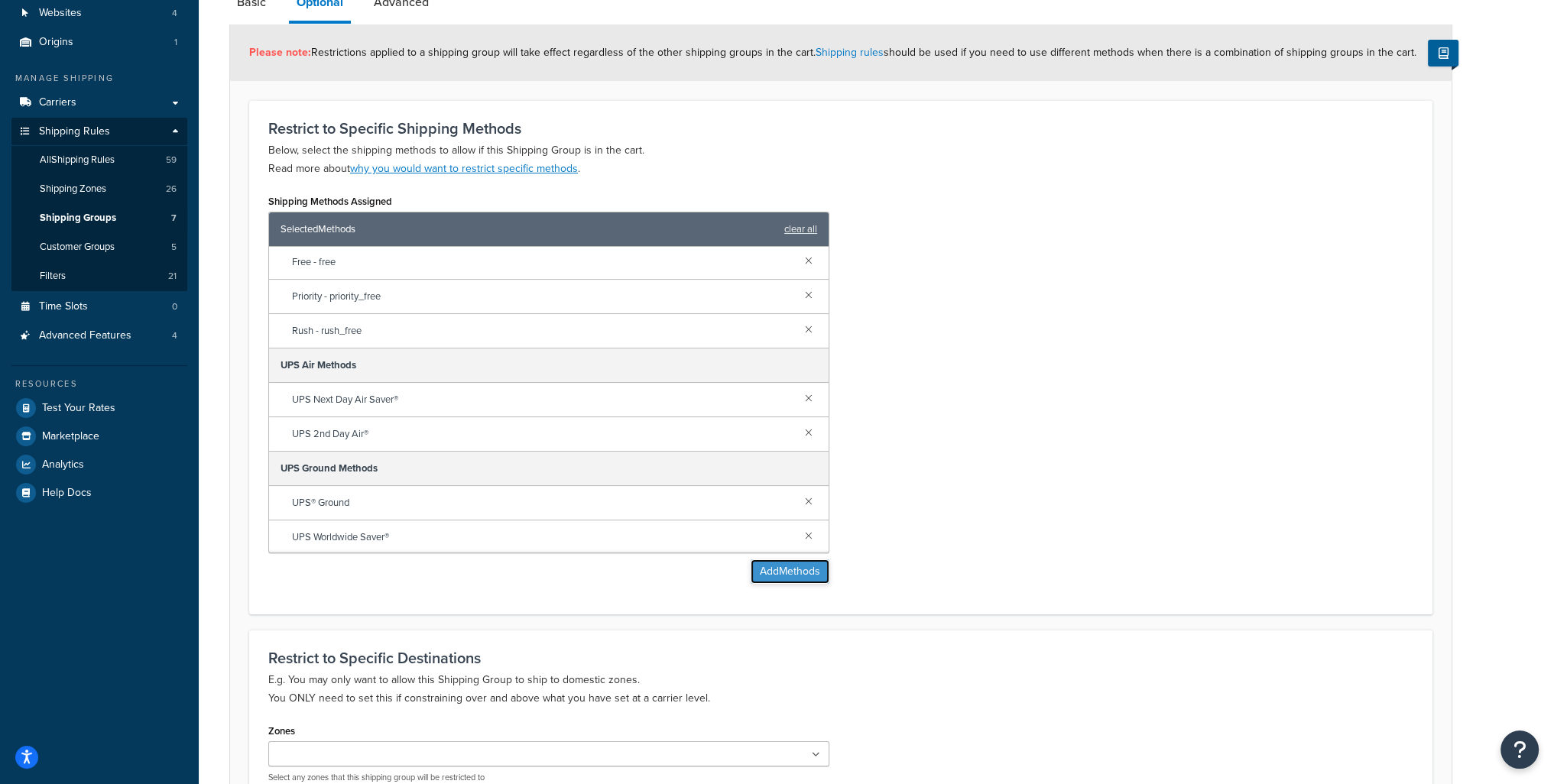
click at [759, 579] on button "Add Methods" at bounding box center [790, 571] width 79 height 25
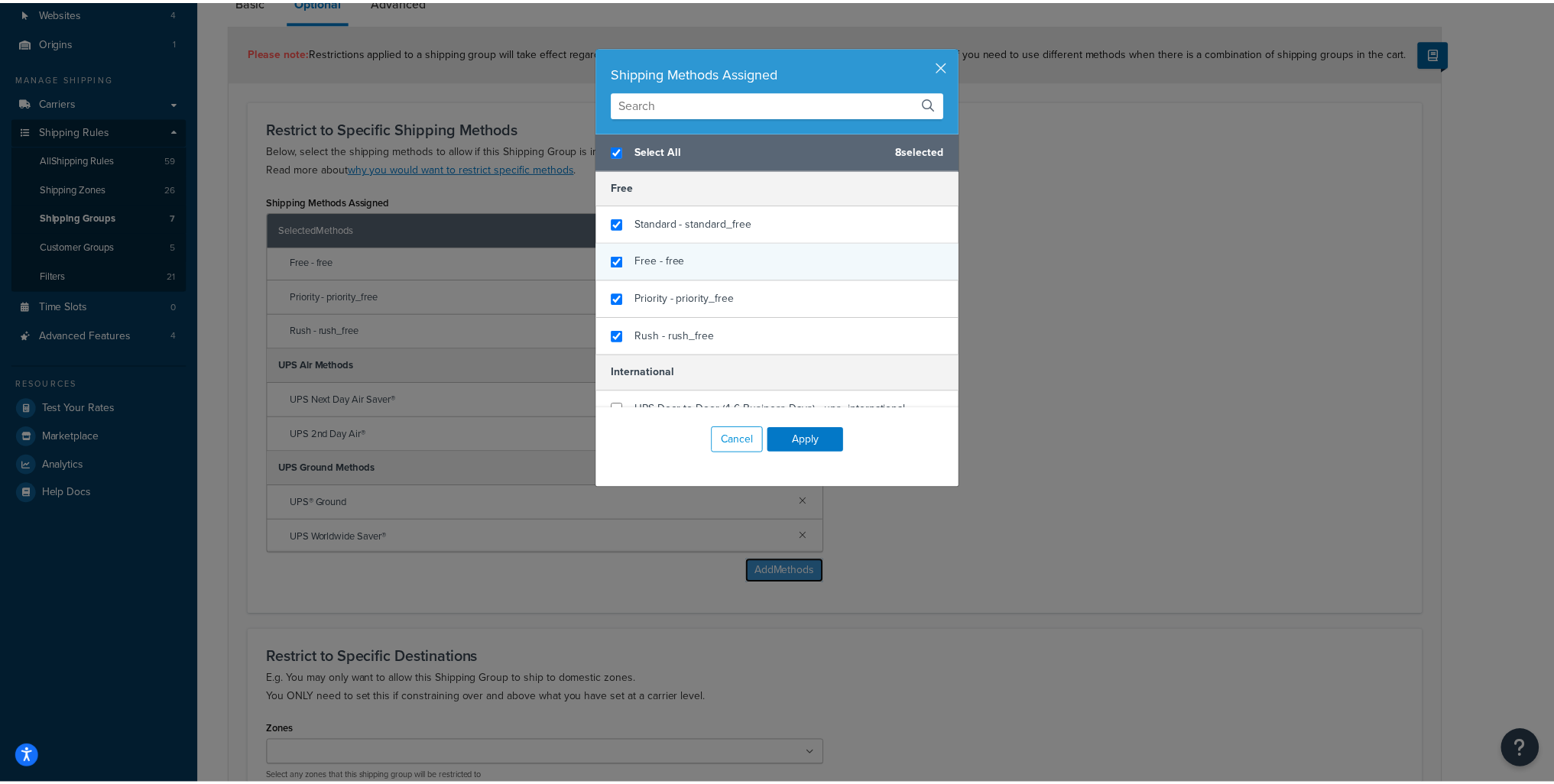
scroll to position [737, 0]
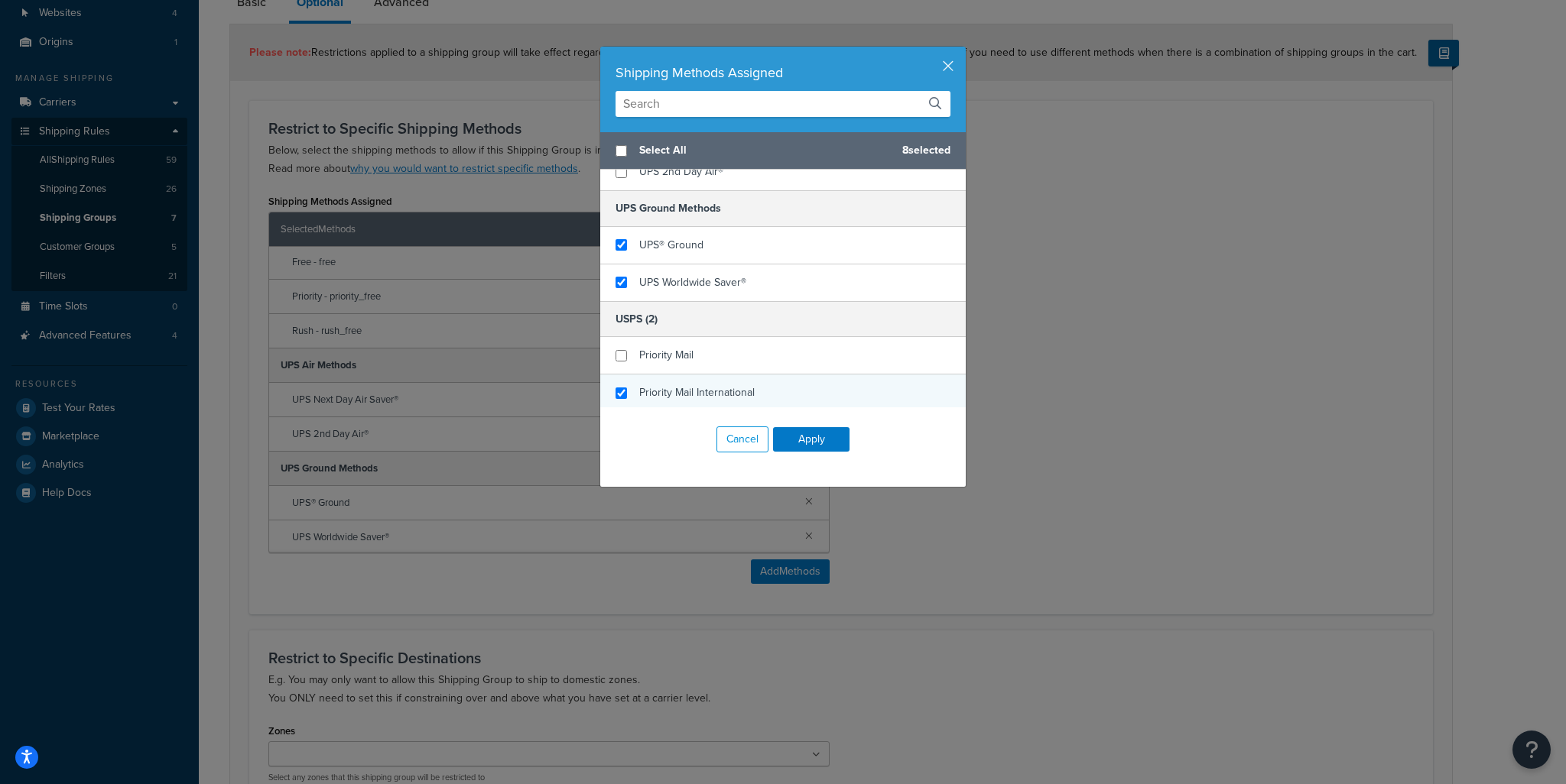
checkbox input "false"
checkbox input "true"
click at [710, 382] on div "Priority Mail International" at bounding box center [697, 392] width 116 height 22
click at [822, 459] on div "Cancel Apply" at bounding box center [783, 439] width 365 height 64
click at [819, 445] on button "Apply" at bounding box center [811, 439] width 77 height 25
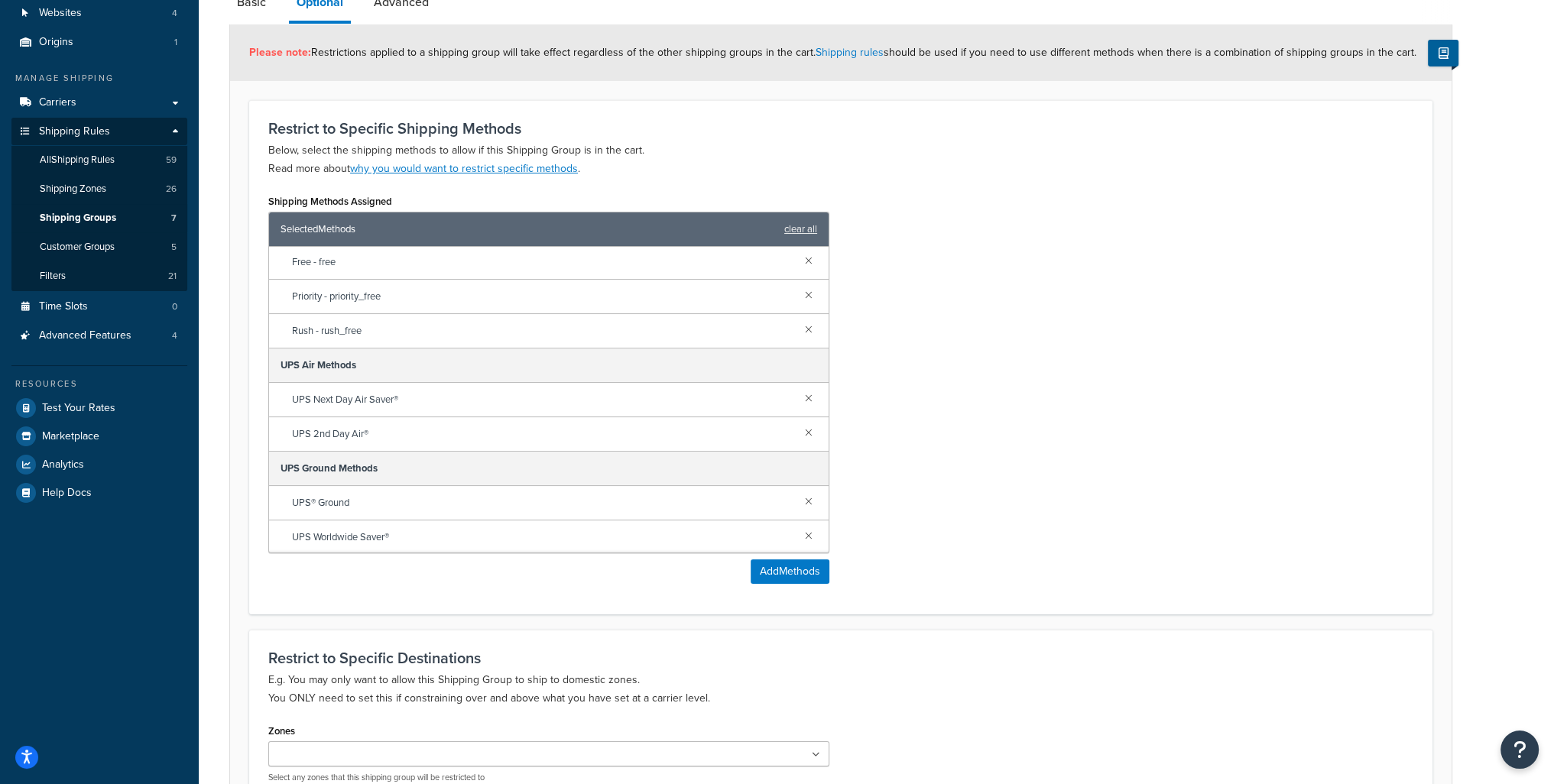
scroll to position [322, 0]
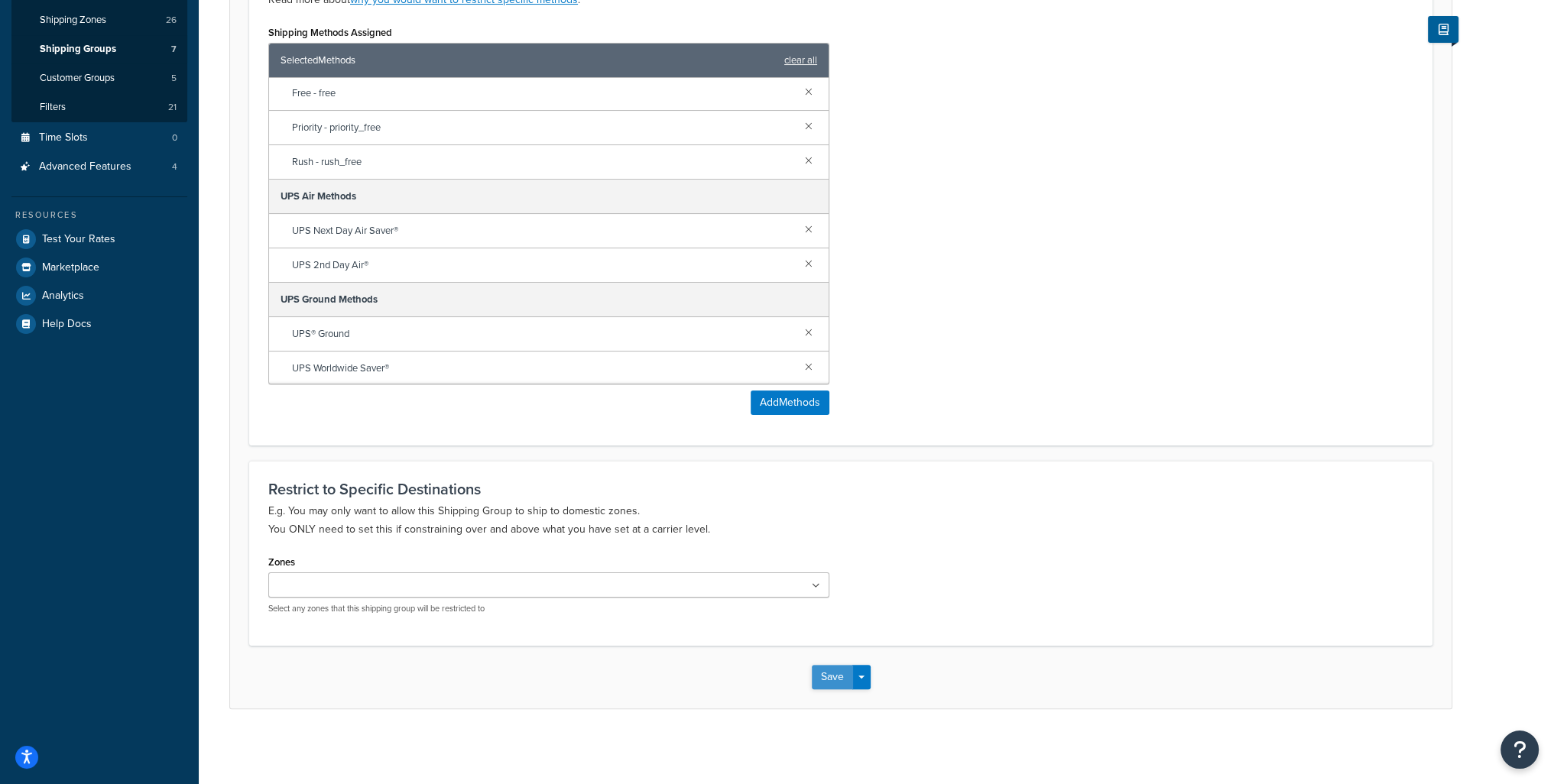
click at [838, 675] on button "Save" at bounding box center [832, 677] width 41 height 25
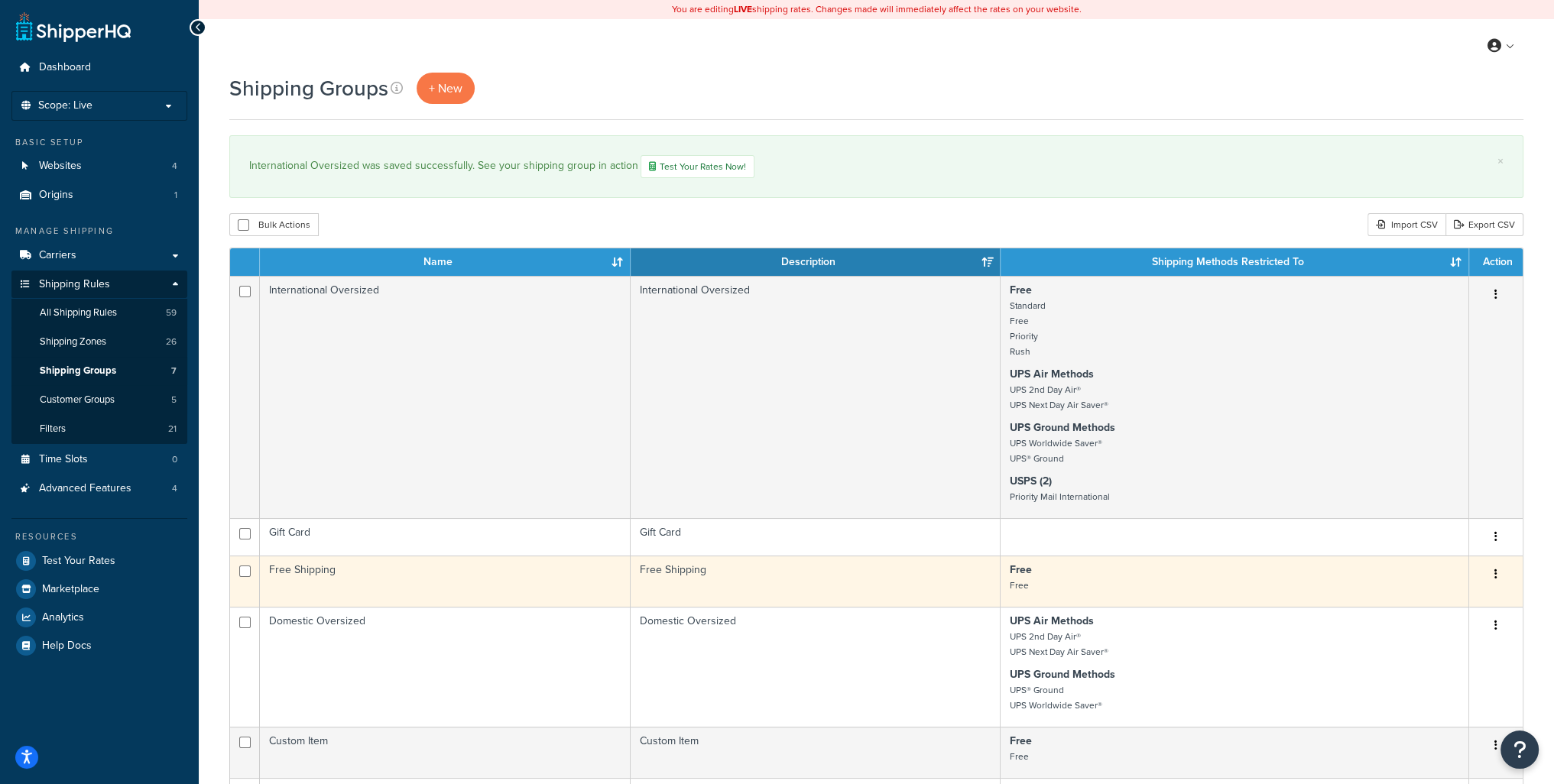
scroll to position [153, 0]
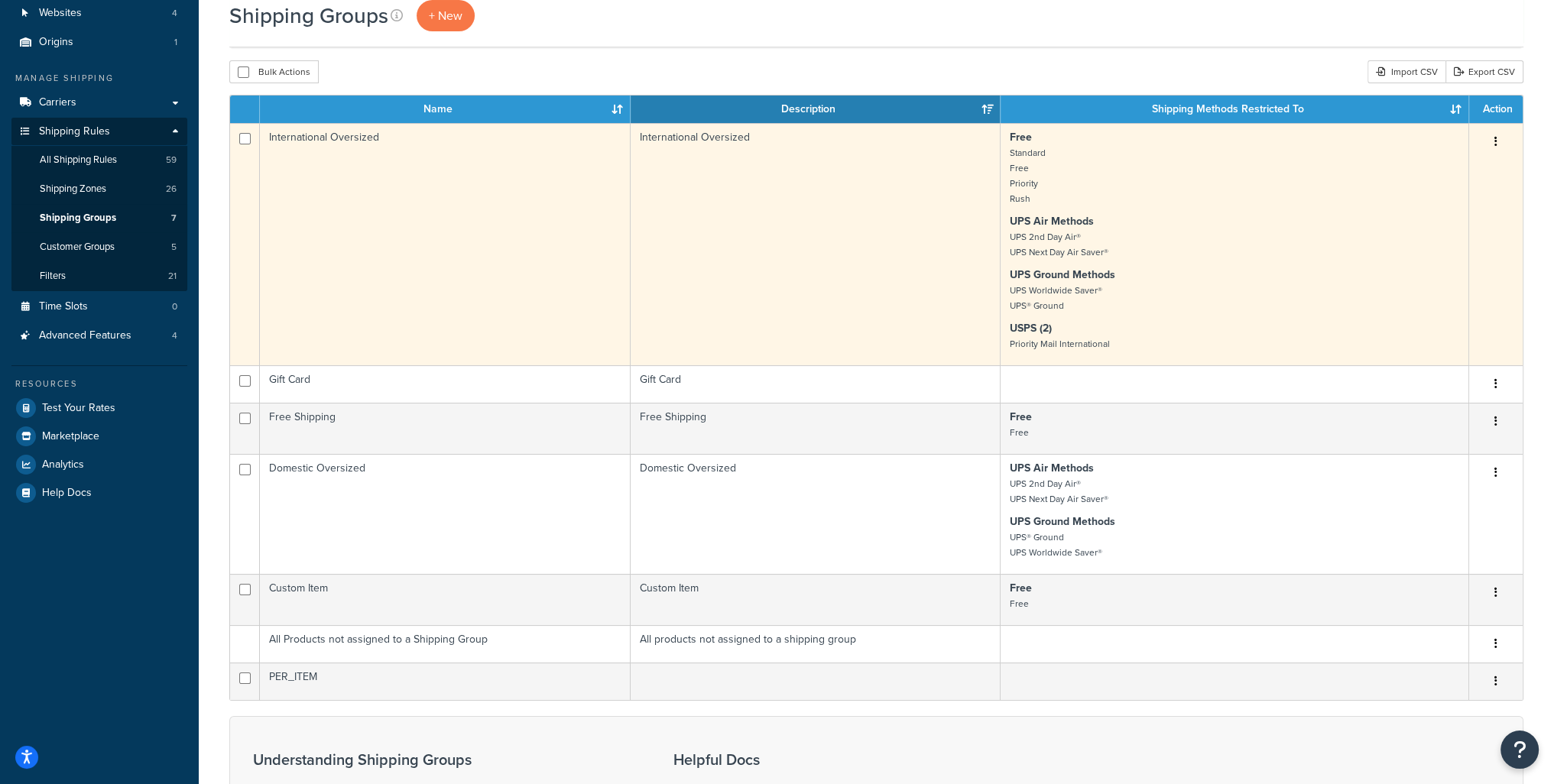
click at [1497, 140] on icon "button" at bounding box center [1496, 141] width 3 height 11
click at [1431, 175] on link "Edit" at bounding box center [1434, 172] width 121 height 31
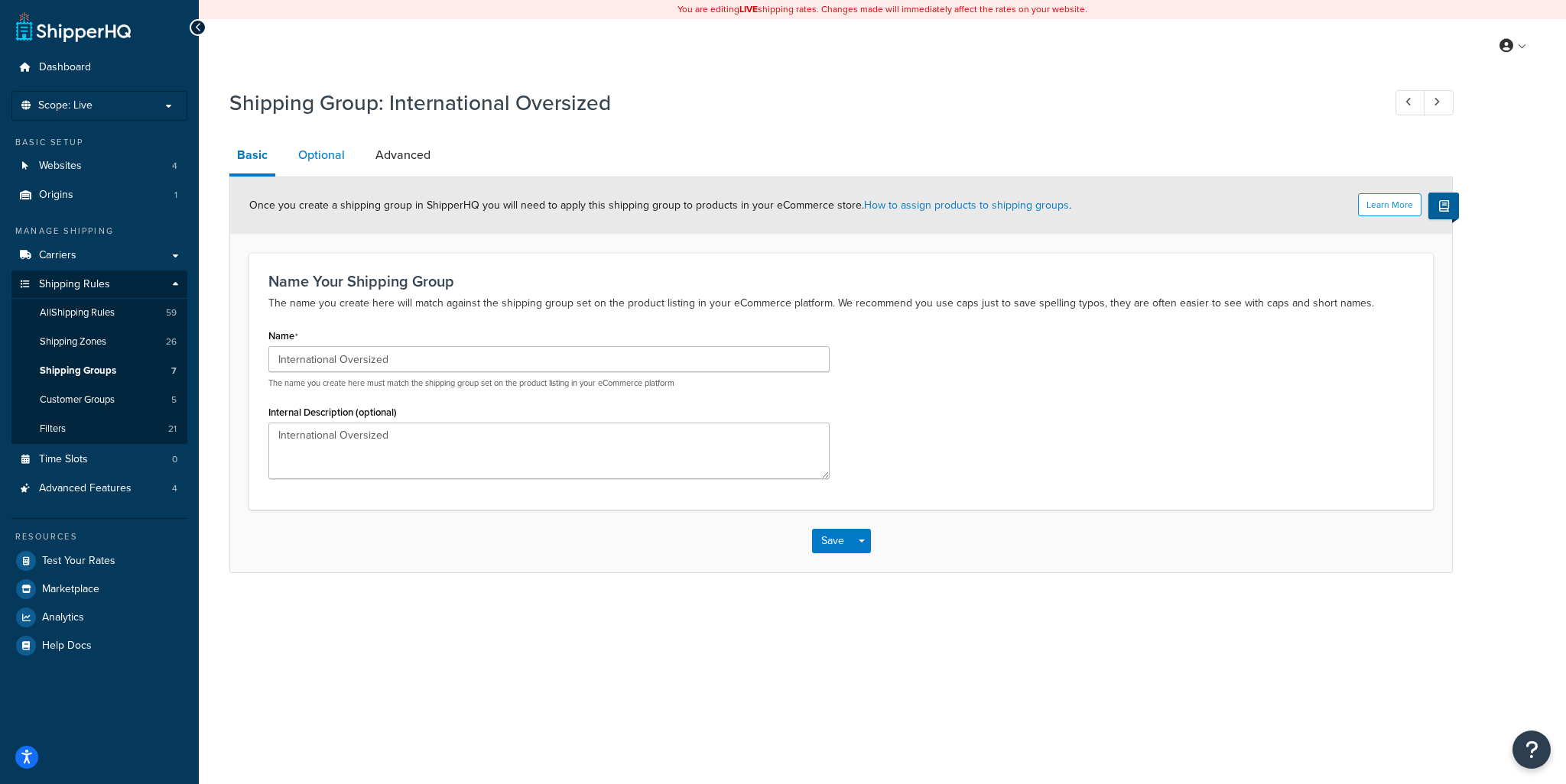
click at [315, 164] on link "Optional" at bounding box center [321, 154] width 62 height 36
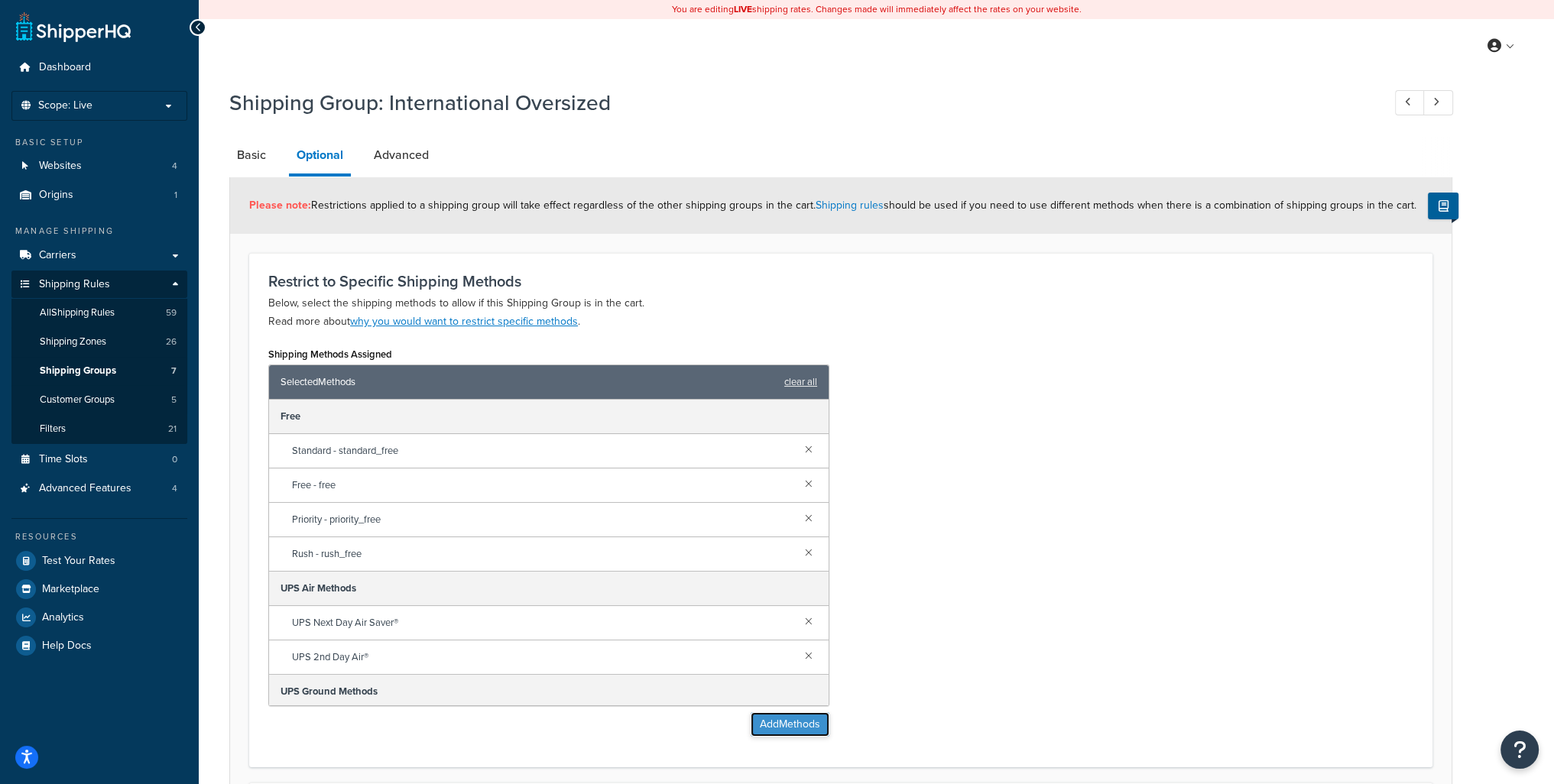
click at [778, 726] on button "Add Methods" at bounding box center [790, 724] width 79 height 25
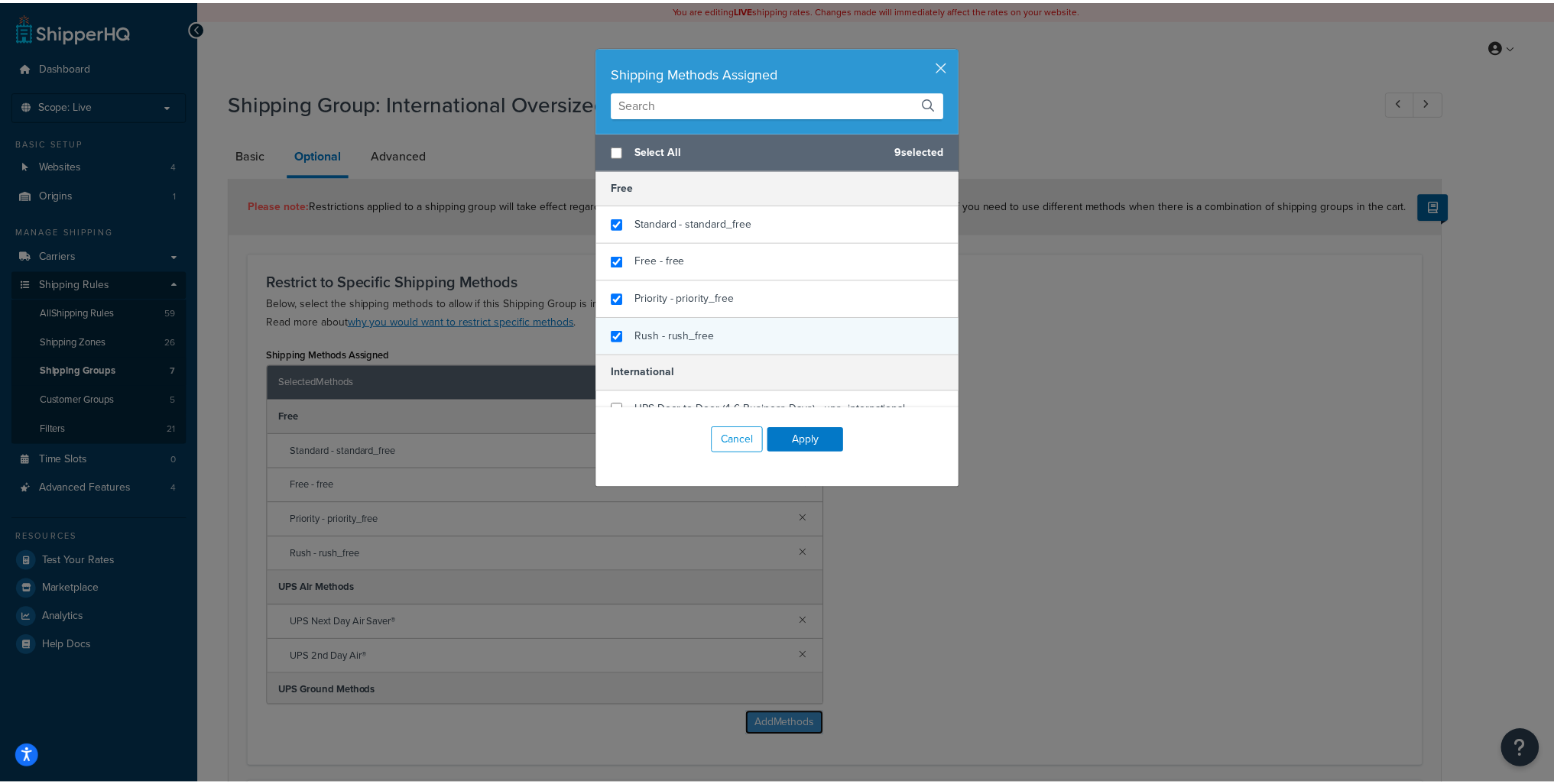
scroll to position [737, 0]
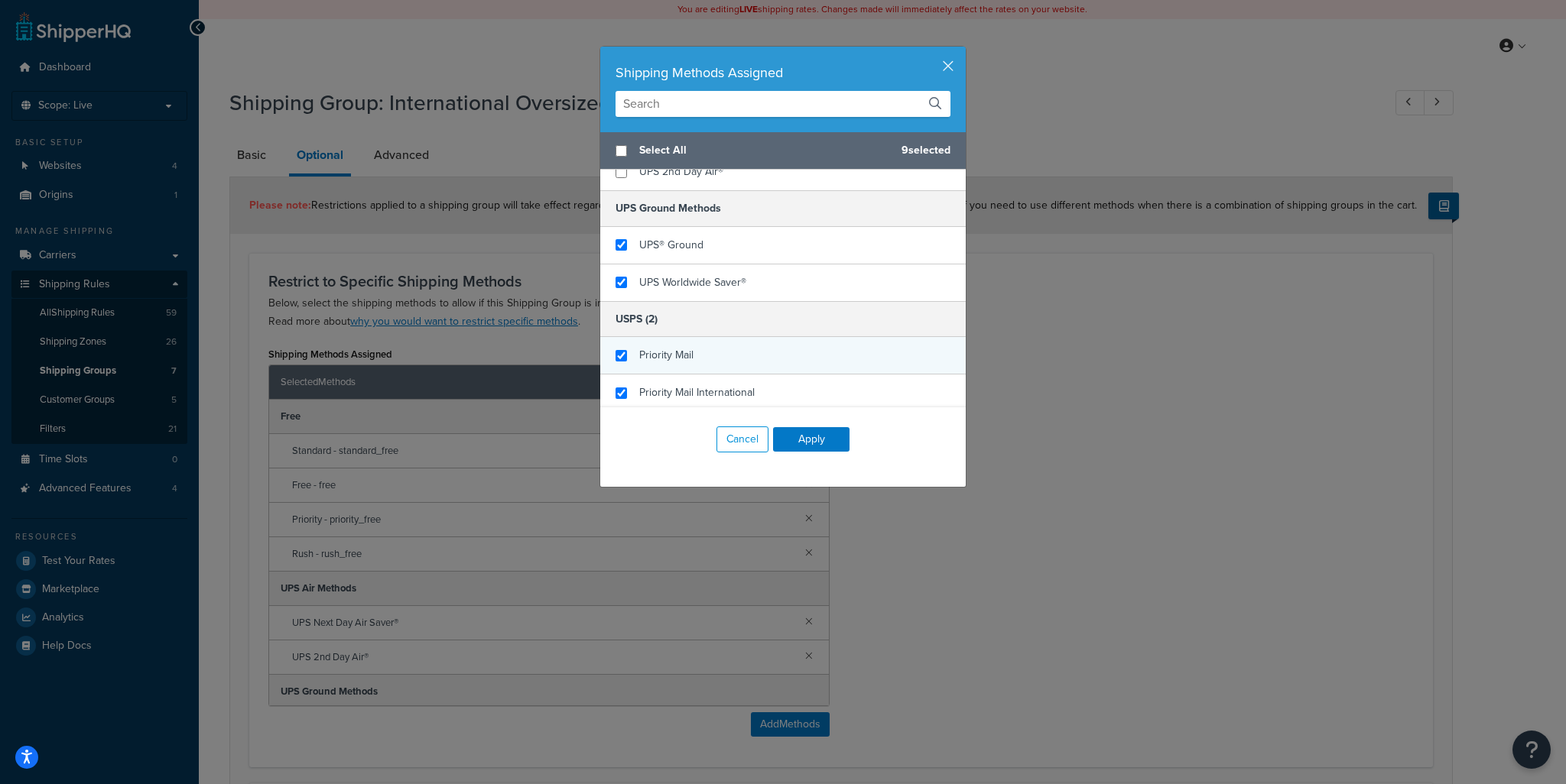
checkbox input "true"
click at [661, 353] on span "Priority Mail" at bounding box center [666, 355] width 54 height 16
click at [811, 438] on button "Apply" at bounding box center [811, 439] width 77 height 25
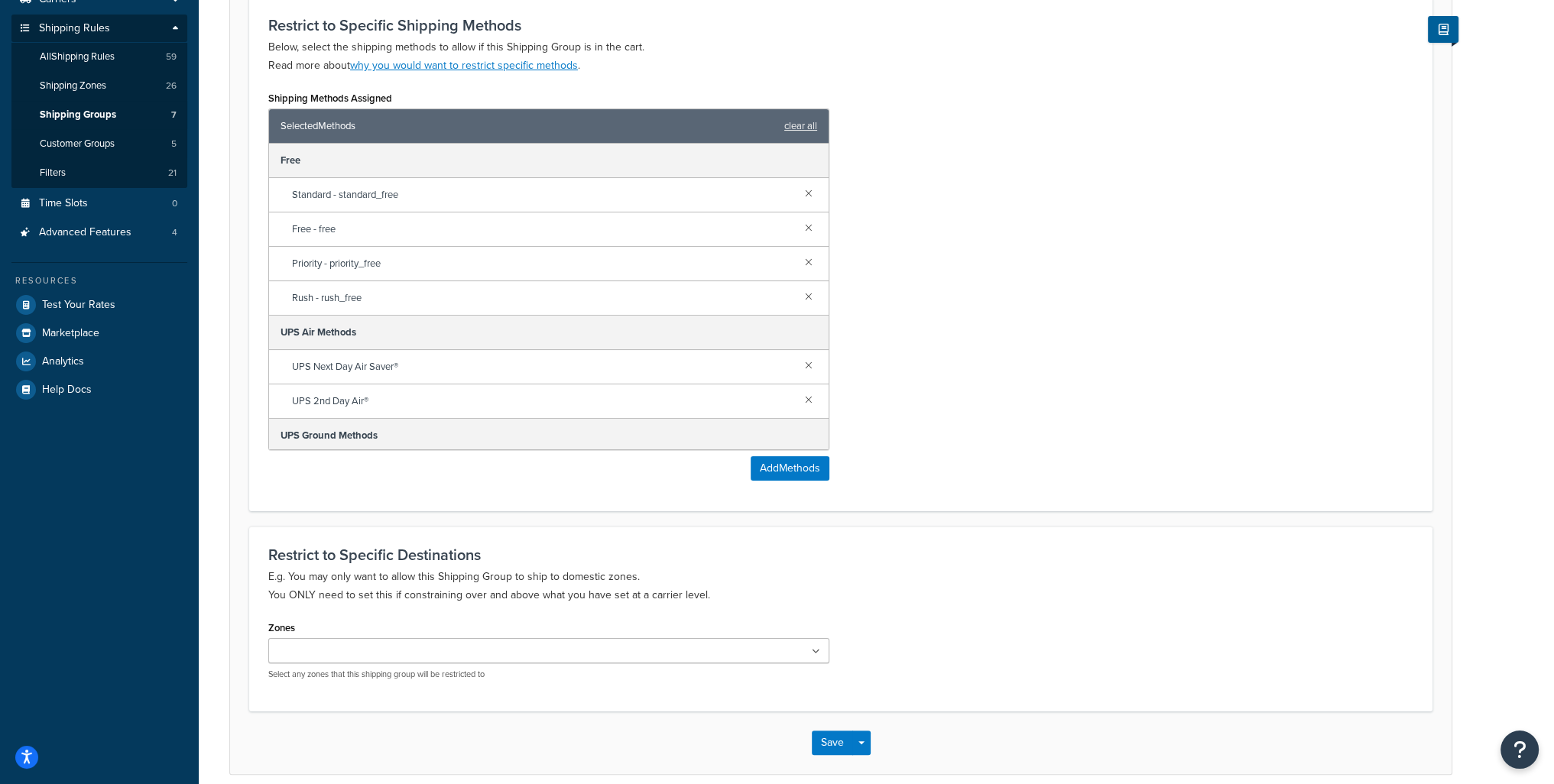
scroll to position [322, 0]
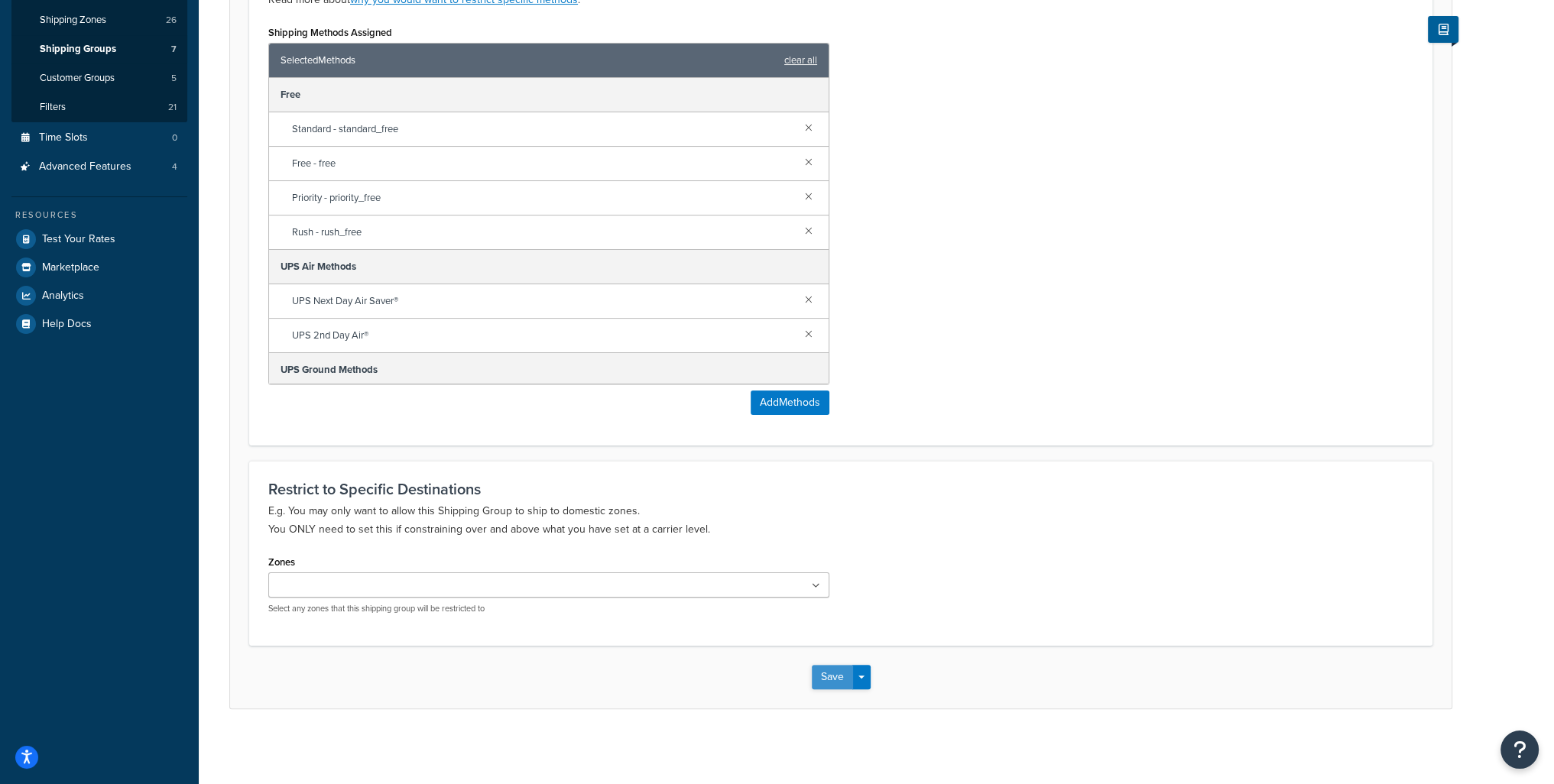
click at [822, 679] on button "Save" at bounding box center [832, 677] width 41 height 25
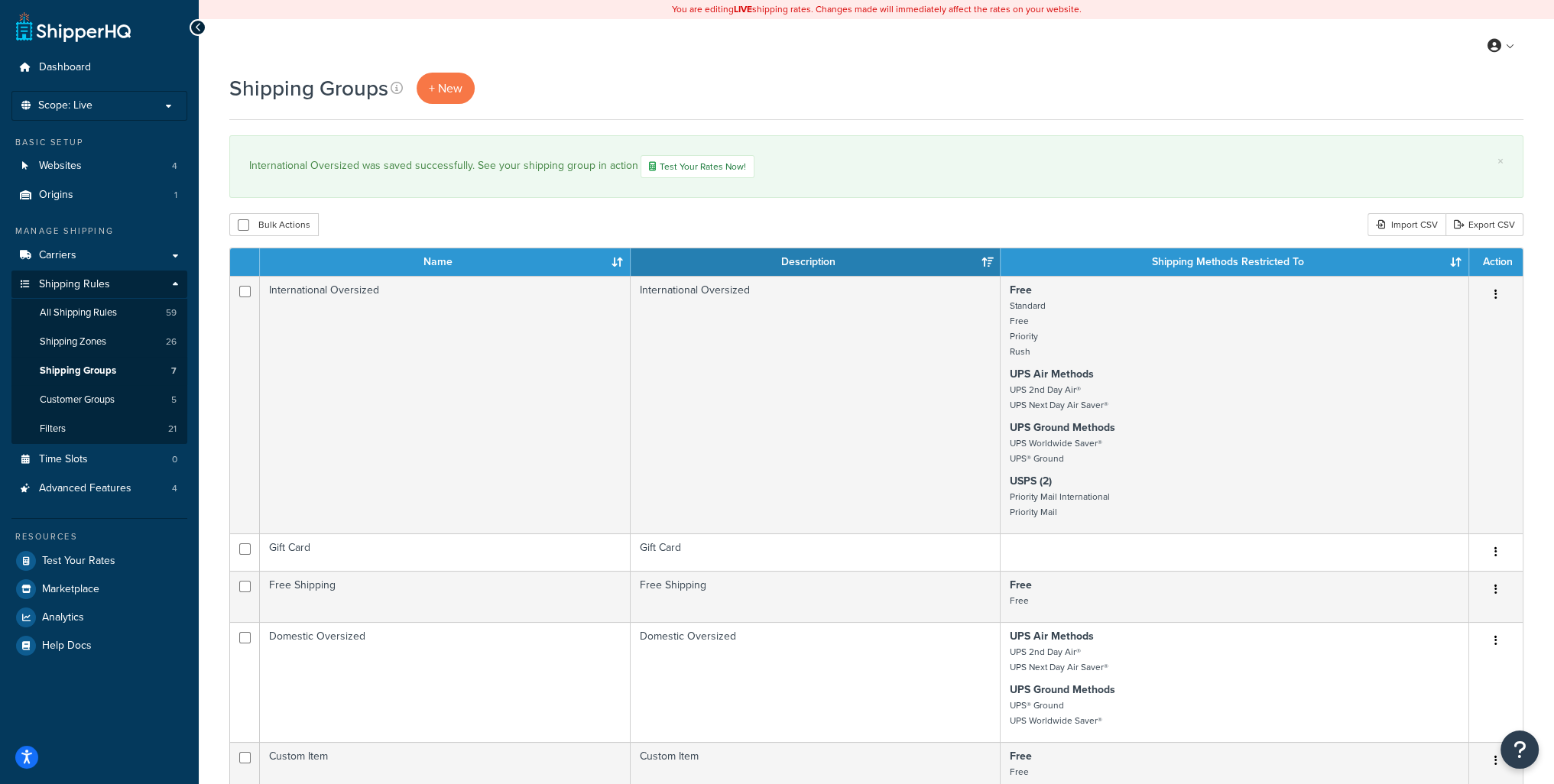
click at [648, 62] on div "My Profile Billing Global Settings Contact Us Logout" at bounding box center [877, 45] width 1356 height 54
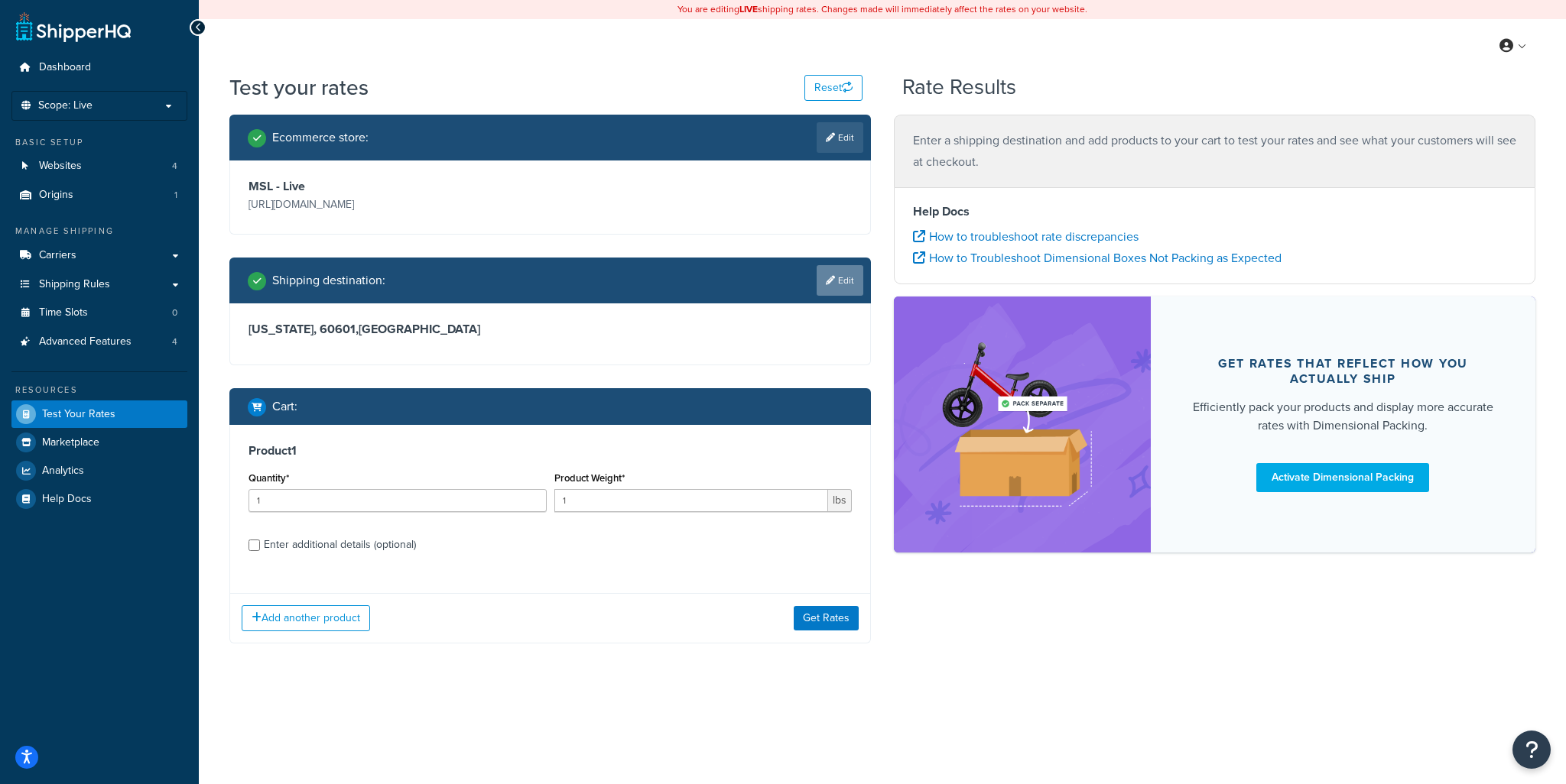
click at [848, 288] on link "Edit" at bounding box center [840, 280] width 47 height 30
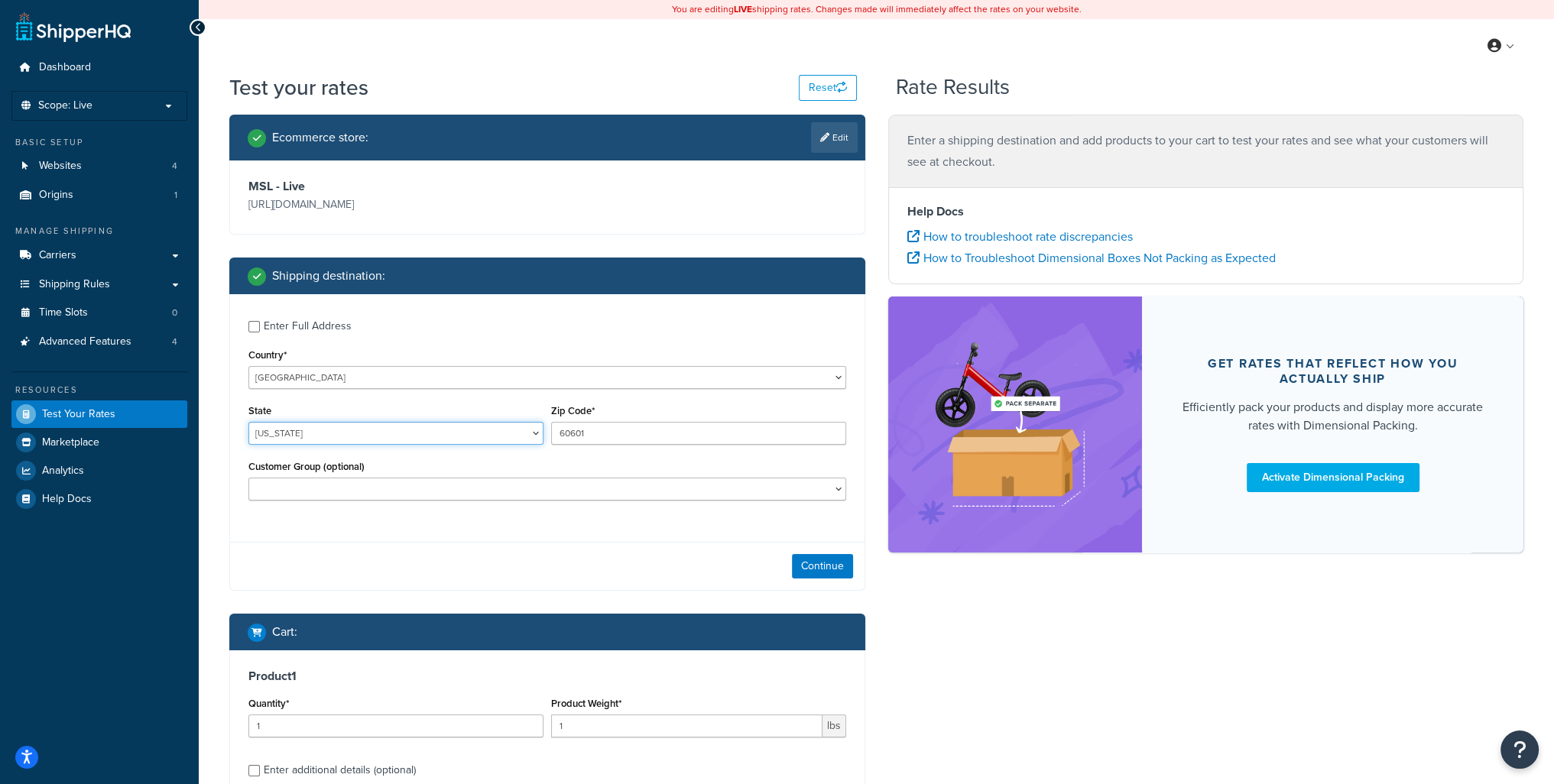
drag, startPoint x: 318, startPoint y: 427, endPoint x: 406, endPoint y: 438, distance: 88.7
click at [318, 427] on select "Alabama Alaska American Samoa Arizona Arkansas Armed Forces Americas Armed Forc…" at bounding box center [396, 433] width 295 height 23
select select "AE"
click at [248, 422] on select "Alabama Alaska American Samoa Arizona Arkansas Armed Forces Americas Armed Forc…" at bounding box center [396, 433] width 295 height 23
click at [612, 438] on input "60601" at bounding box center [699, 433] width 295 height 23
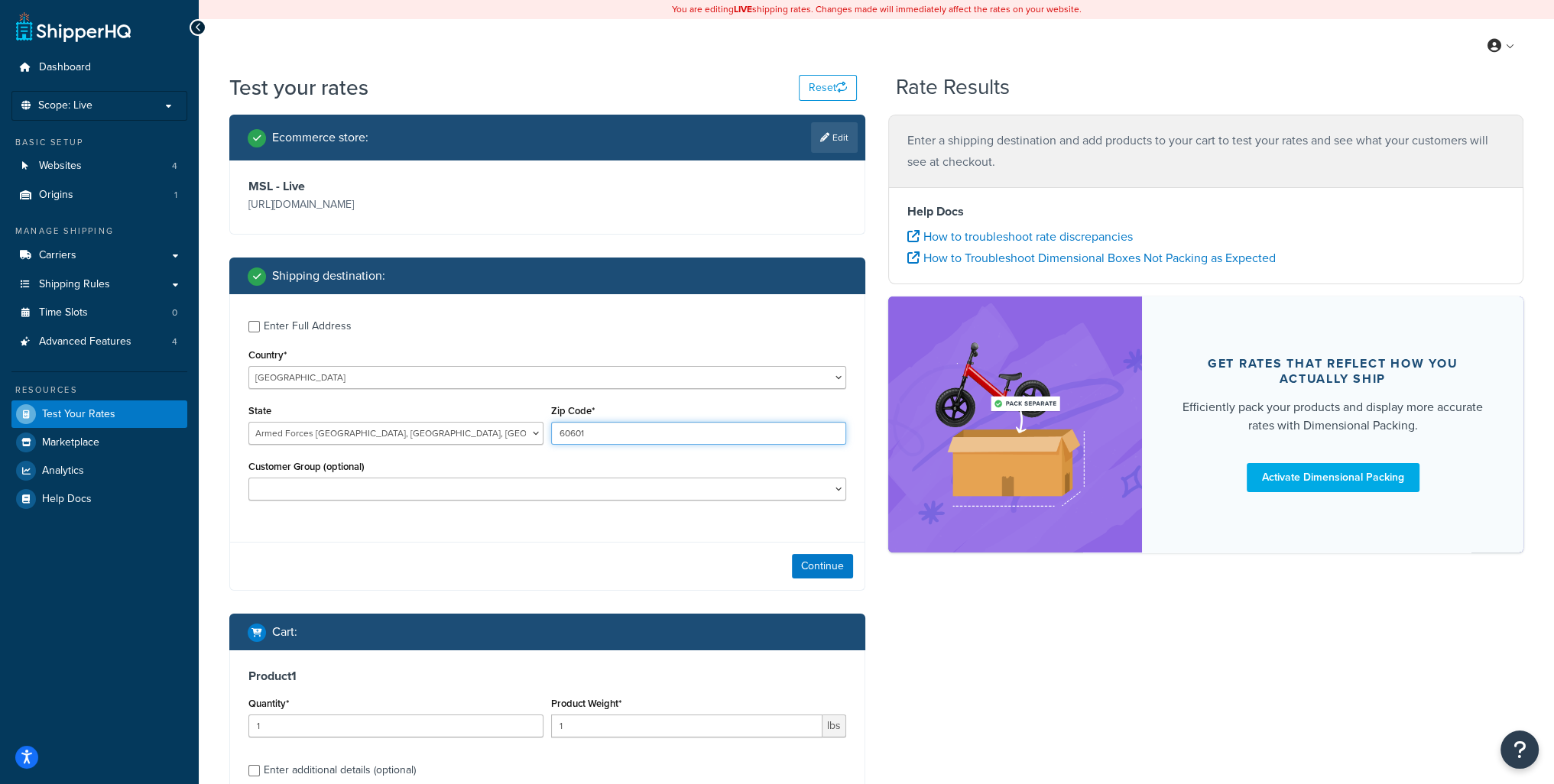
drag, startPoint x: 614, startPoint y: 431, endPoint x: 443, endPoint y: 411, distance: 172.2
click at [451, 419] on div "State Alabama Alaska American Samoa Arizona Arkansas Armed Forces Americas Arme…" at bounding box center [547, 428] width 606 height 56
type input "09094"
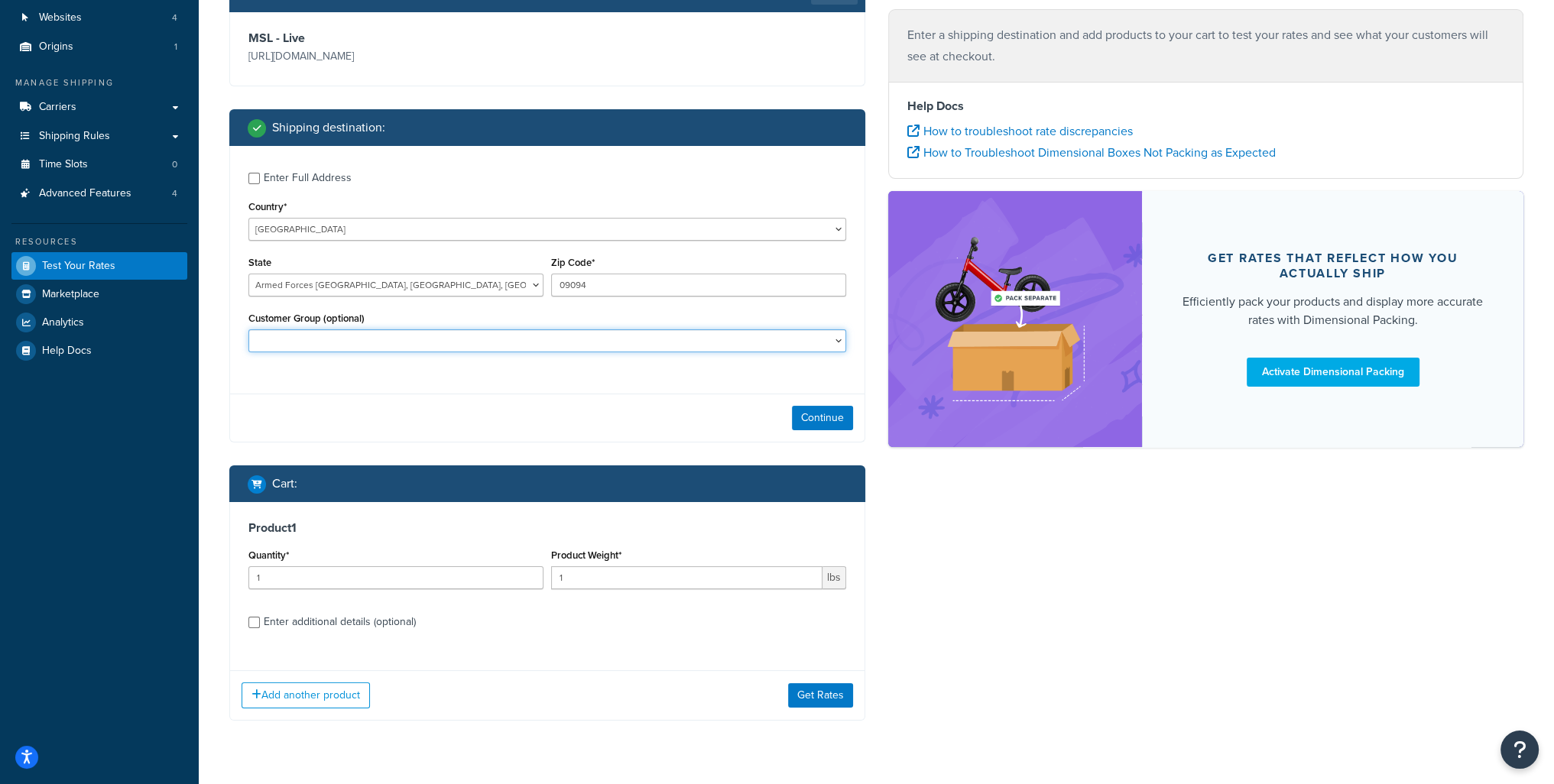
scroll to position [183, 0]
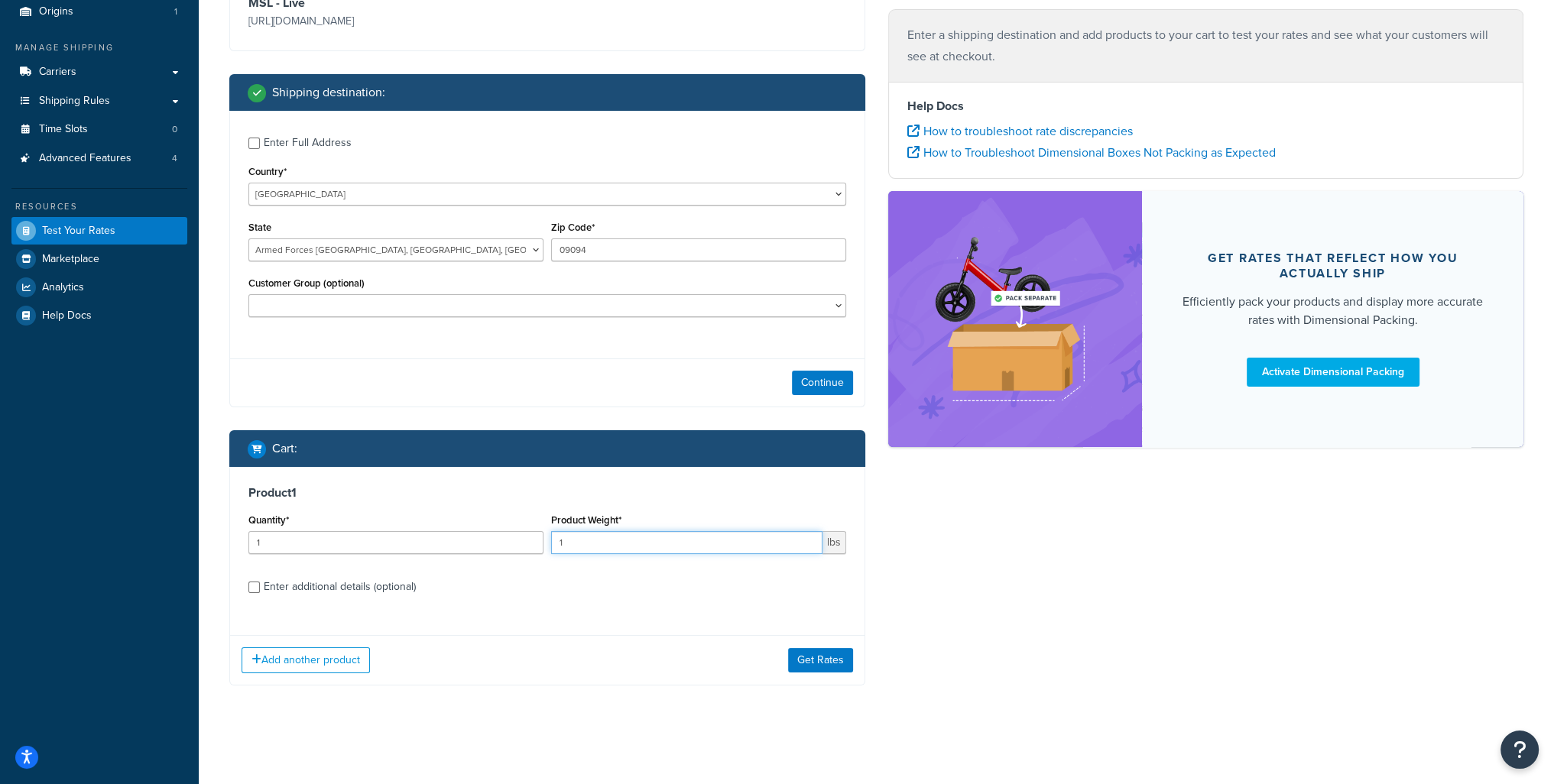
drag, startPoint x: 572, startPoint y: 545, endPoint x: 472, endPoint y: 536, distance: 100.4
click at [474, 537] on div "Quantity* 1 Product Weight* 1 lbs" at bounding box center [547, 538] width 606 height 56
type input "35"
click at [354, 583] on div "Enter additional details (optional)" at bounding box center [340, 587] width 152 height 22
click at [260, 583] on input "Enter additional details (optional)" at bounding box center [254, 588] width 12 height 12
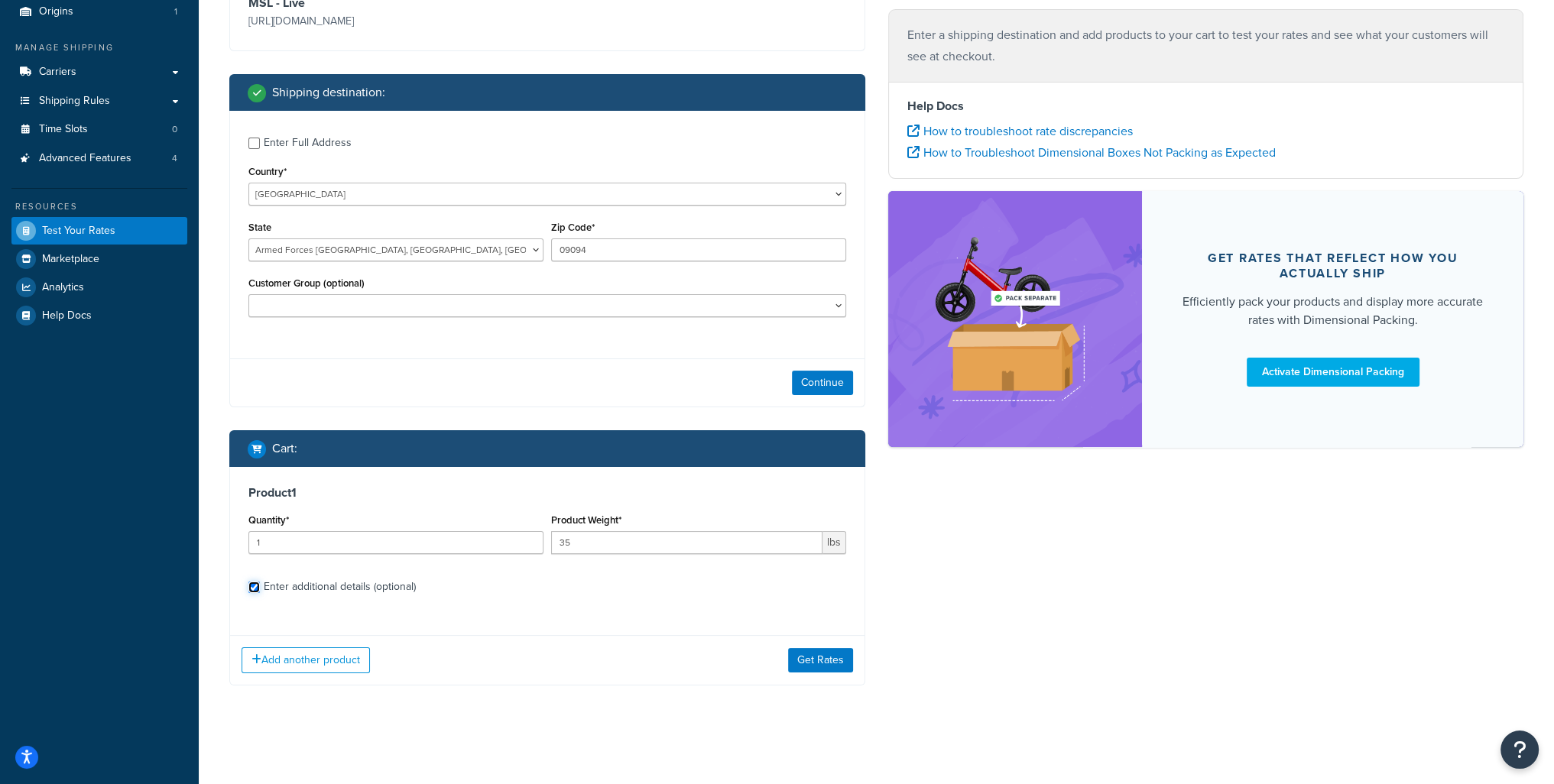
checkbox input "true"
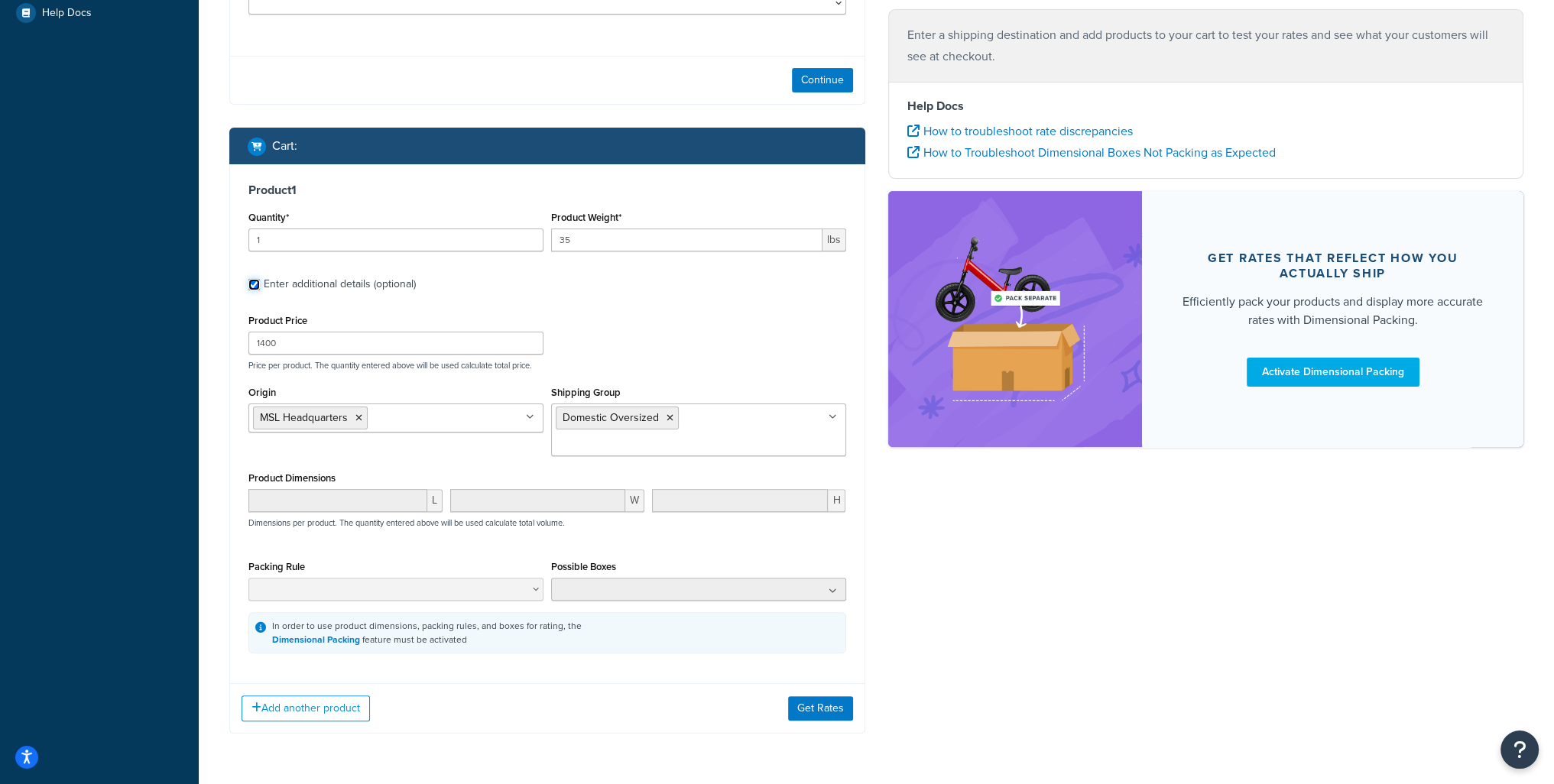
scroll to position [495, 0]
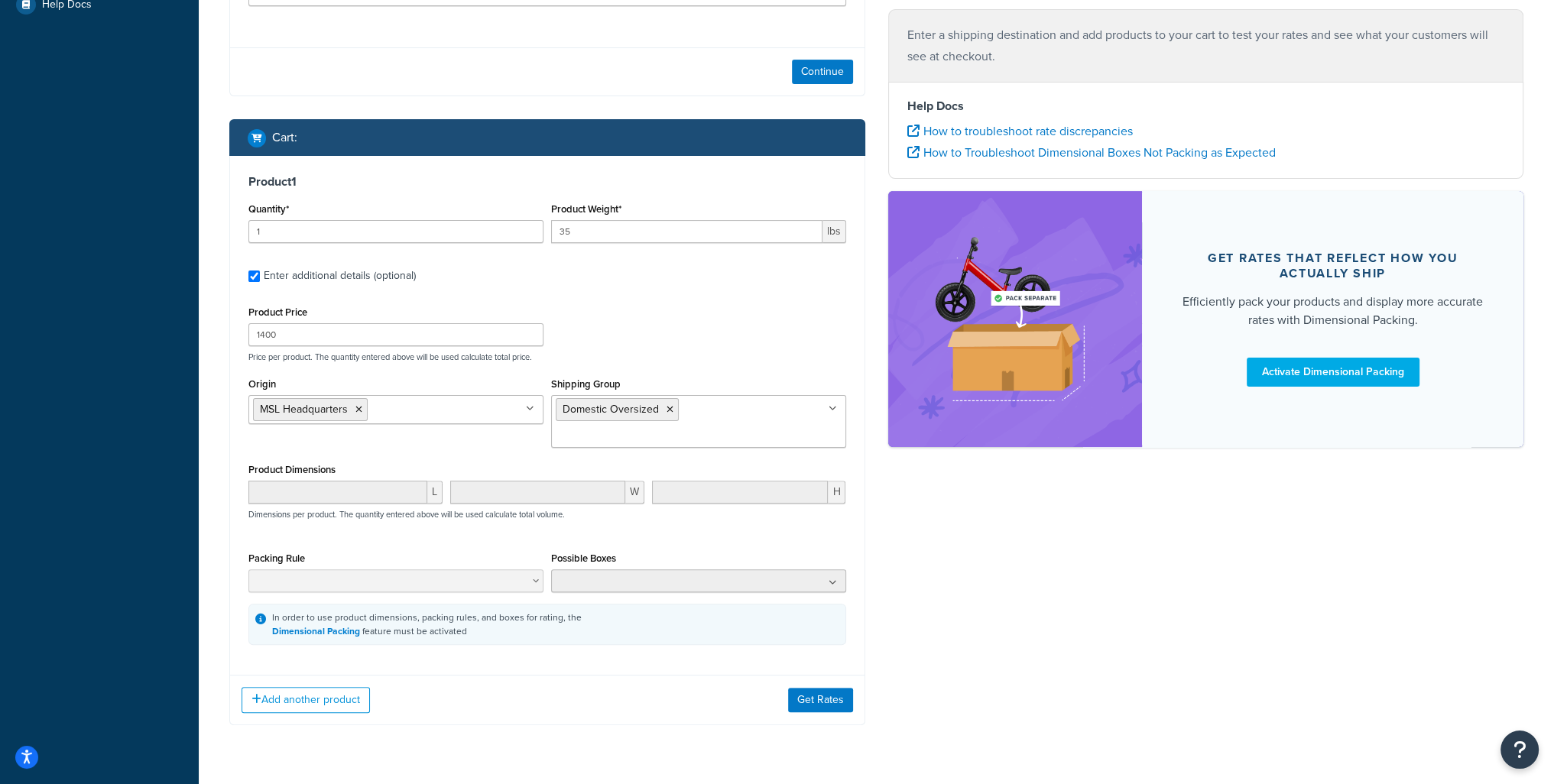
click at [835, 407] on icon at bounding box center [832, 408] width 9 height 9
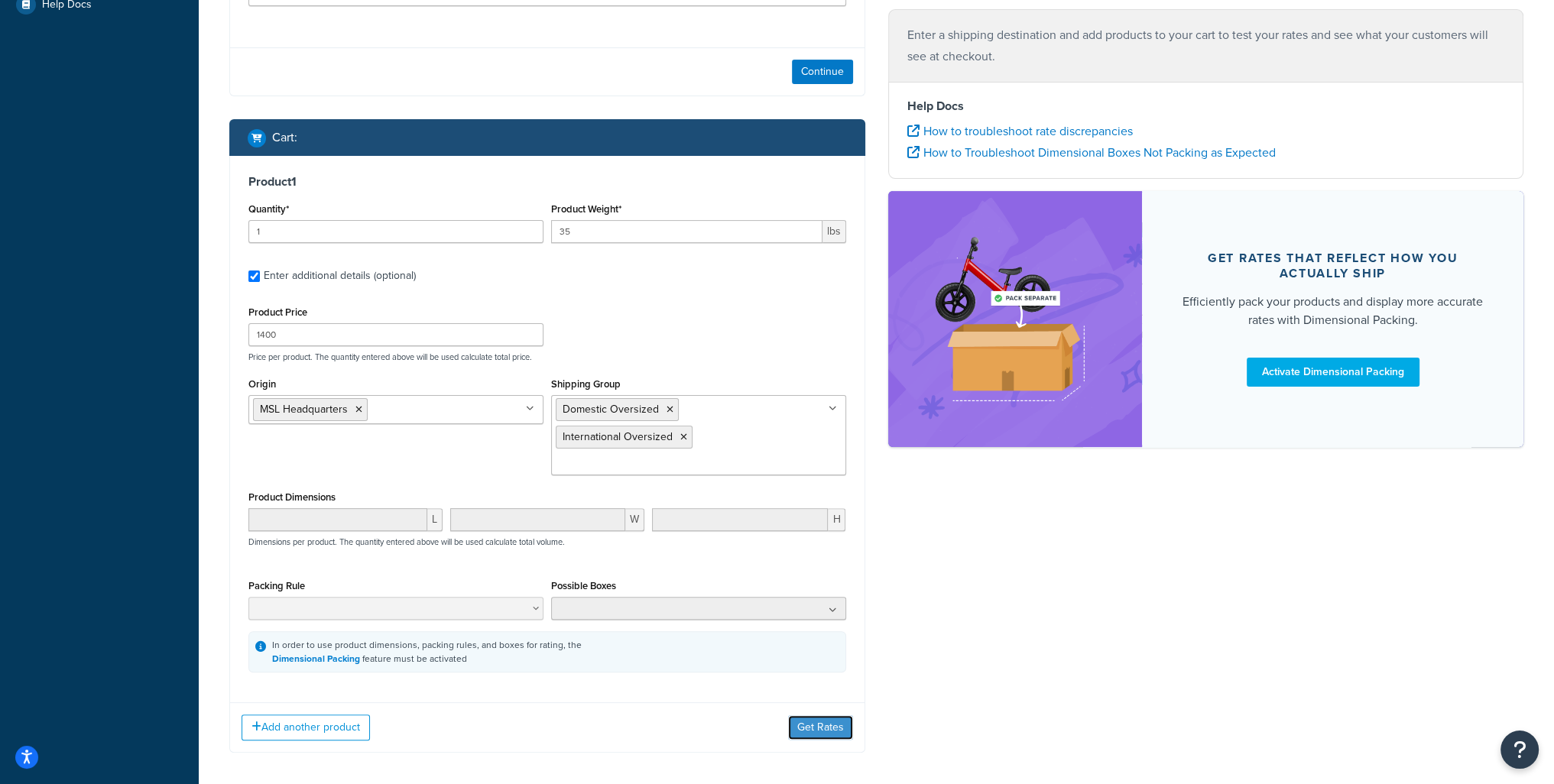
click at [815, 715] on button "Get Rates" at bounding box center [821, 727] width 65 height 25
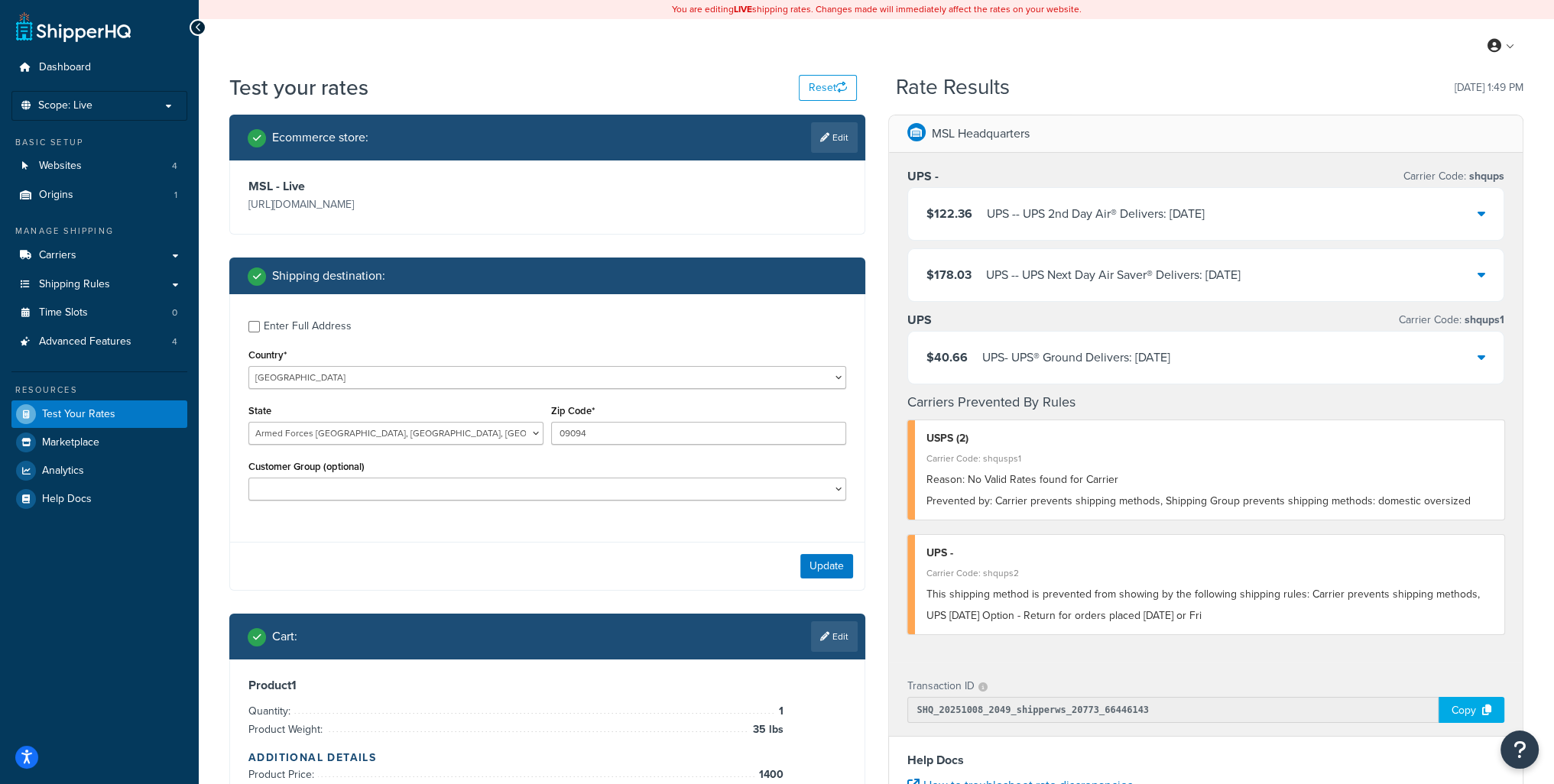
scroll to position [153, 0]
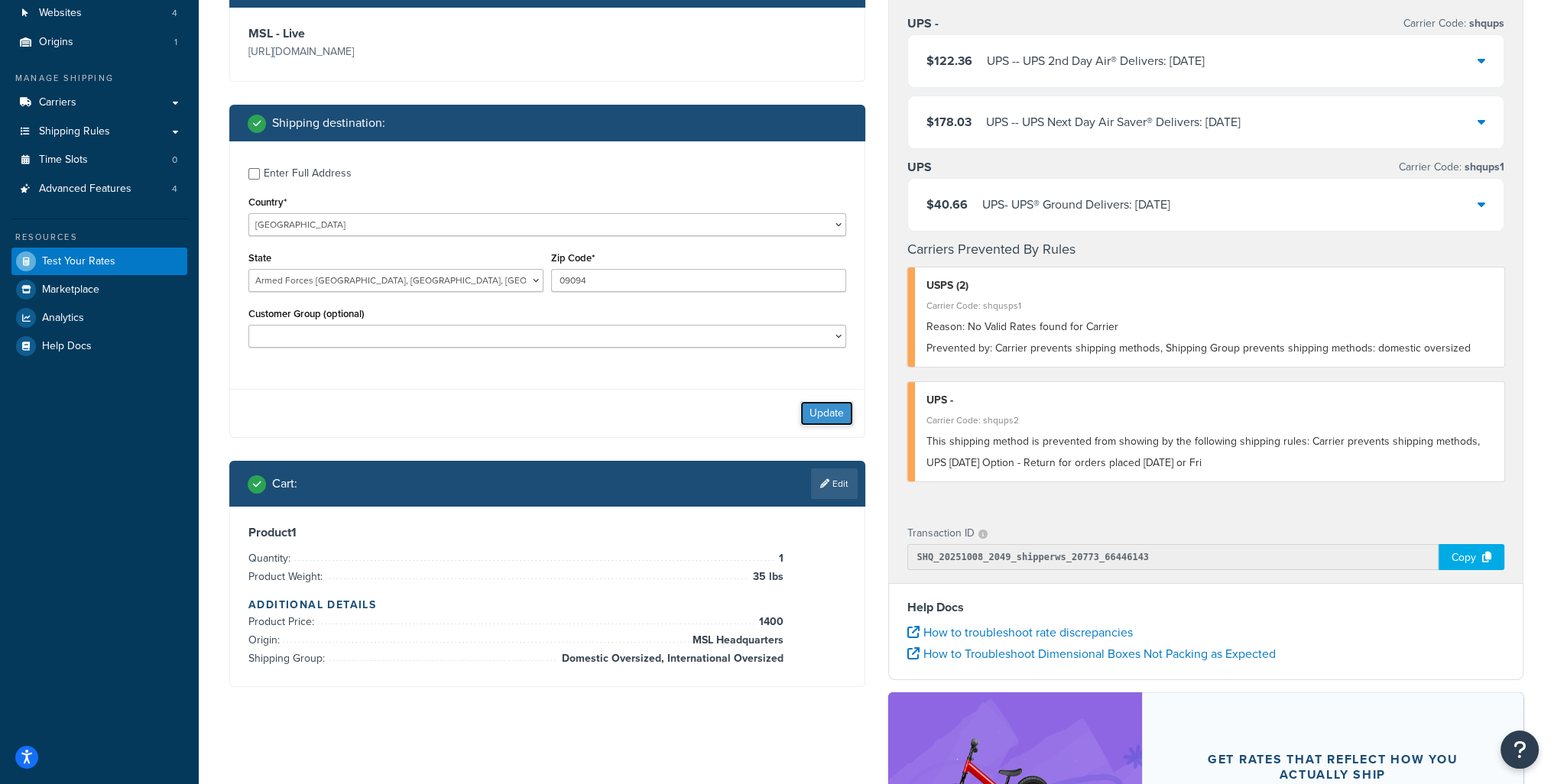
click at [820, 410] on button "Update" at bounding box center [827, 413] width 53 height 25
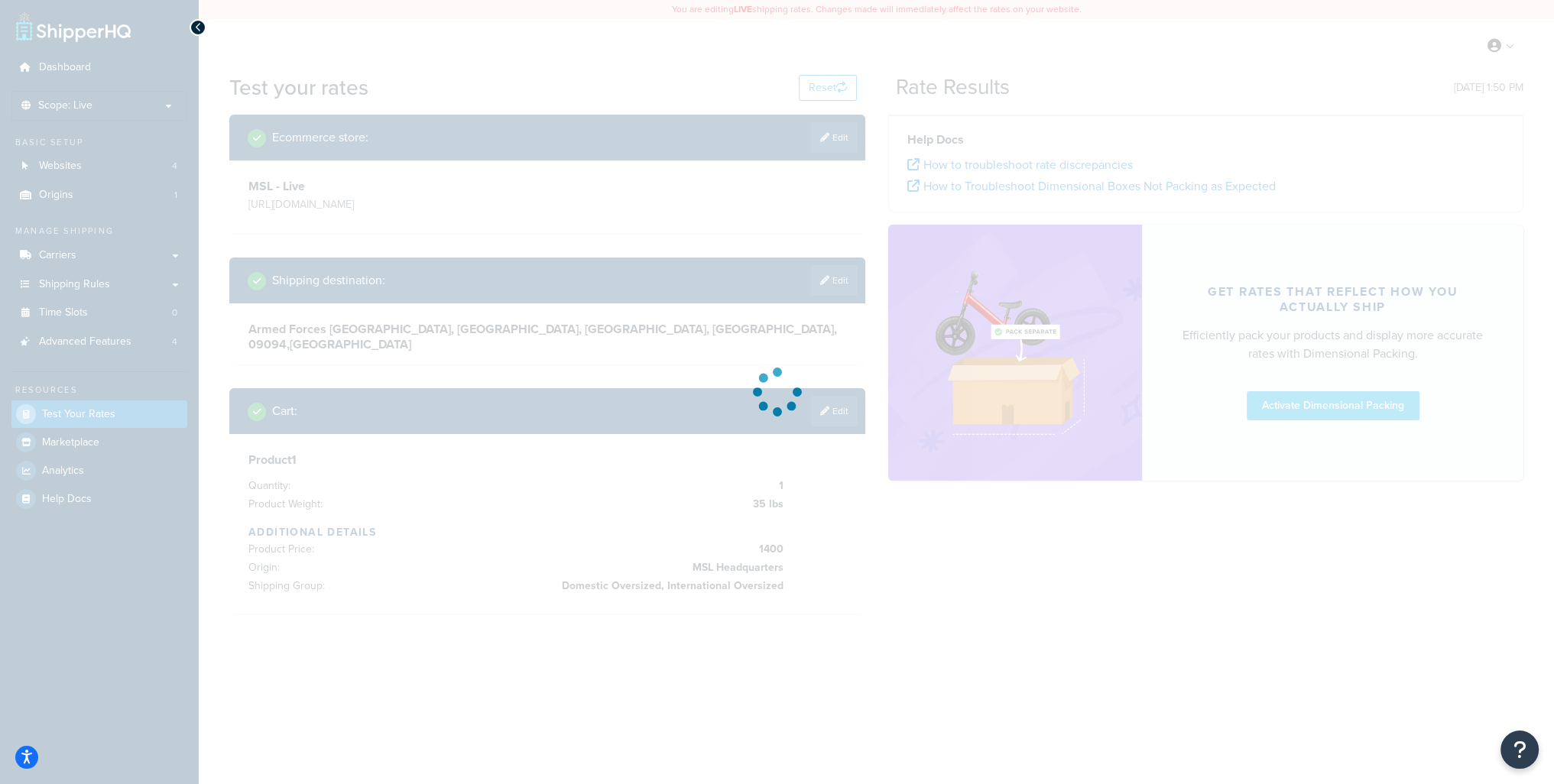
scroll to position [0, 0]
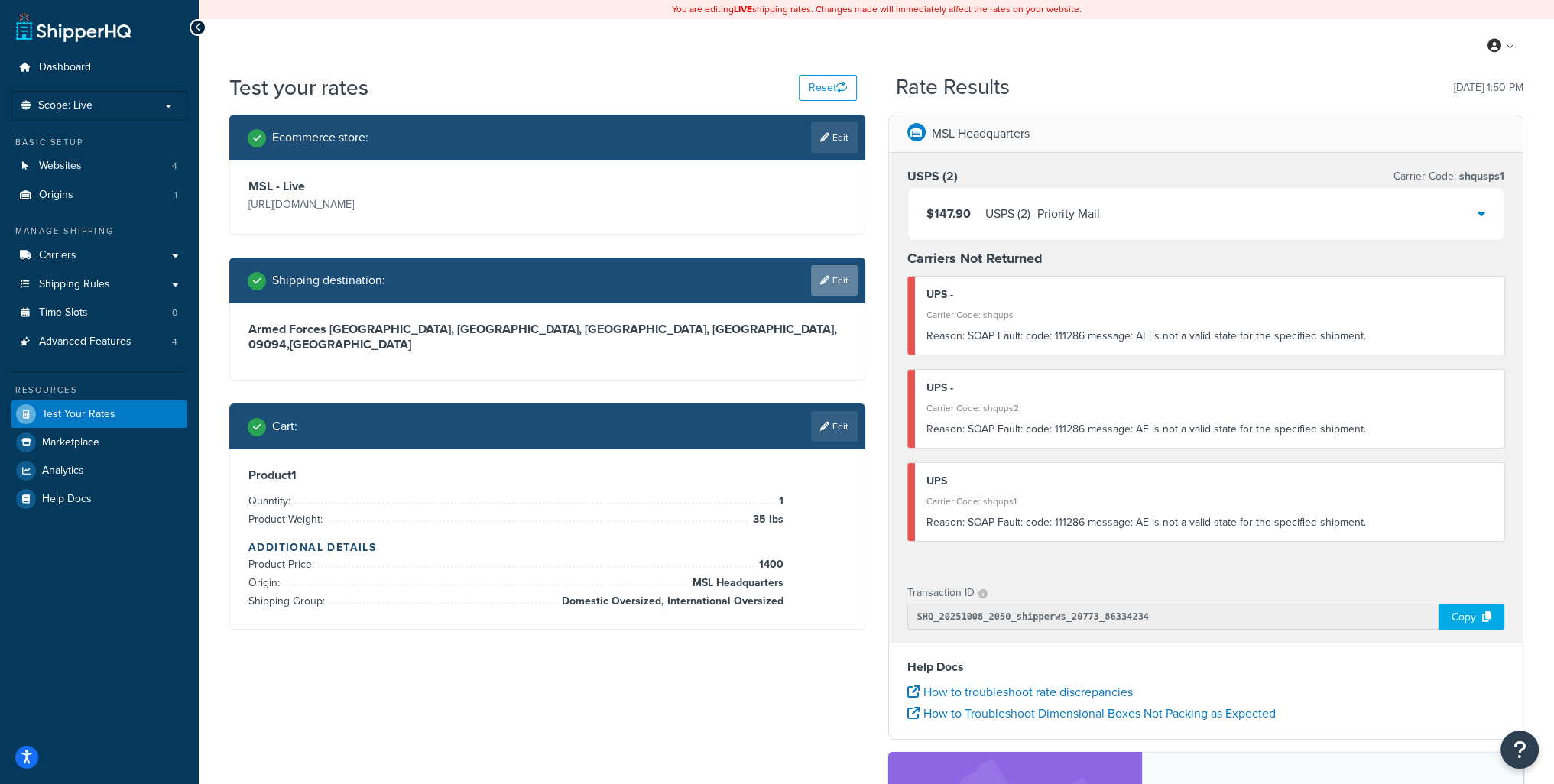
click at [838, 285] on link "Edit" at bounding box center [834, 280] width 47 height 30
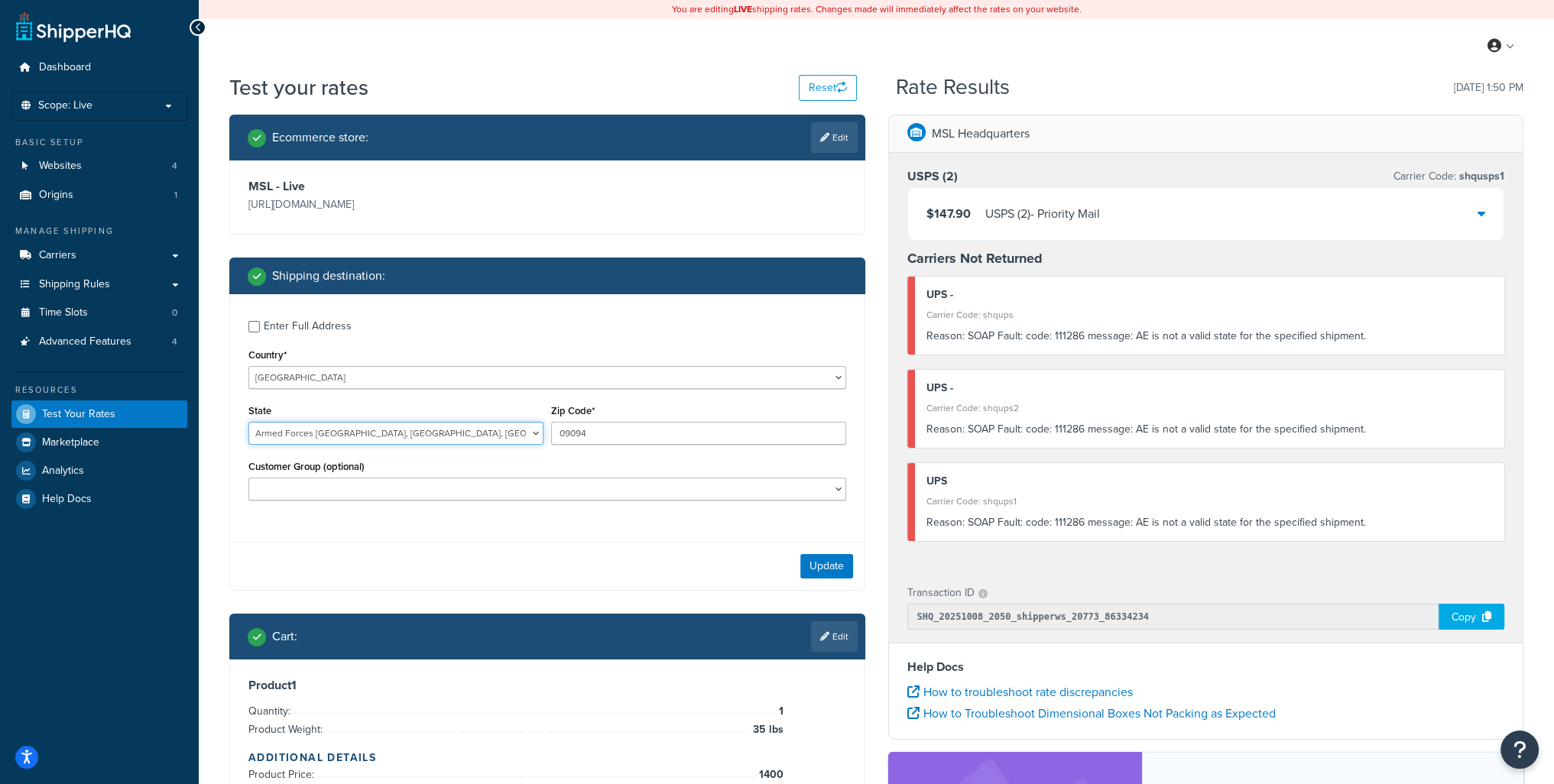
click at [306, 433] on select "Alabama Alaska American Samoa Arizona Arkansas Armed Forces Americas Armed Forc…" at bounding box center [396, 433] width 295 height 23
select select "AR"
click at [248, 422] on select "Alabama Alaska American Samoa Arizona Arkansas Armed Forces Americas Armed Forc…" at bounding box center [396, 433] width 295 height 23
type input "72958"
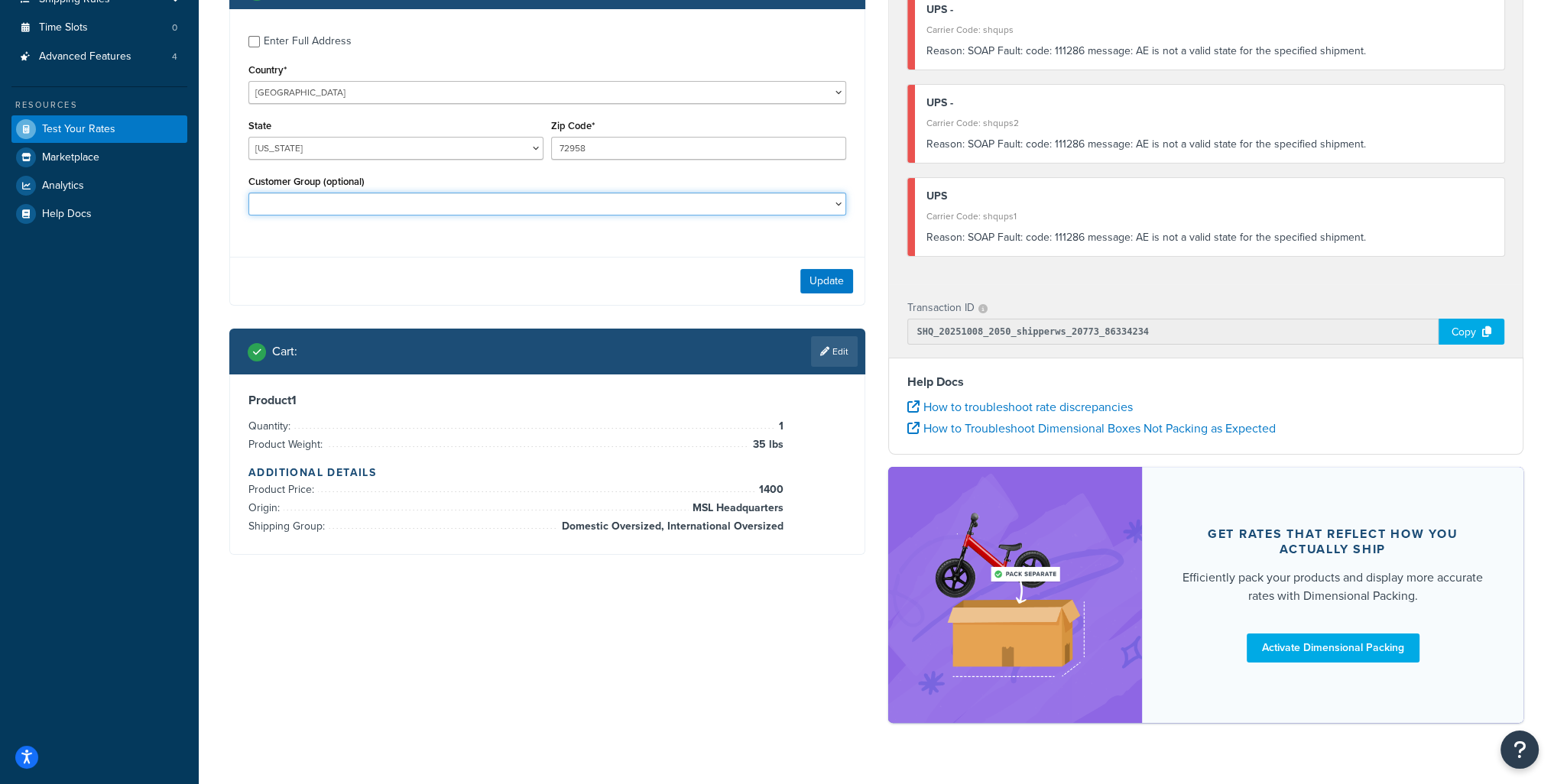
scroll to position [306, 0]
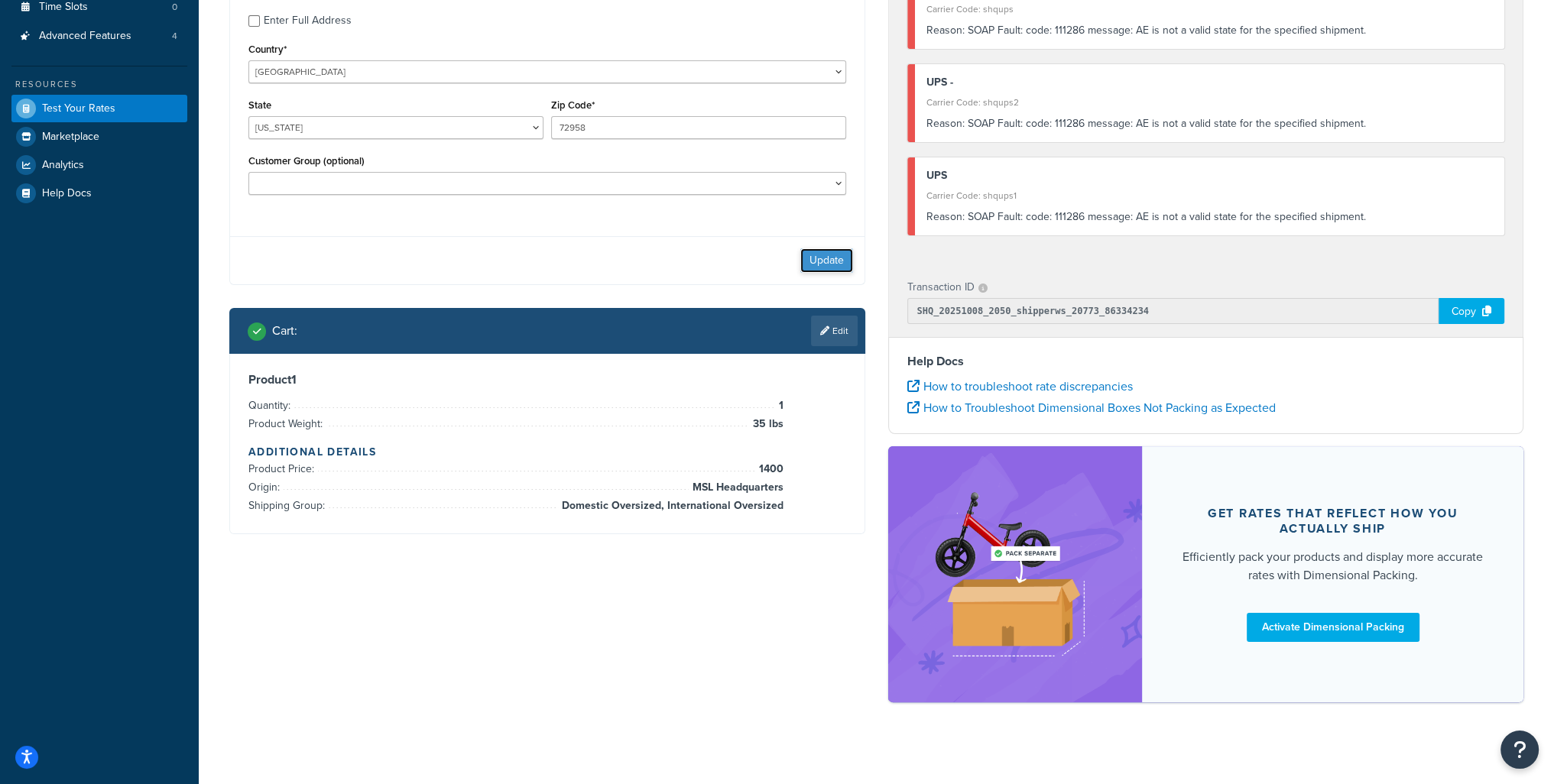
click at [825, 254] on button "Update" at bounding box center [827, 260] width 53 height 25
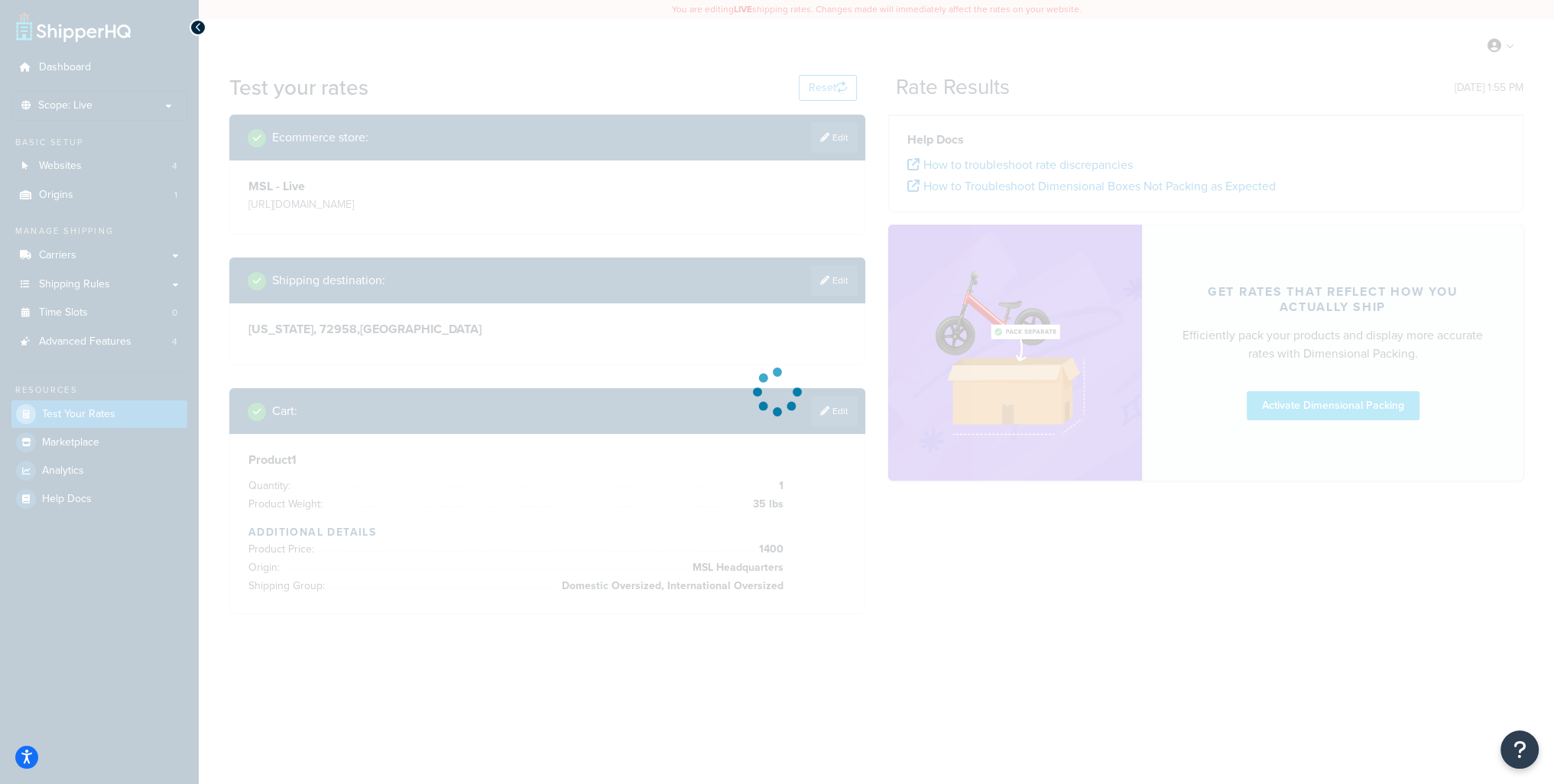
scroll to position [0, 0]
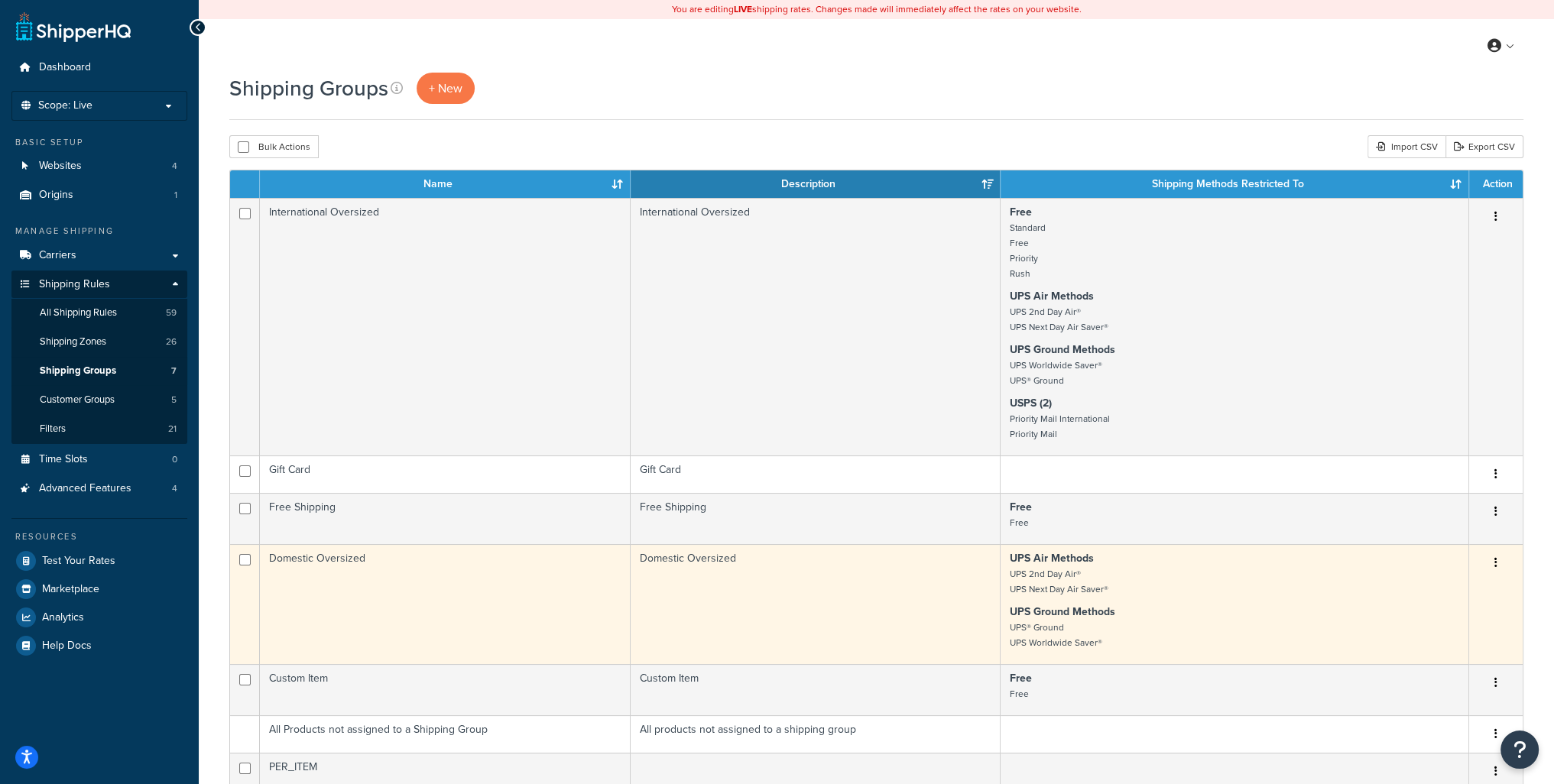
click at [1499, 566] on button "button" at bounding box center [1496, 563] width 22 height 25
click at [1451, 600] on link "Edit" at bounding box center [1434, 596] width 121 height 31
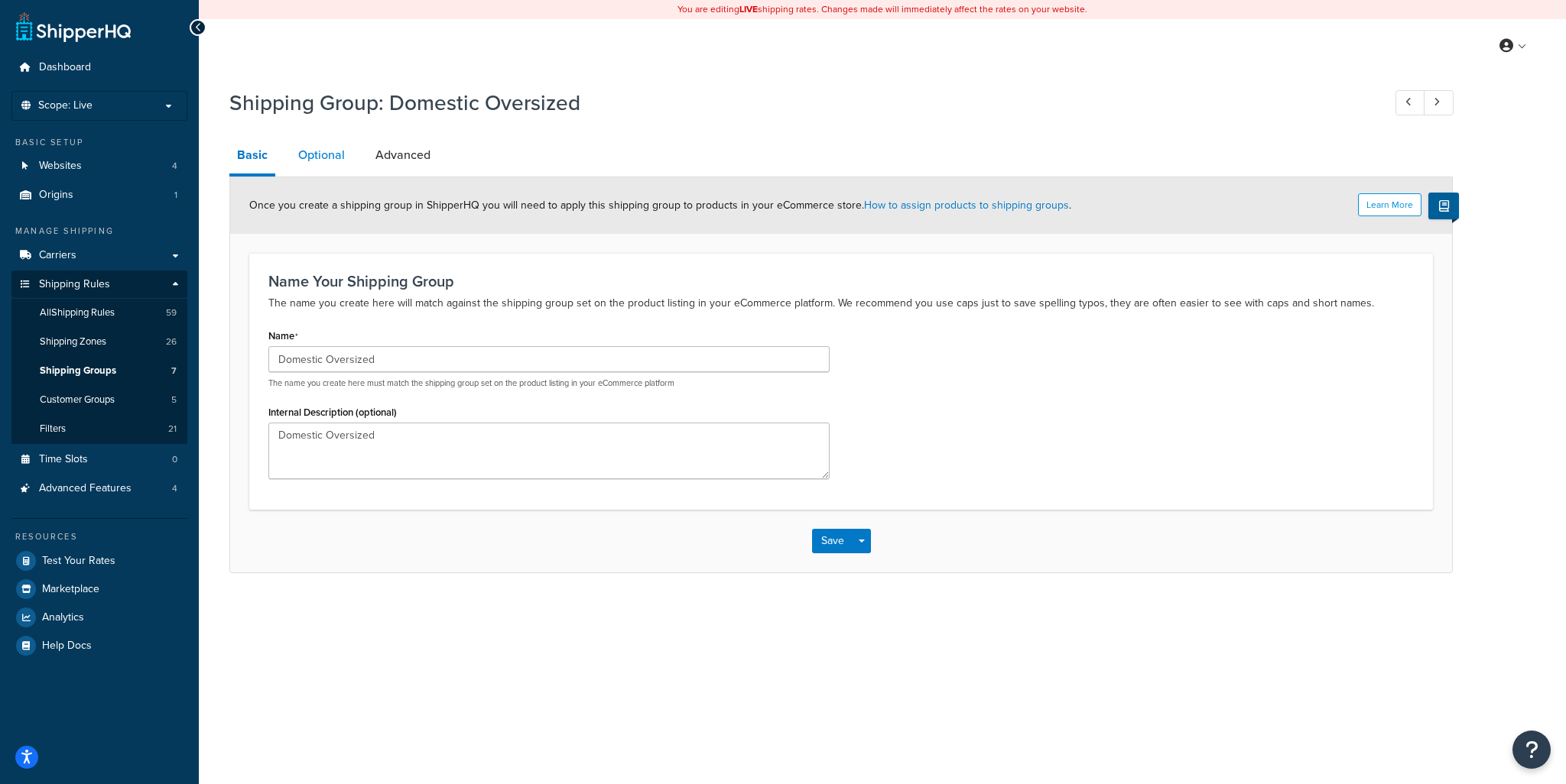
click at [311, 159] on link "Optional" at bounding box center [321, 154] width 62 height 36
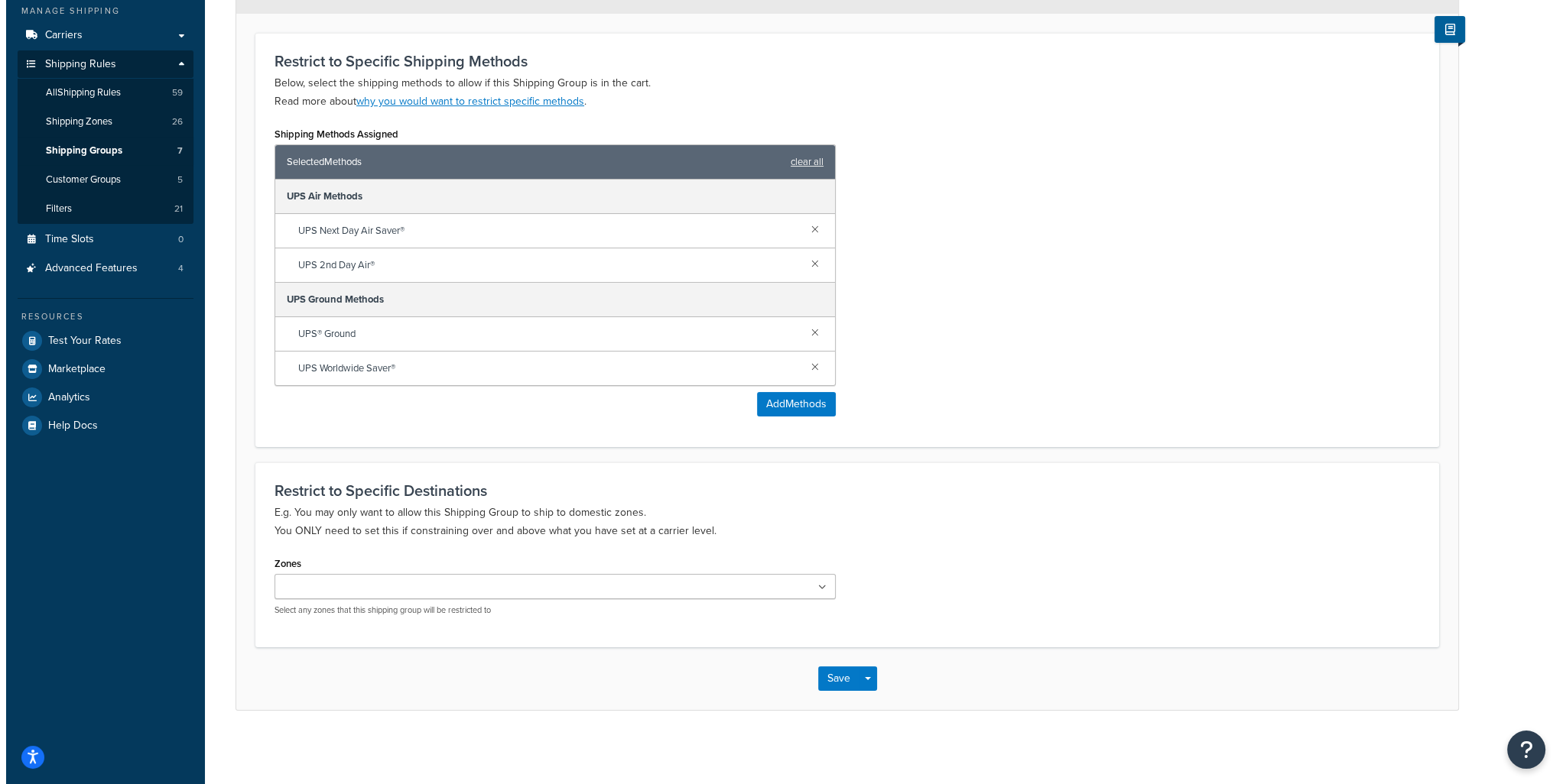
scroll to position [221, 0]
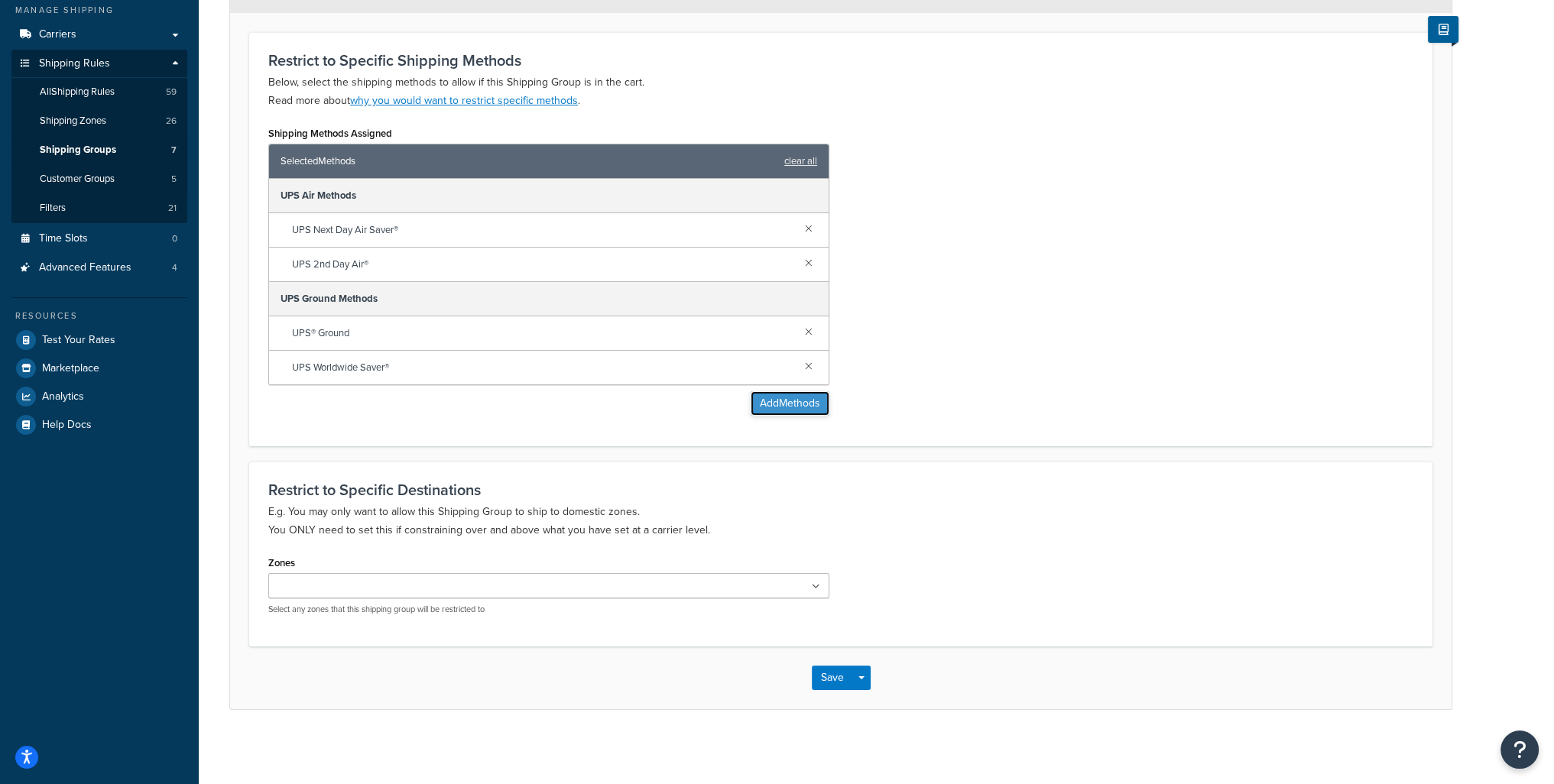
click at [784, 410] on button "Add Methods" at bounding box center [790, 403] width 79 height 25
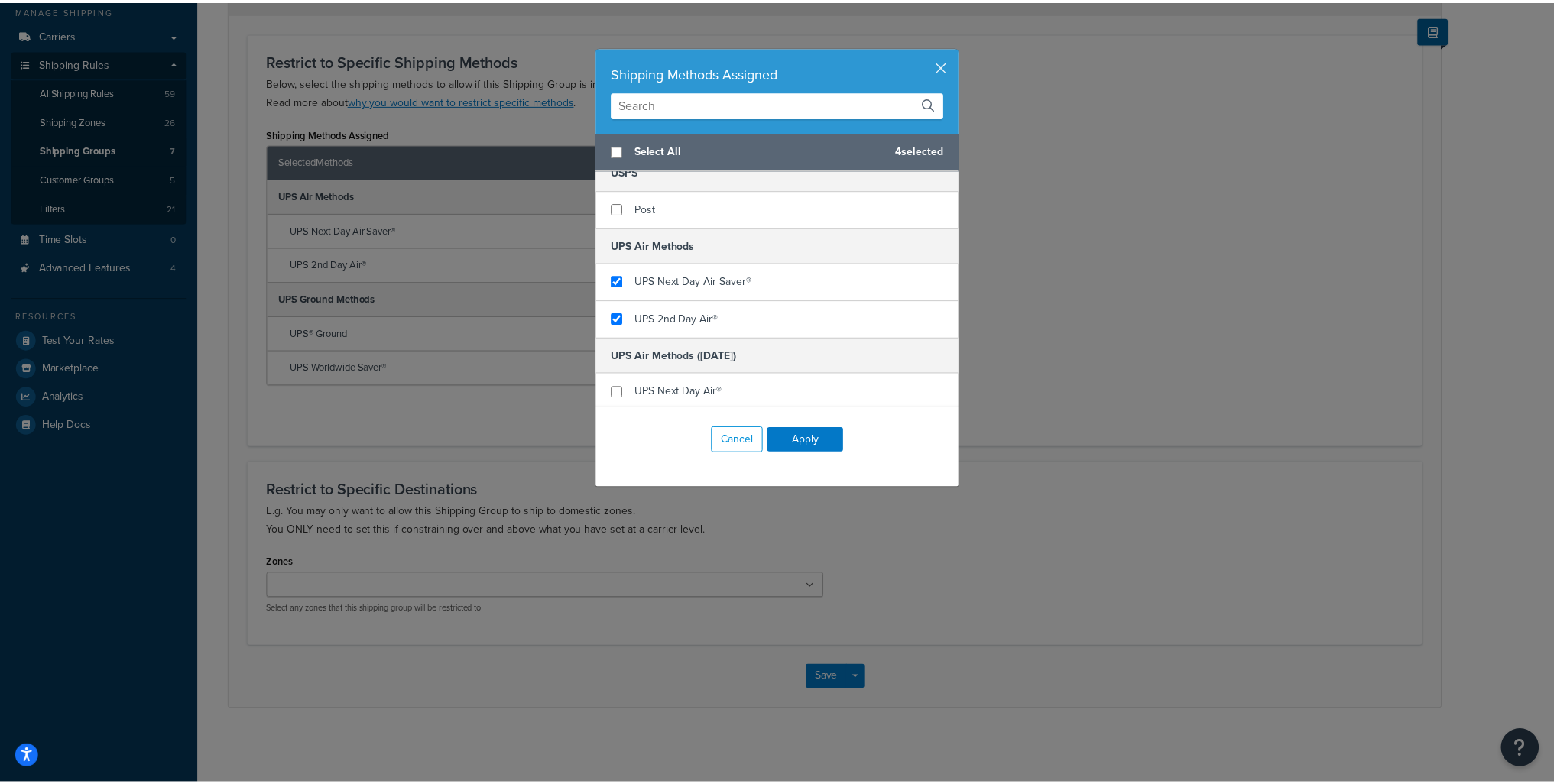
scroll to position [737, 0]
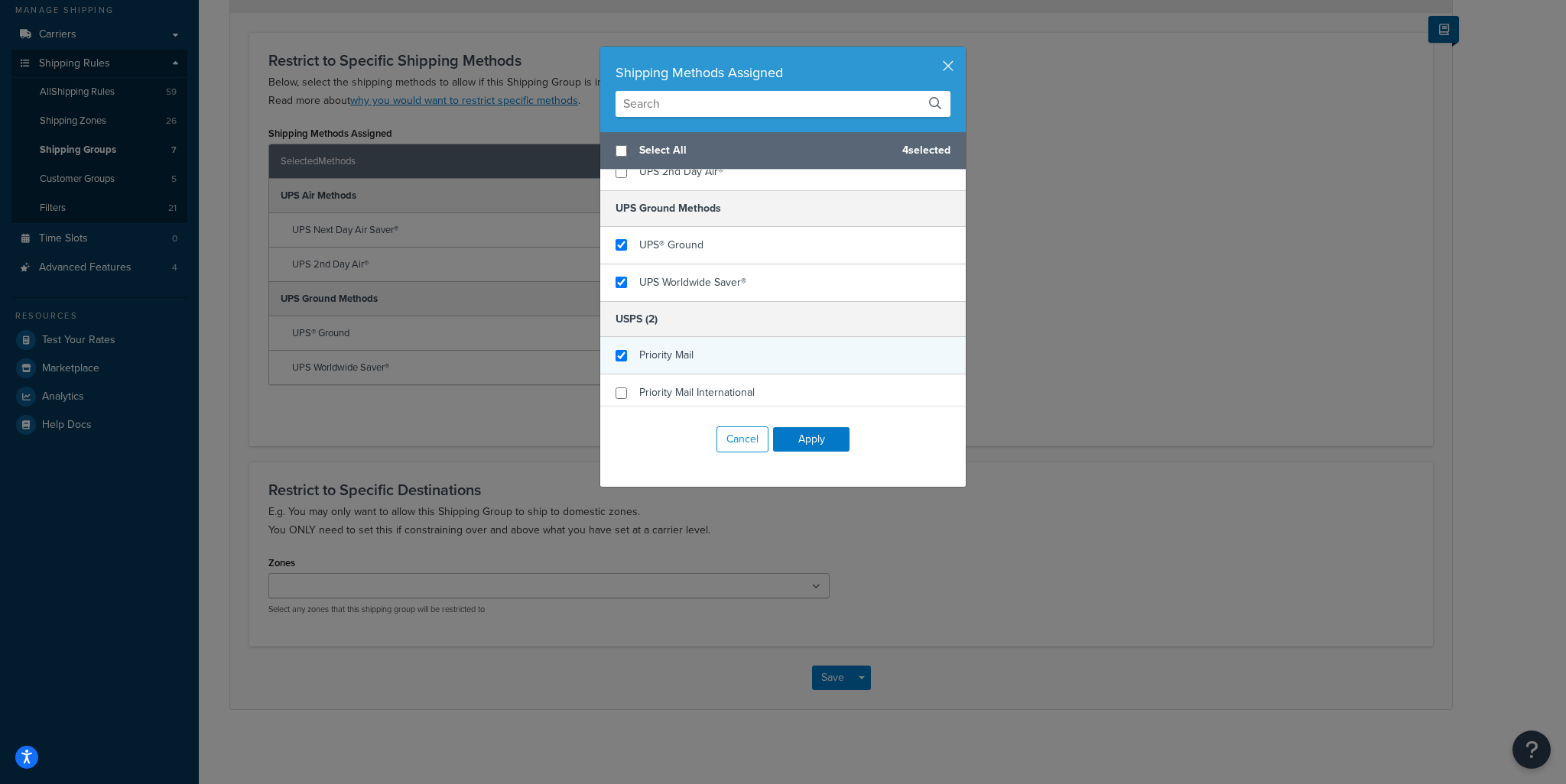
checkbox input "true"
click at [676, 350] on span "Priority Mail" at bounding box center [666, 355] width 54 height 16
checkbox input "true"
click at [667, 386] on span "Priority Mail International" at bounding box center [697, 392] width 116 height 16
click at [804, 441] on button "Apply" at bounding box center [811, 439] width 77 height 25
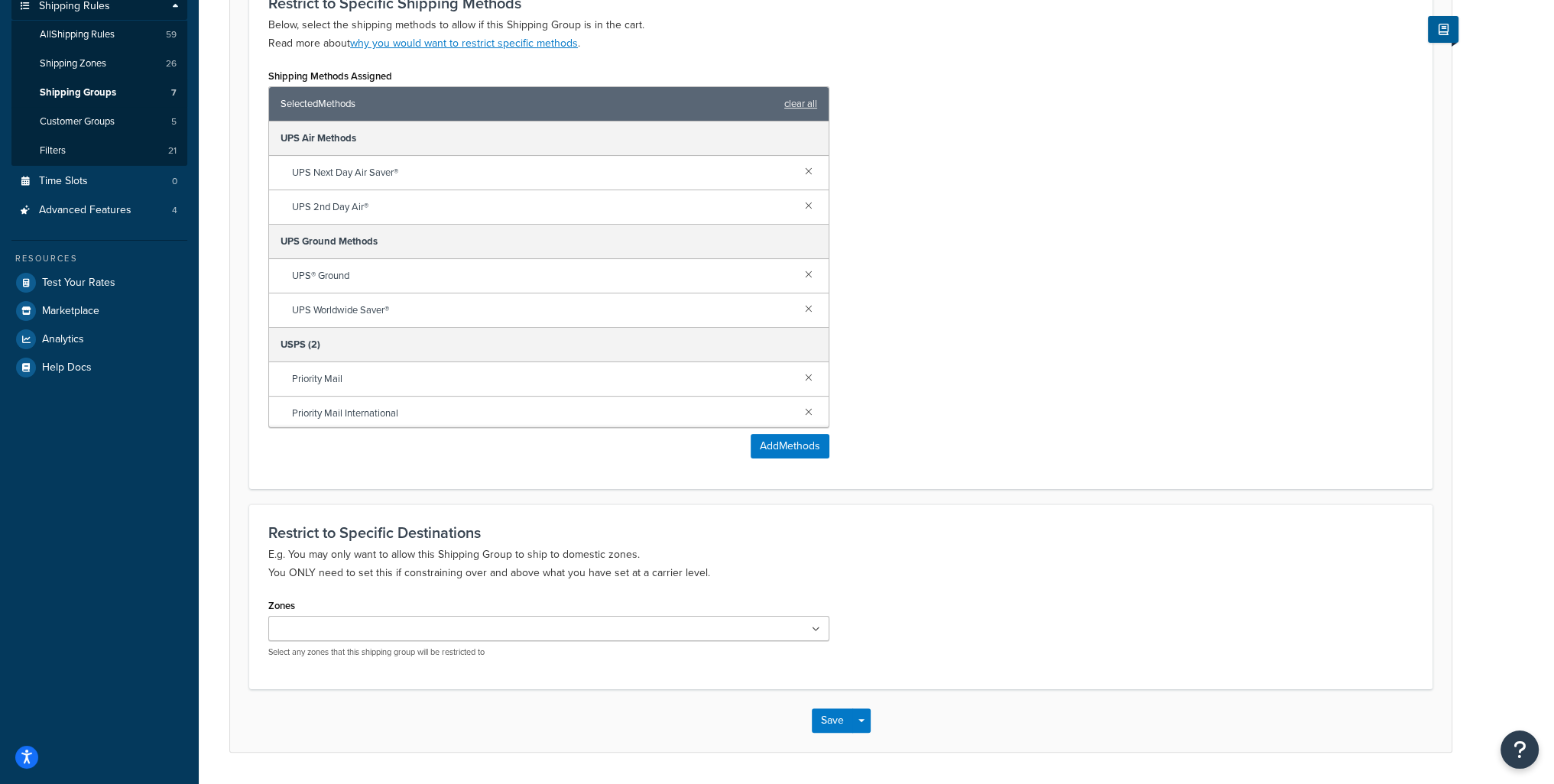
scroll to position [322, 0]
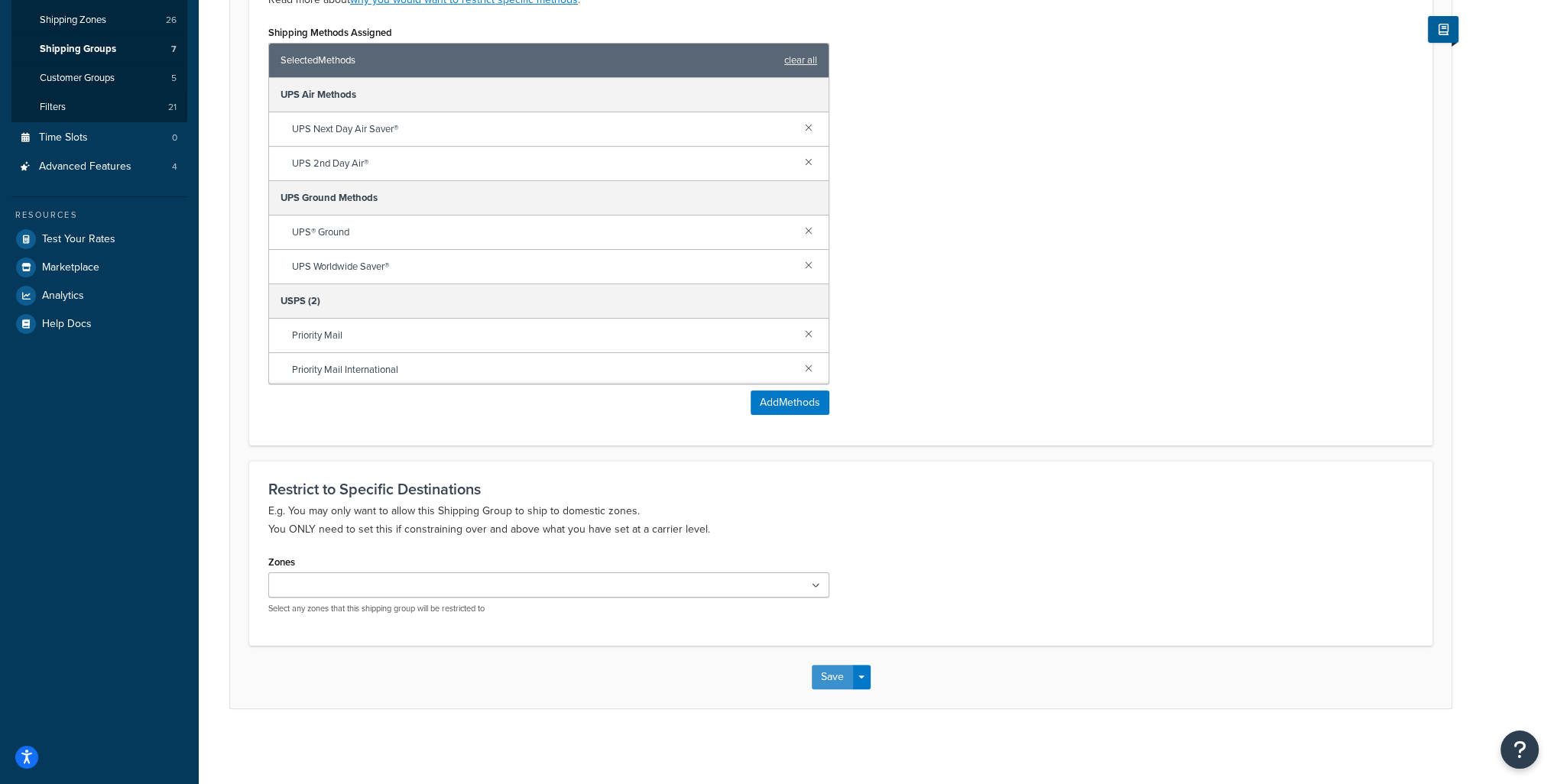
click at [828, 682] on button "Save" at bounding box center [832, 677] width 41 height 25
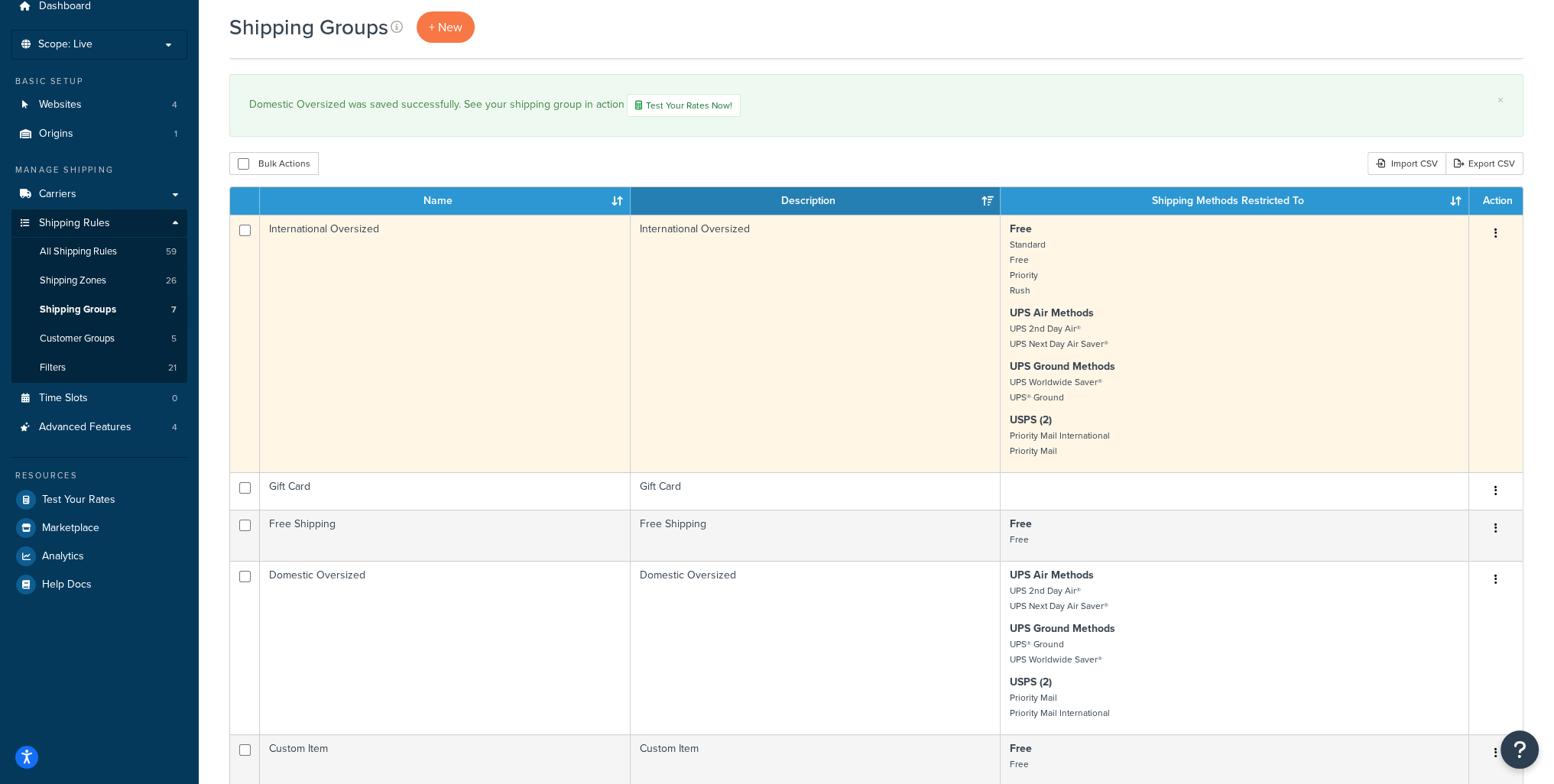
scroll to position [153, 0]
